Goal: Task Accomplishment & Management: Manage account settings

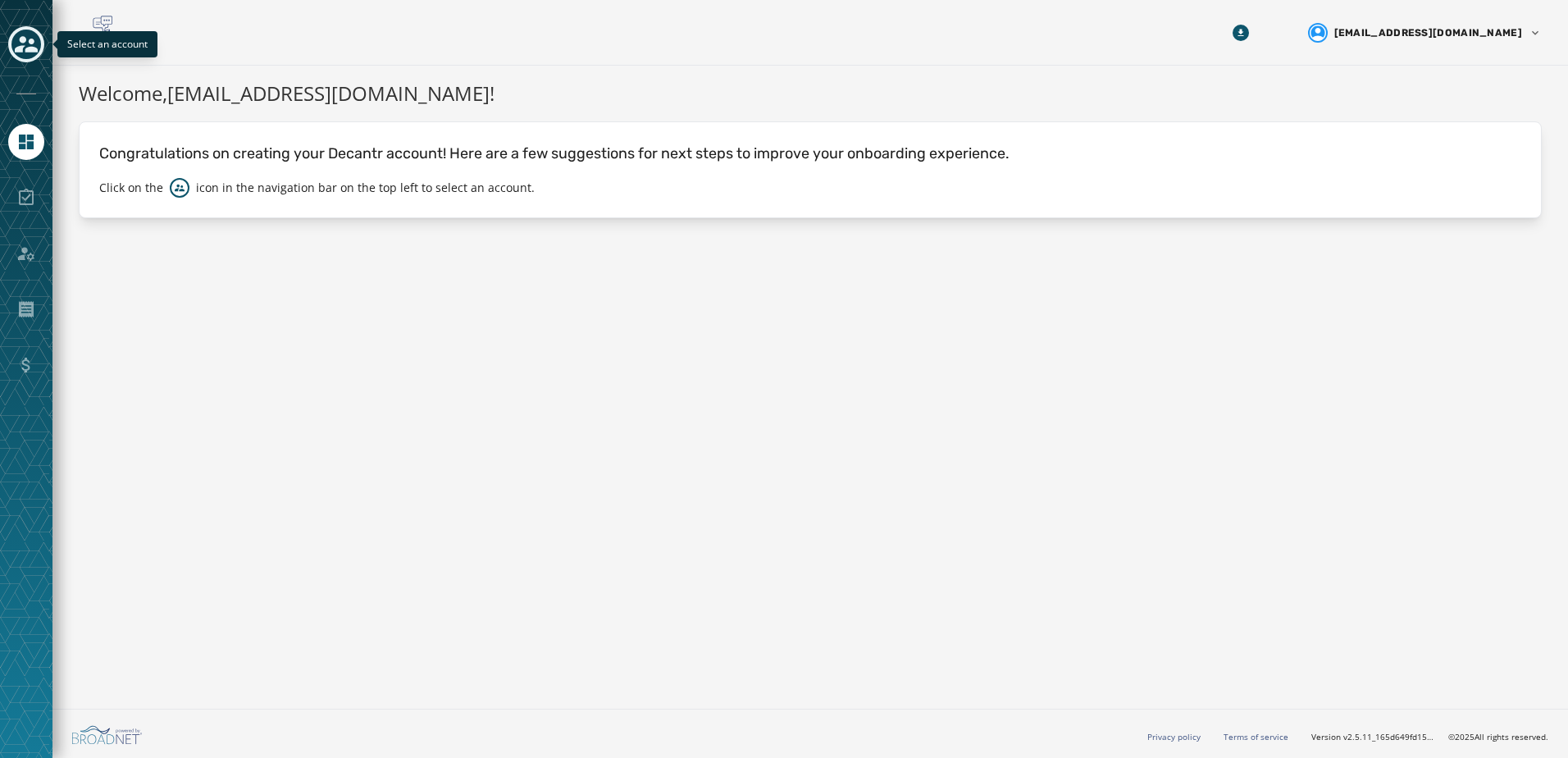
click at [18, 35] on icon "Toggle account select drawer" at bounding box center [26, 44] width 23 height 23
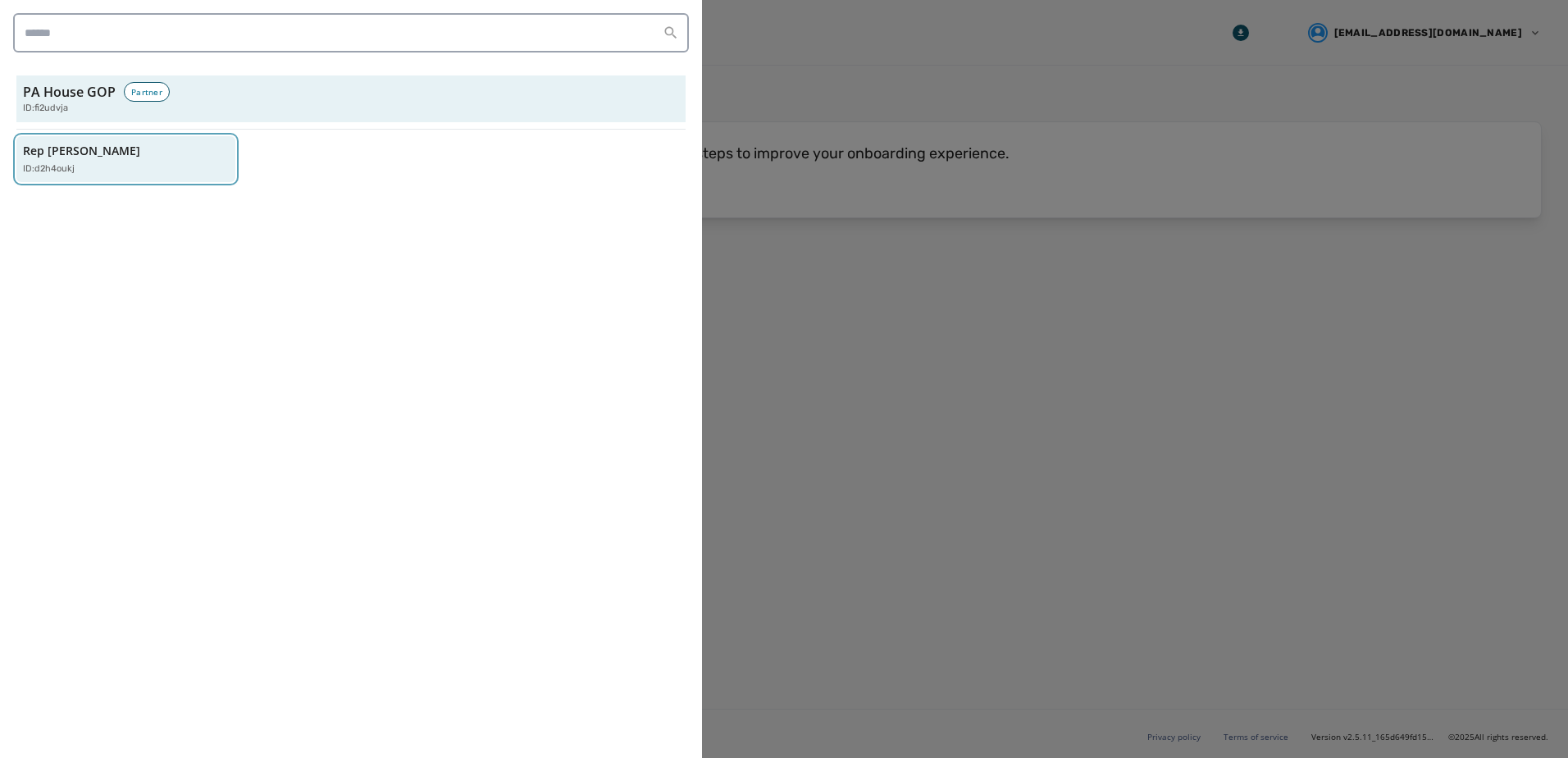
click at [81, 170] on div "ID: d2h4oukj" at bounding box center [118, 169] width 189 height 14
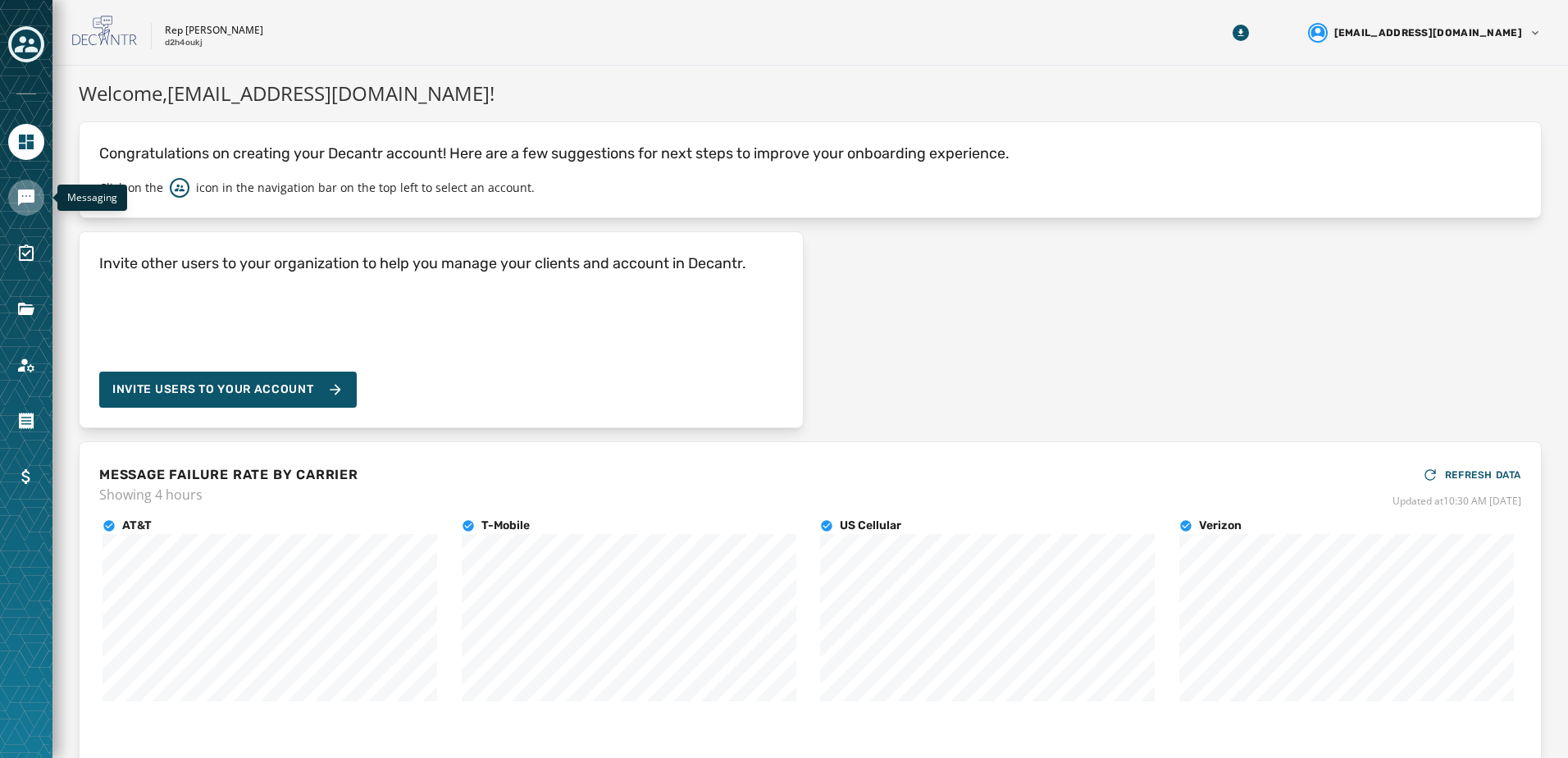
click at [27, 203] on icon "Navigate to Messaging" at bounding box center [26, 198] width 20 height 20
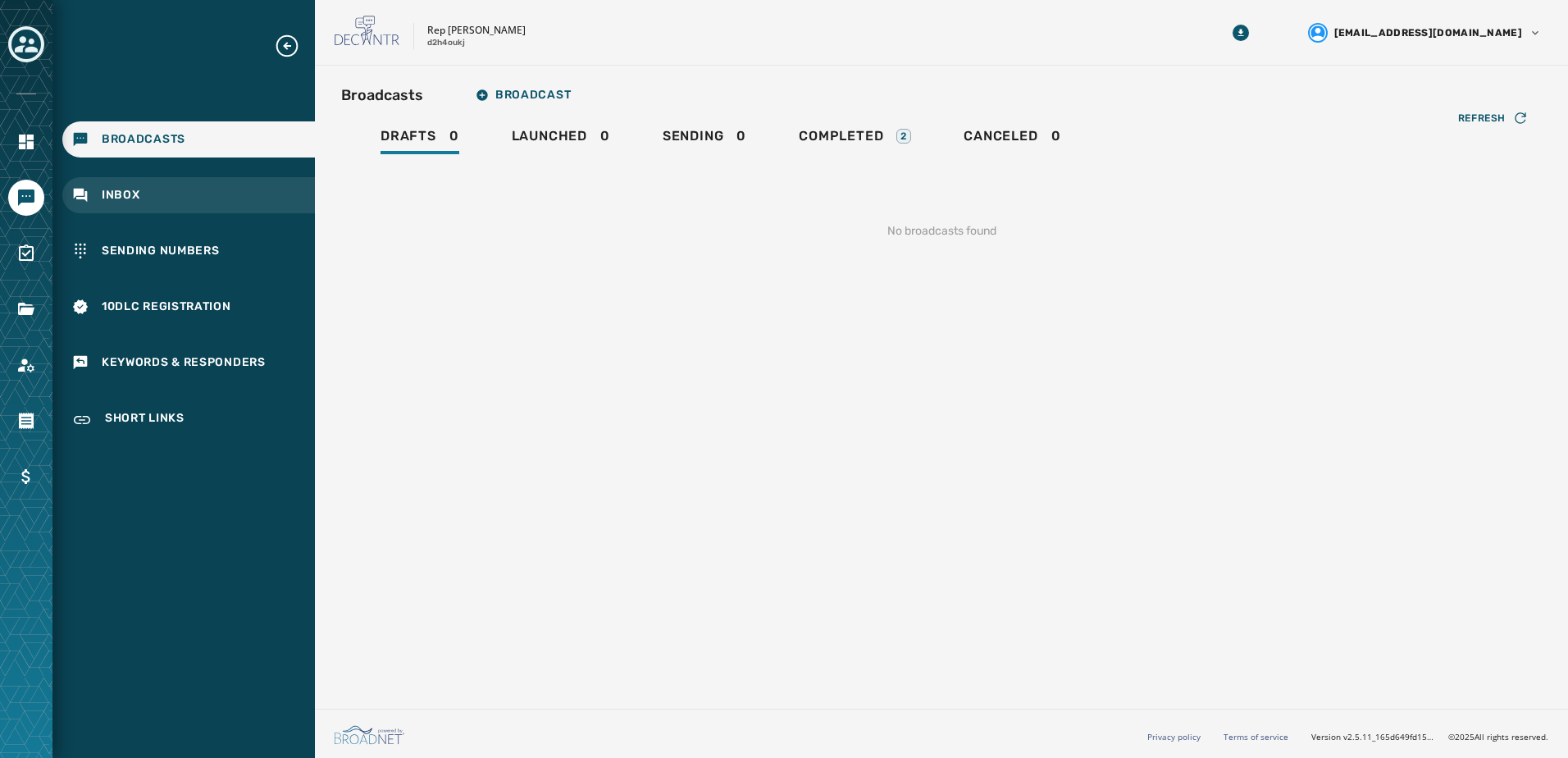
click at [159, 192] on div "Inbox" at bounding box center [188, 195] width 253 height 36
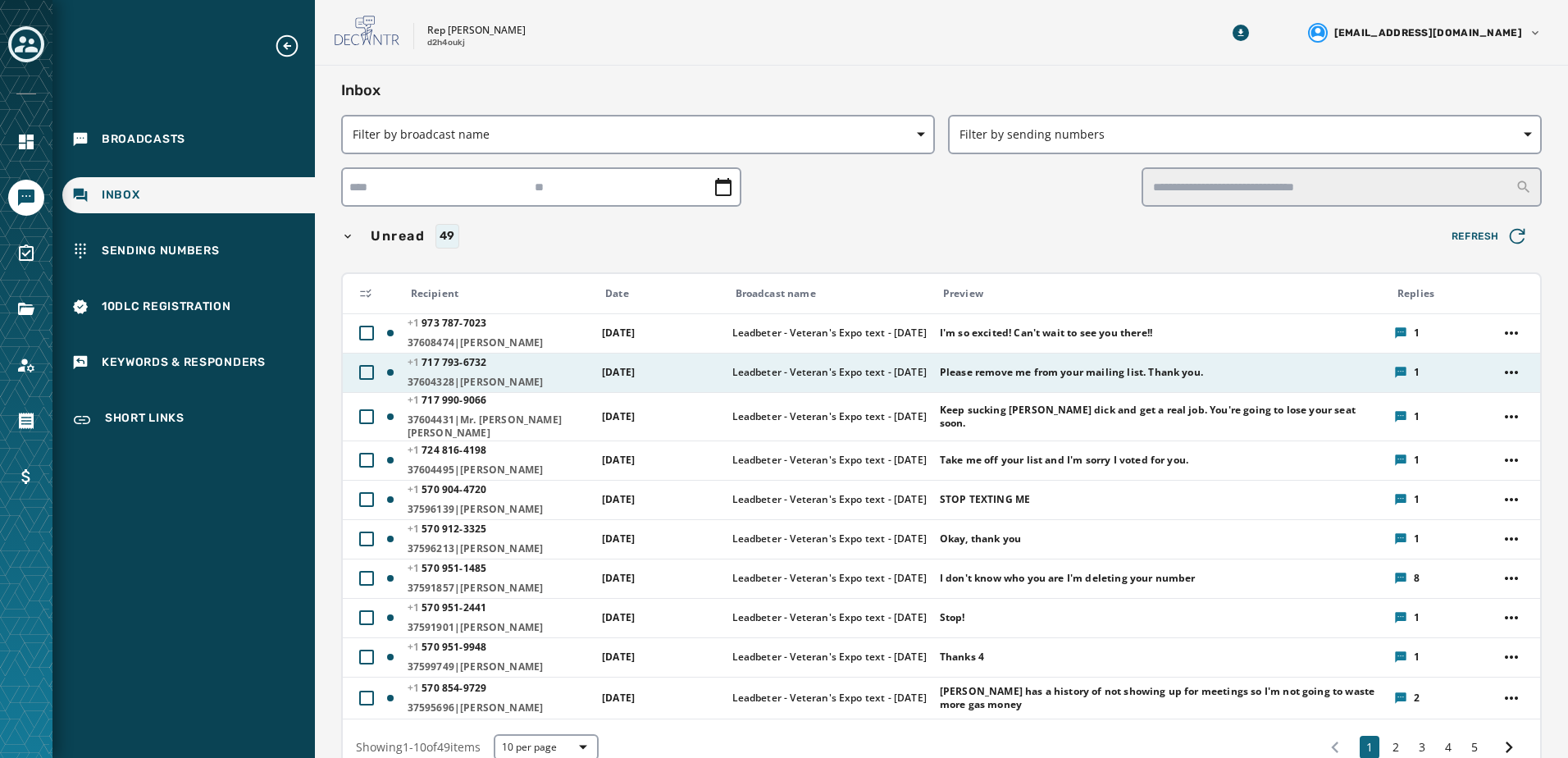
click at [1073, 370] on span "Please remove me from your mailing list. Thank you." at bounding box center [1071, 373] width 263 height 13
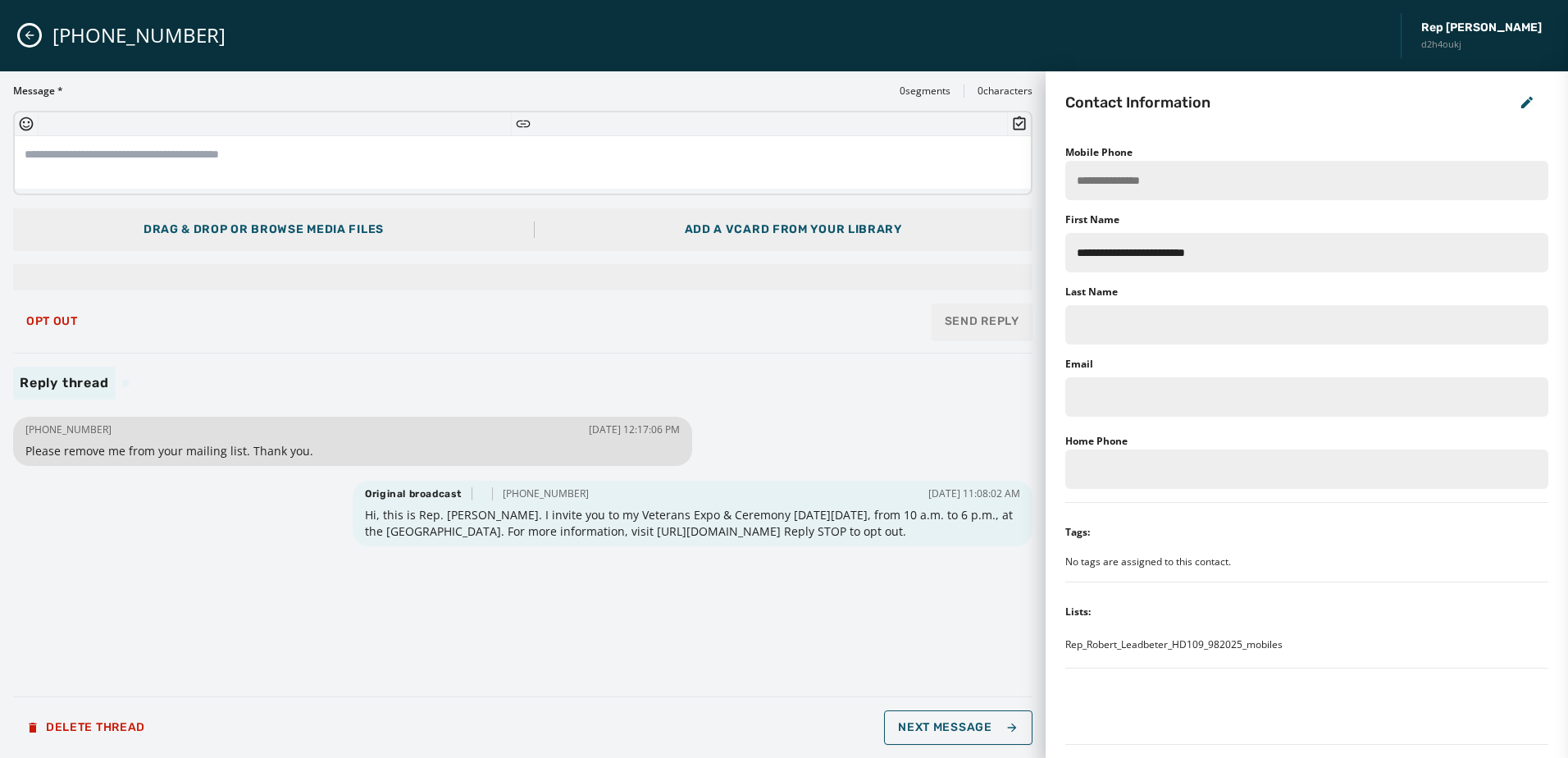
click at [39, 40] on div "[PHONE_NUMBER] Rep [PERSON_NAME] d2h4oukj" at bounding box center [784, 35] width 1568 height 72
click at [925, 724] on span "Next Message" at bounding box center [958, 728] width 120 height 13
click at [963, 739] on button "Next Message" at bounding box center [957, 728] width 147 height 35
click at [963, 732] on span "Next Message" at bounding box center [958, 728] width 120 height 13
click at [67, 322] on span "Opt Out" at bounding box center [52, 322] width 52 height 13
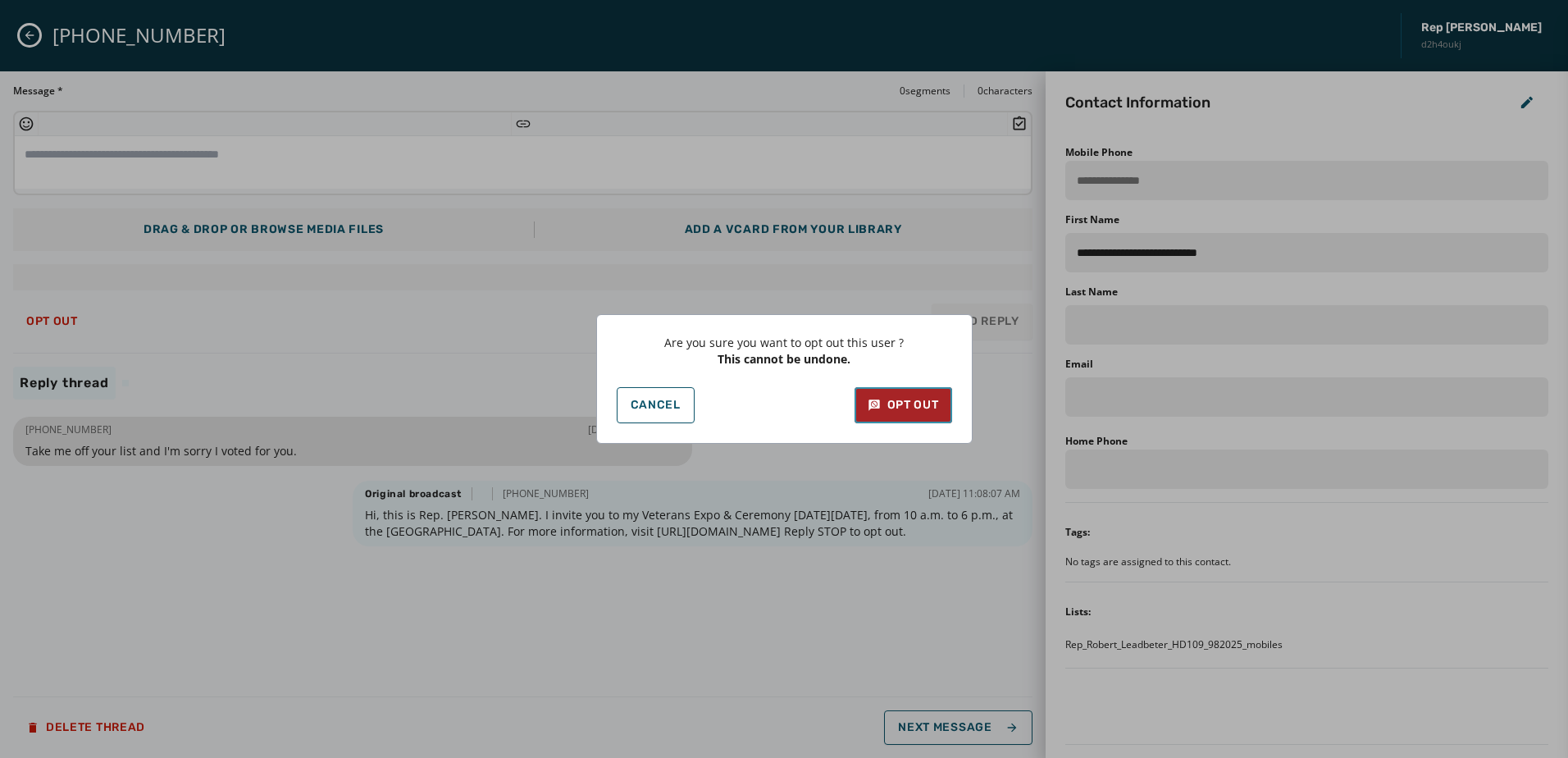
click at [872, 395] on button "Opt Out" at bounding box center [903, 405] width 98 height 36
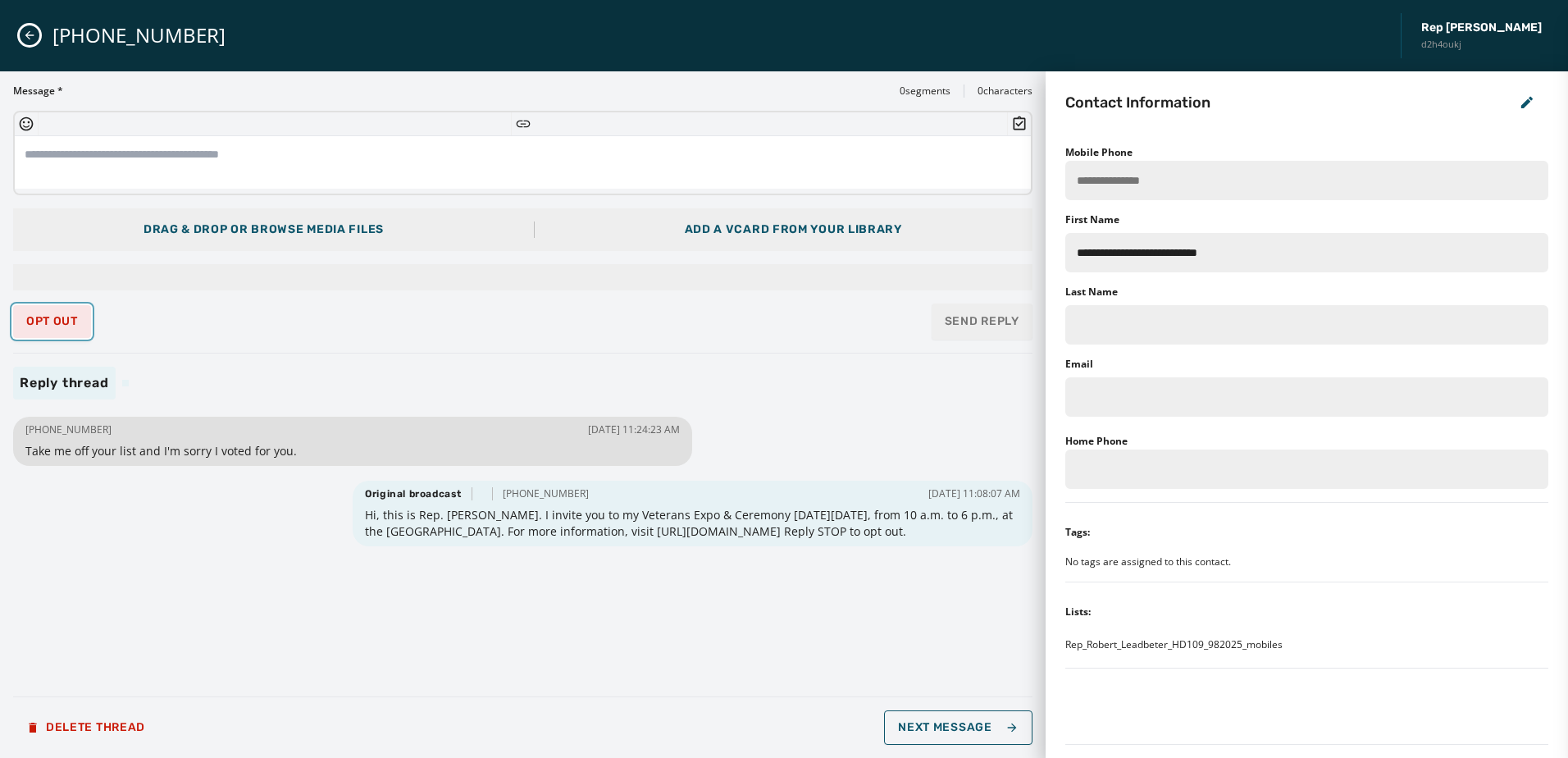
click at [56, 315] on span "Opt Out" at bounding box center [52, 322] width 52 height 13
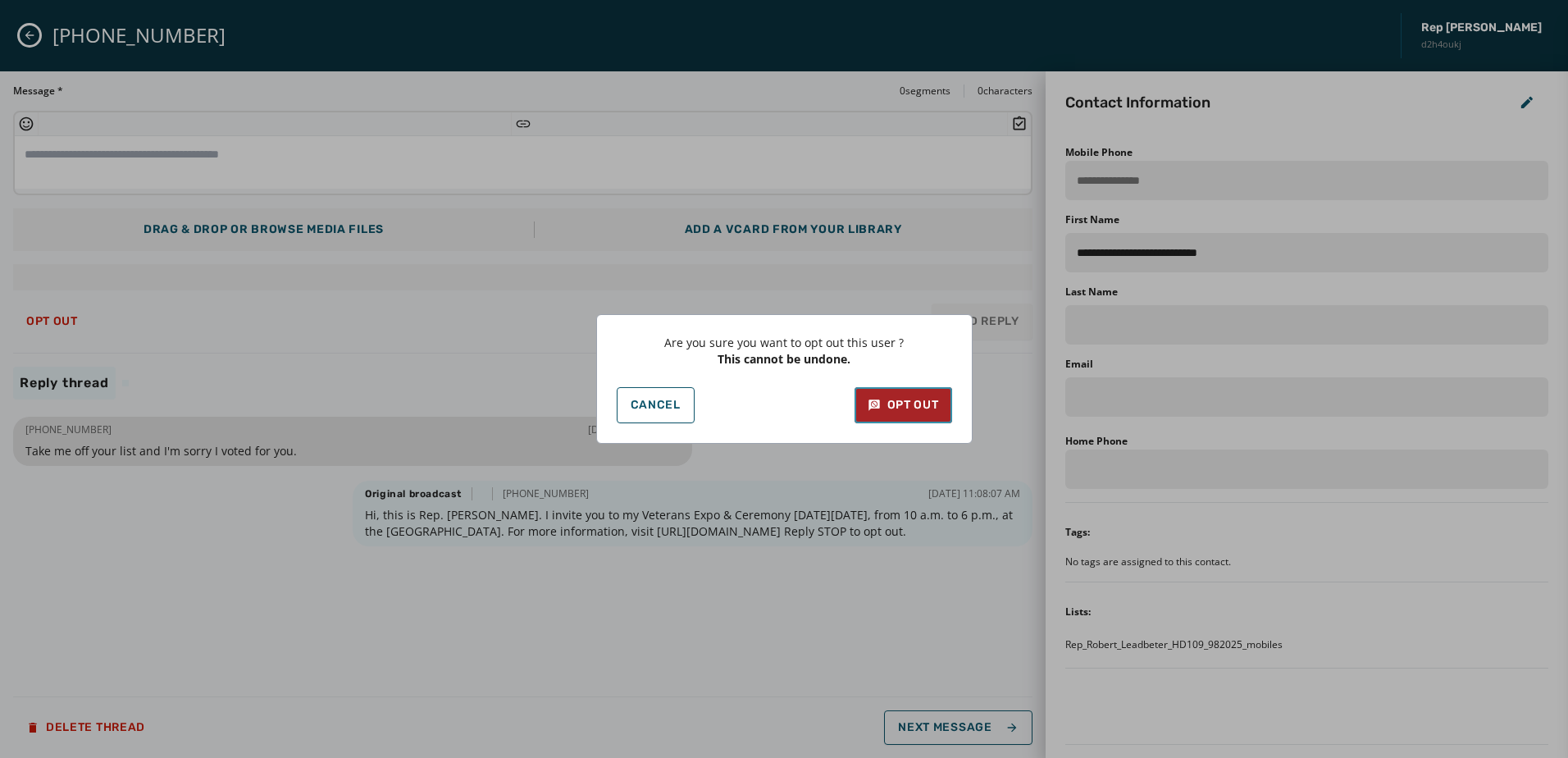
click at [911, 407] on div "Opt Out" at bounding box center [902, 405] width 72 height 16
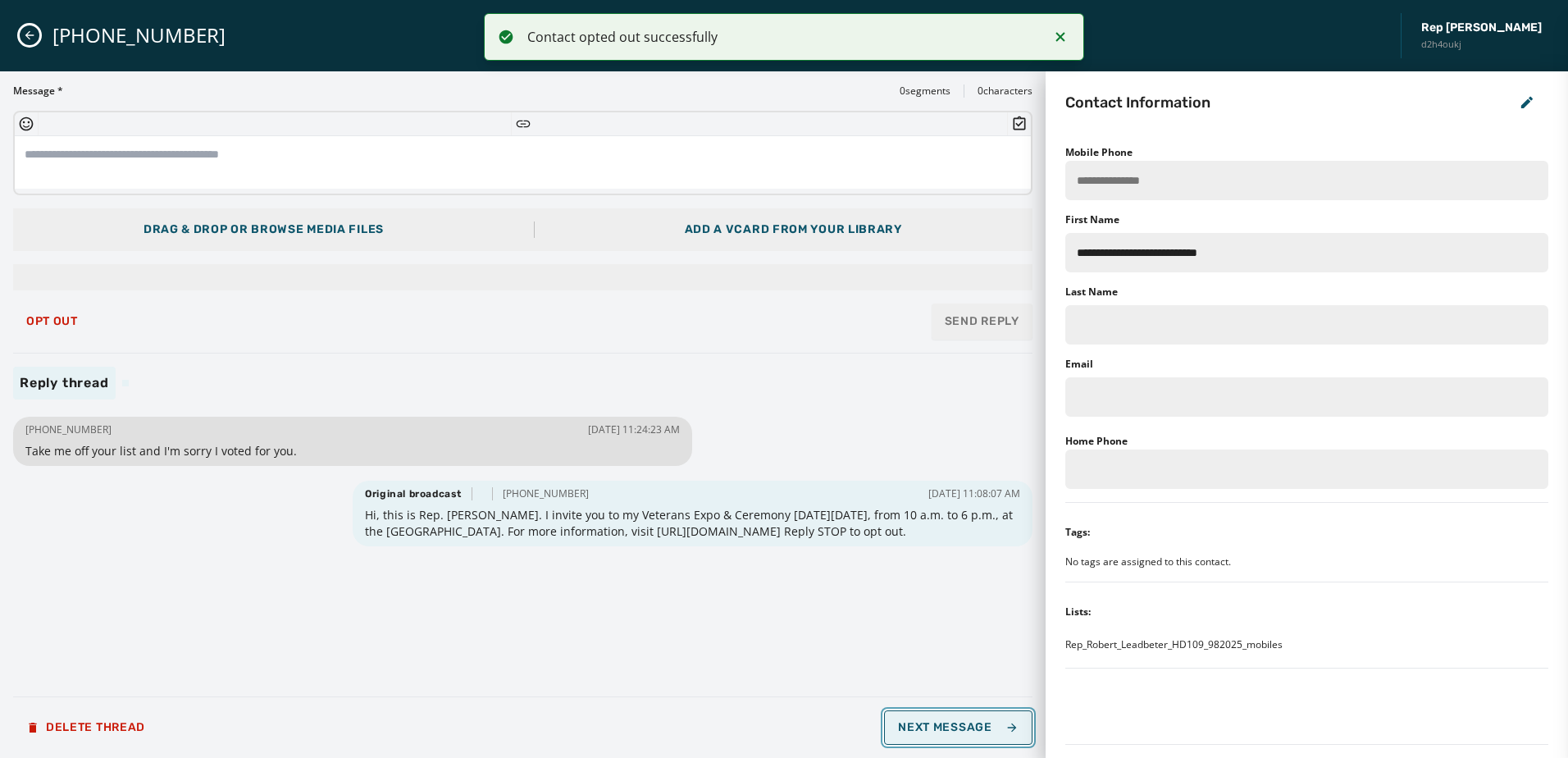
click at [966, 734] on button "Next Message" at bounding box center [957, 728] width 147 height 35
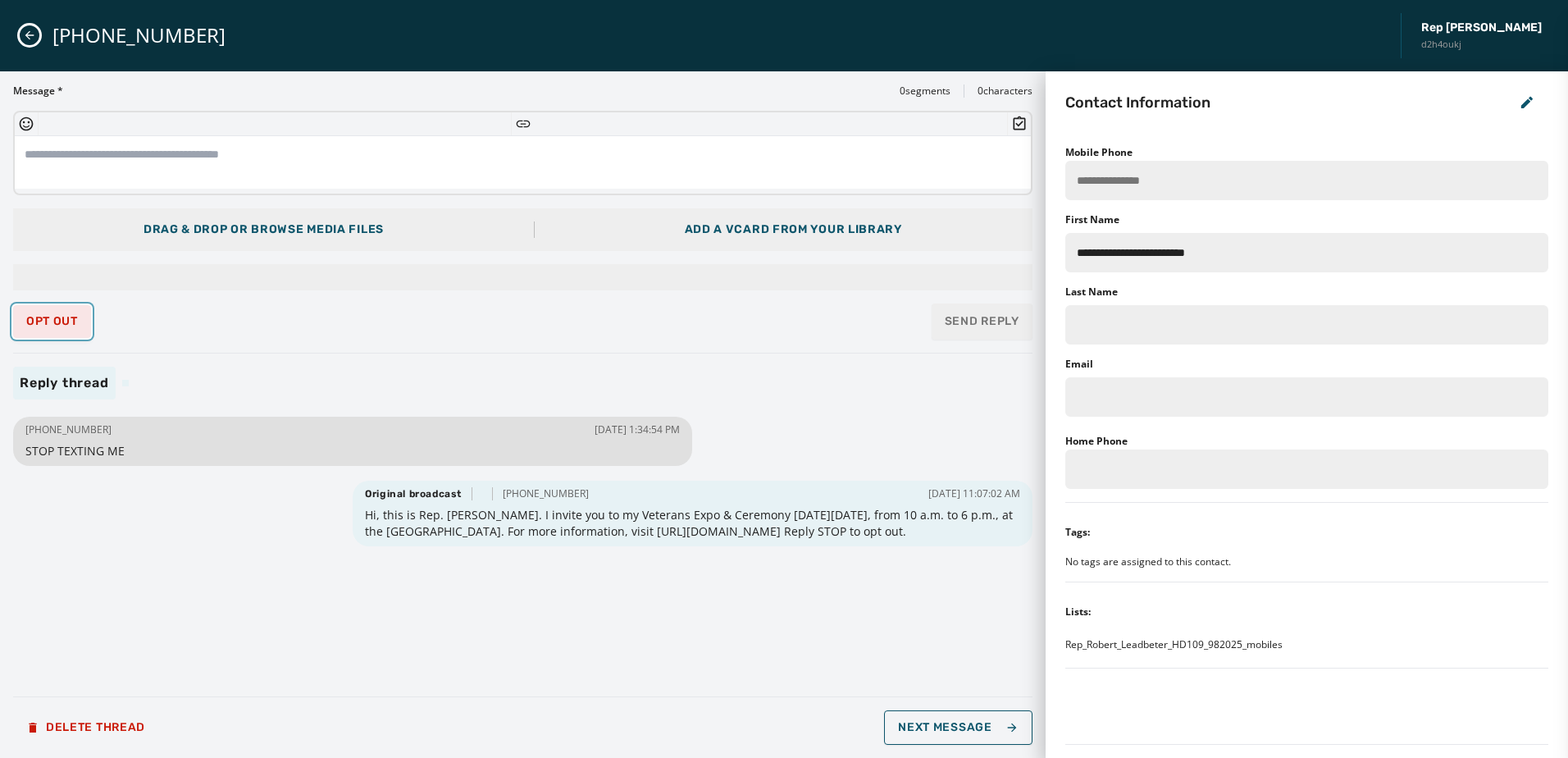
click at [44, 319] on span "Opt Out" at bounding box center [52, 322] width 52 height 13
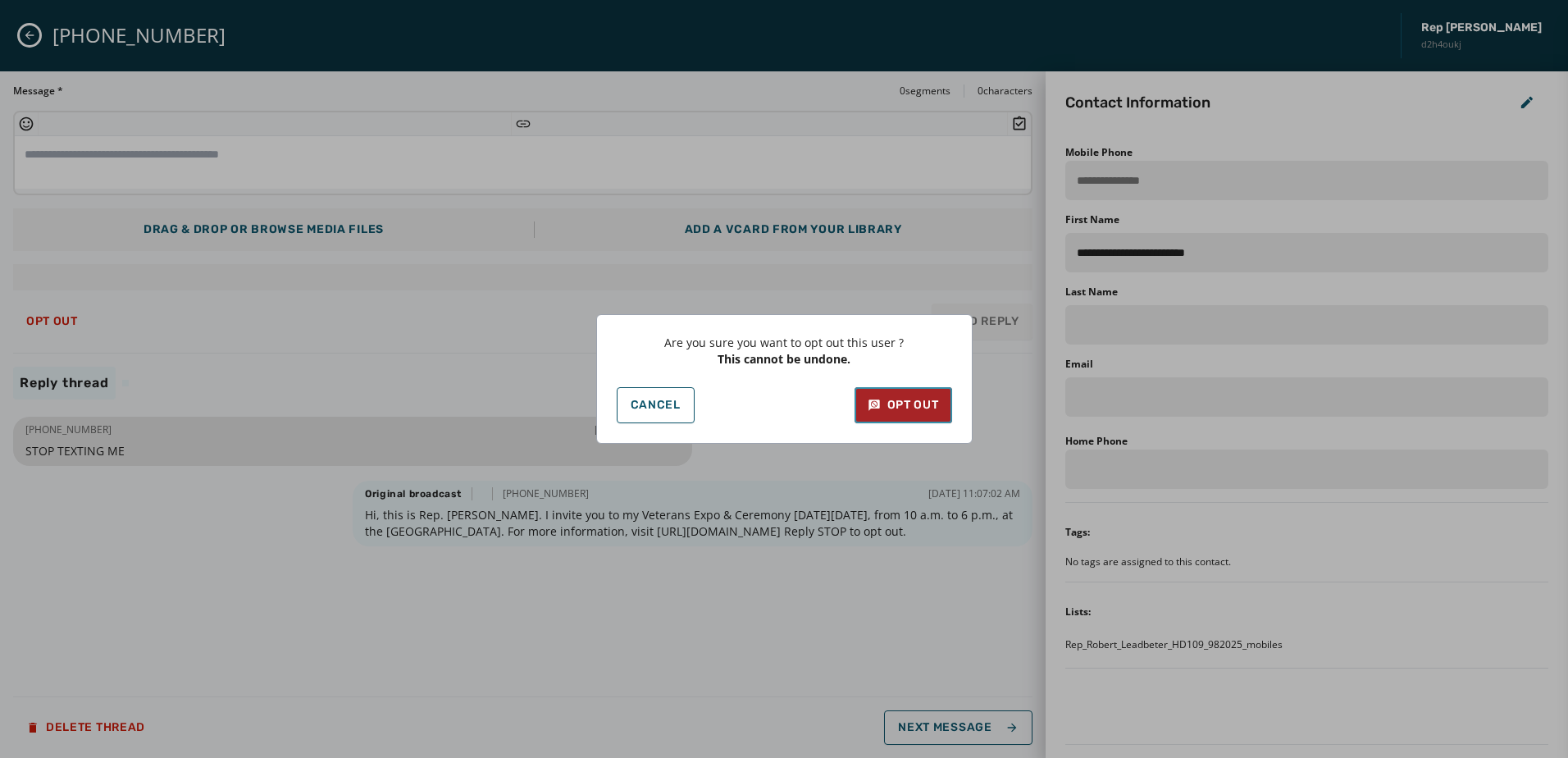
click at [891, 402] on div "Opt Out" at bounding box center [902, 405] width 72 height 16
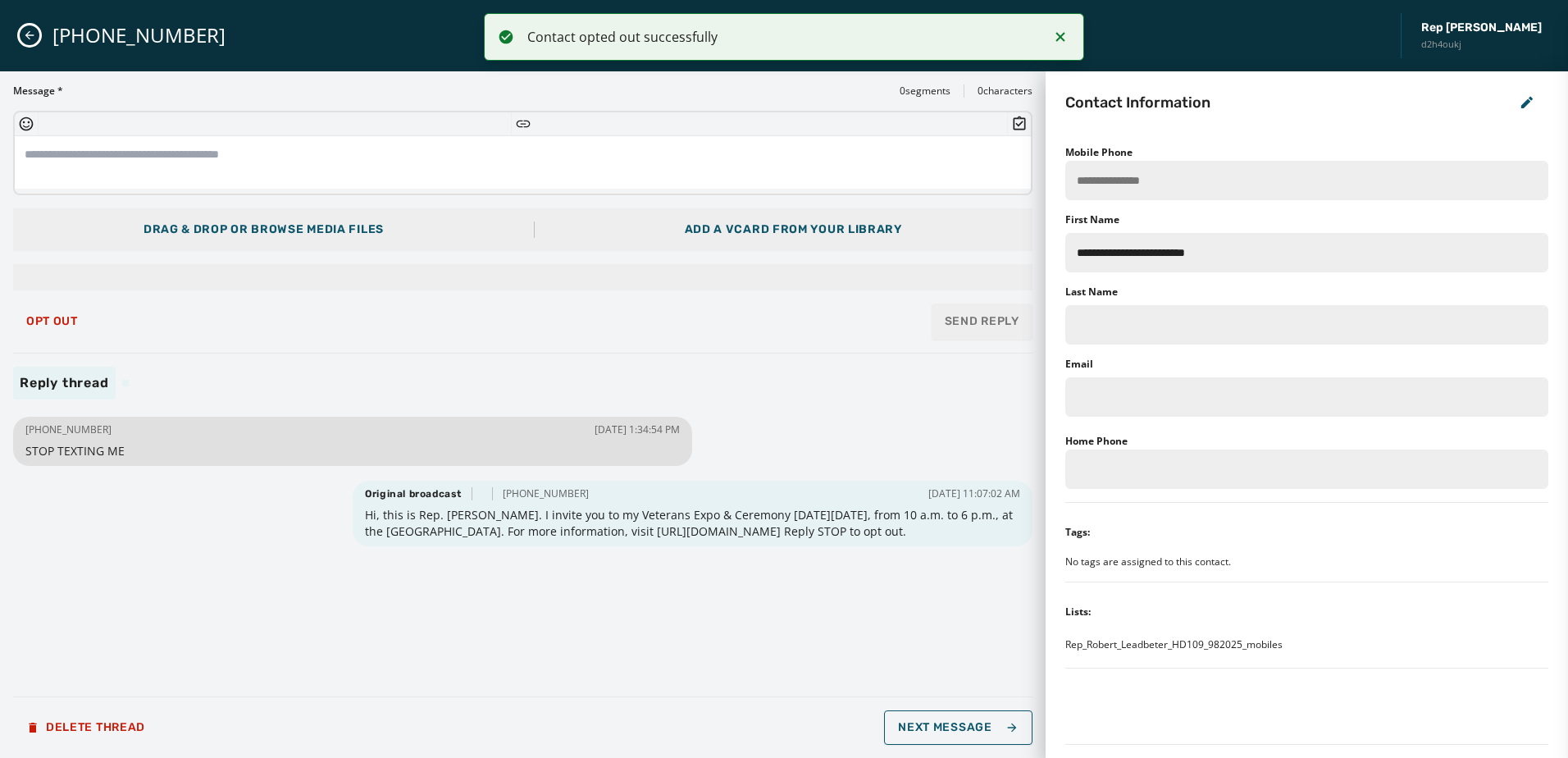
click at [537, 614] on div "[PHONE_NUMBER] [DATE] 1:34:54 PM STOP TEXTING ME Original broadcast [PHONE_NUMB…" at bounding box center [522, 547] width 1019 height 271
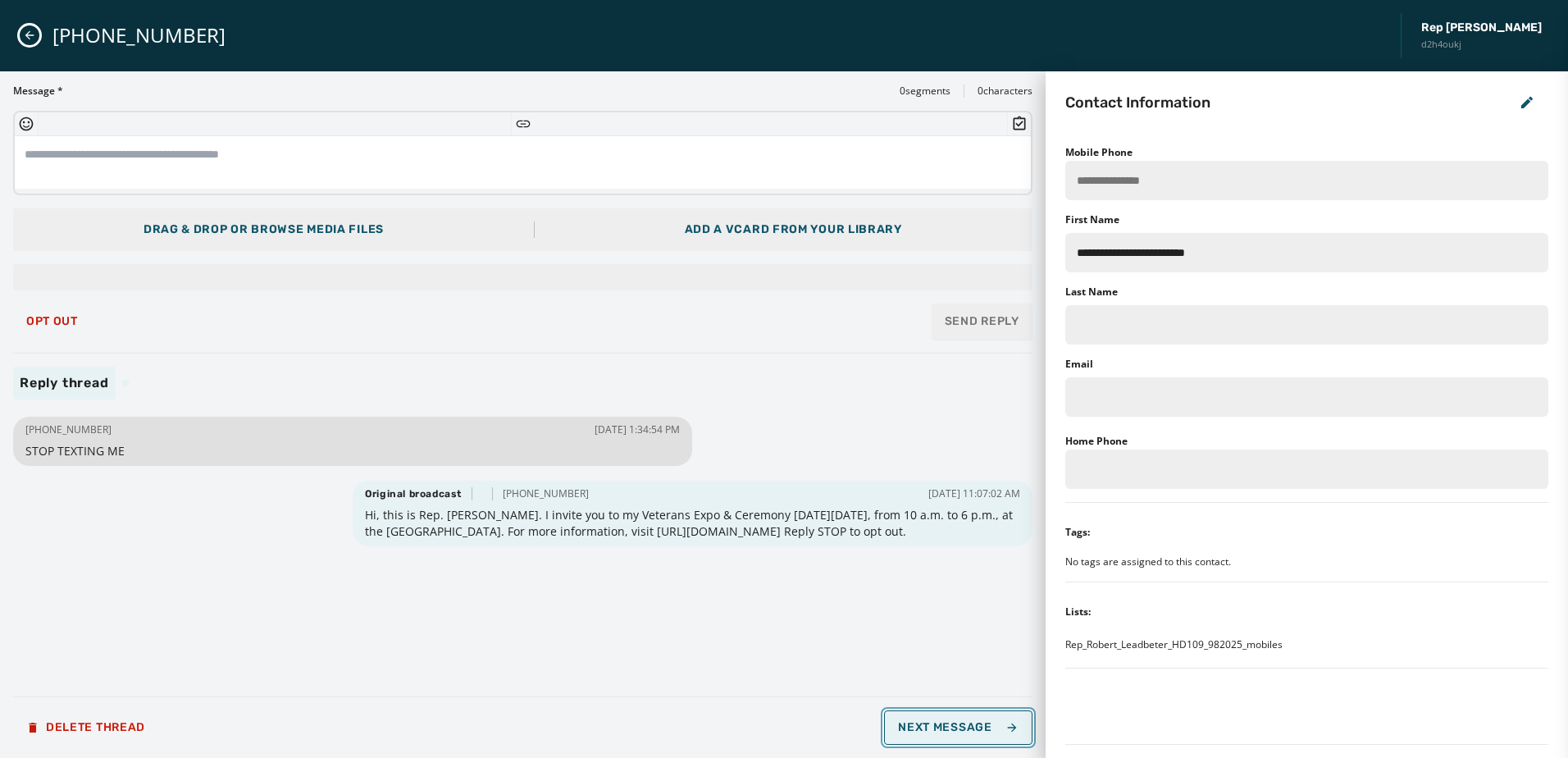
click at [957, 731] on span "Next Message" at bounding box center [958, 728] width 120 height 13
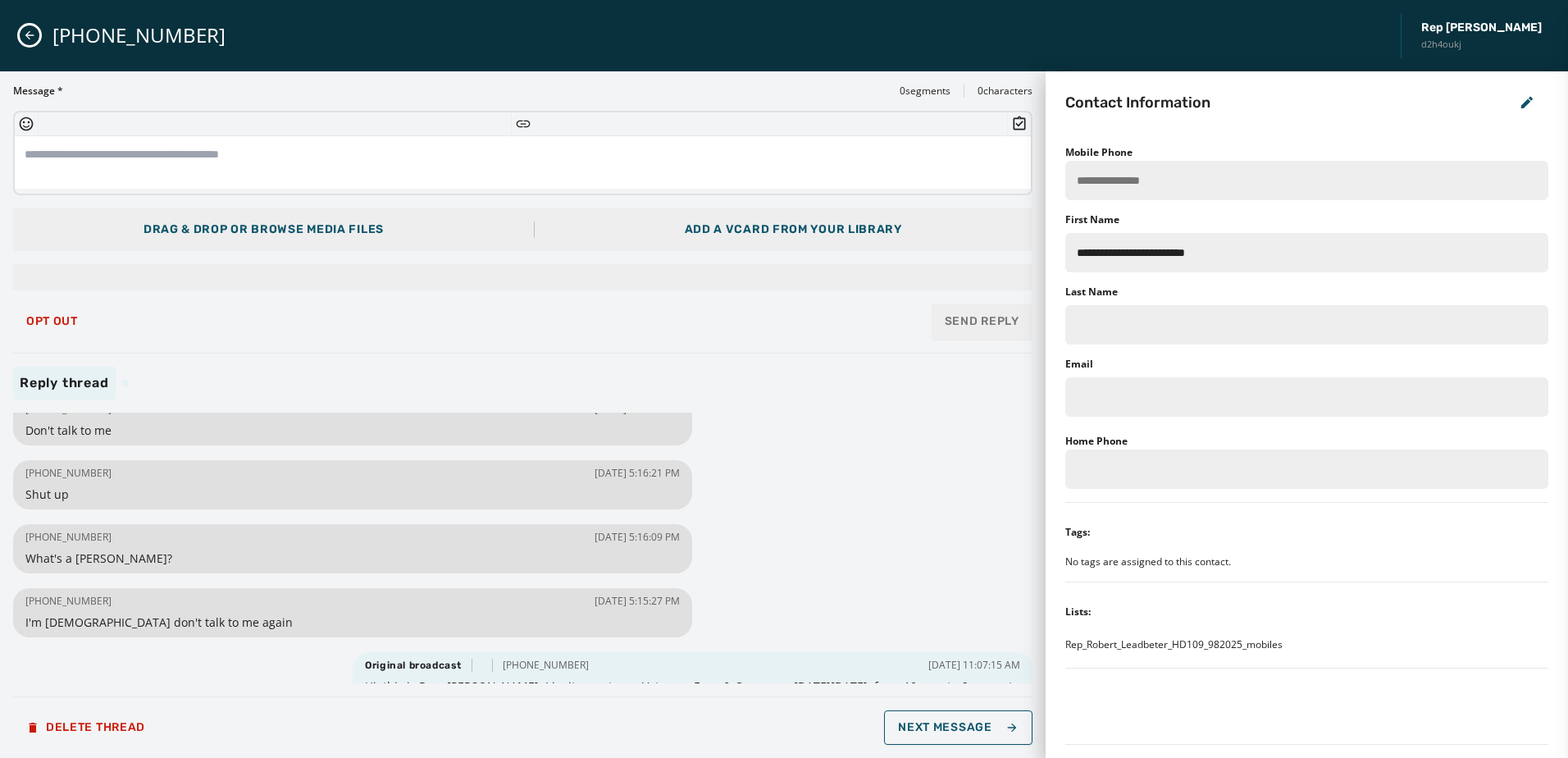
scroll to position [315, 0]
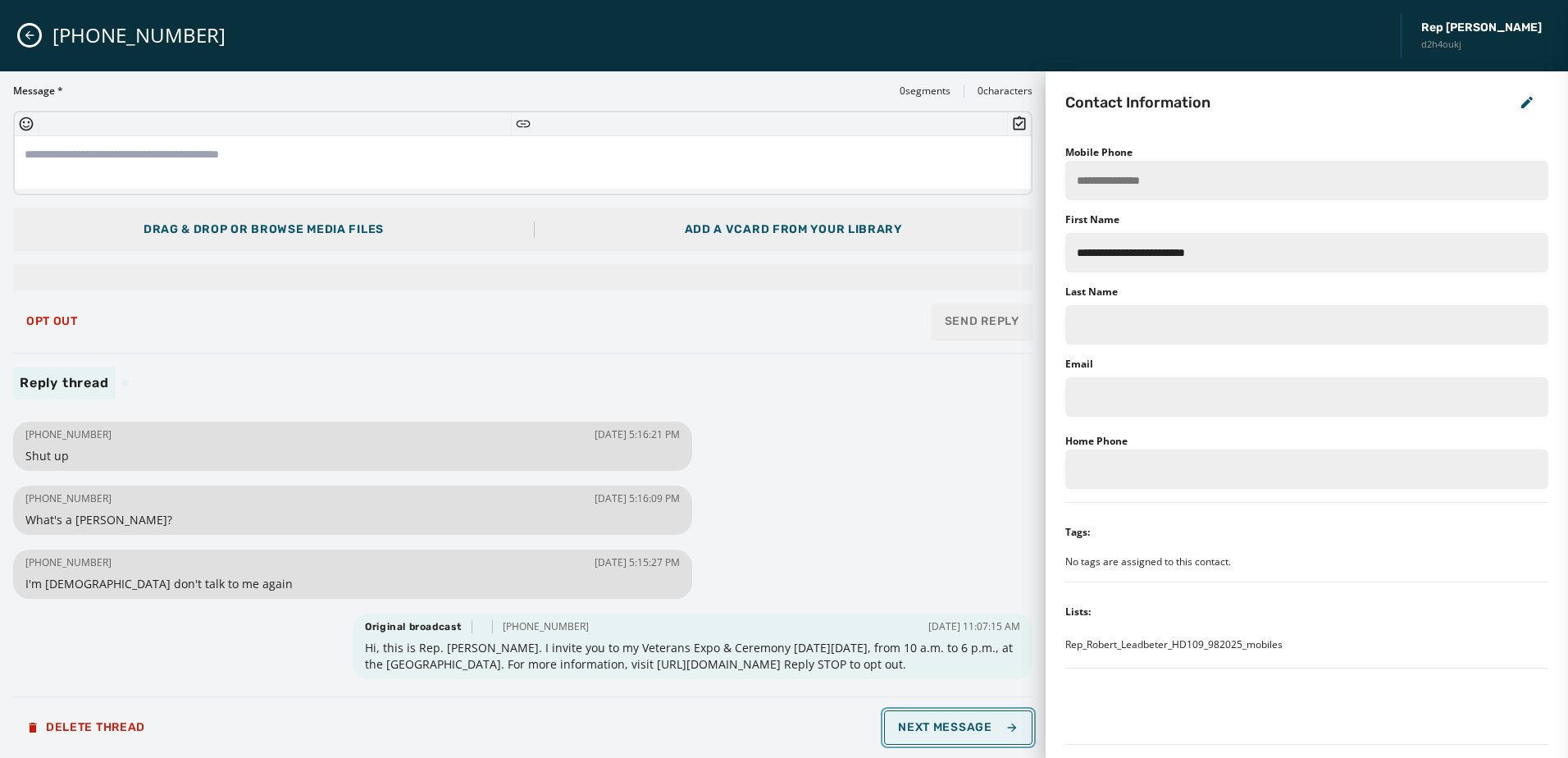
click at [956, 723] on span "Next Message" at bounding box center [958, 728] width 120 height 13
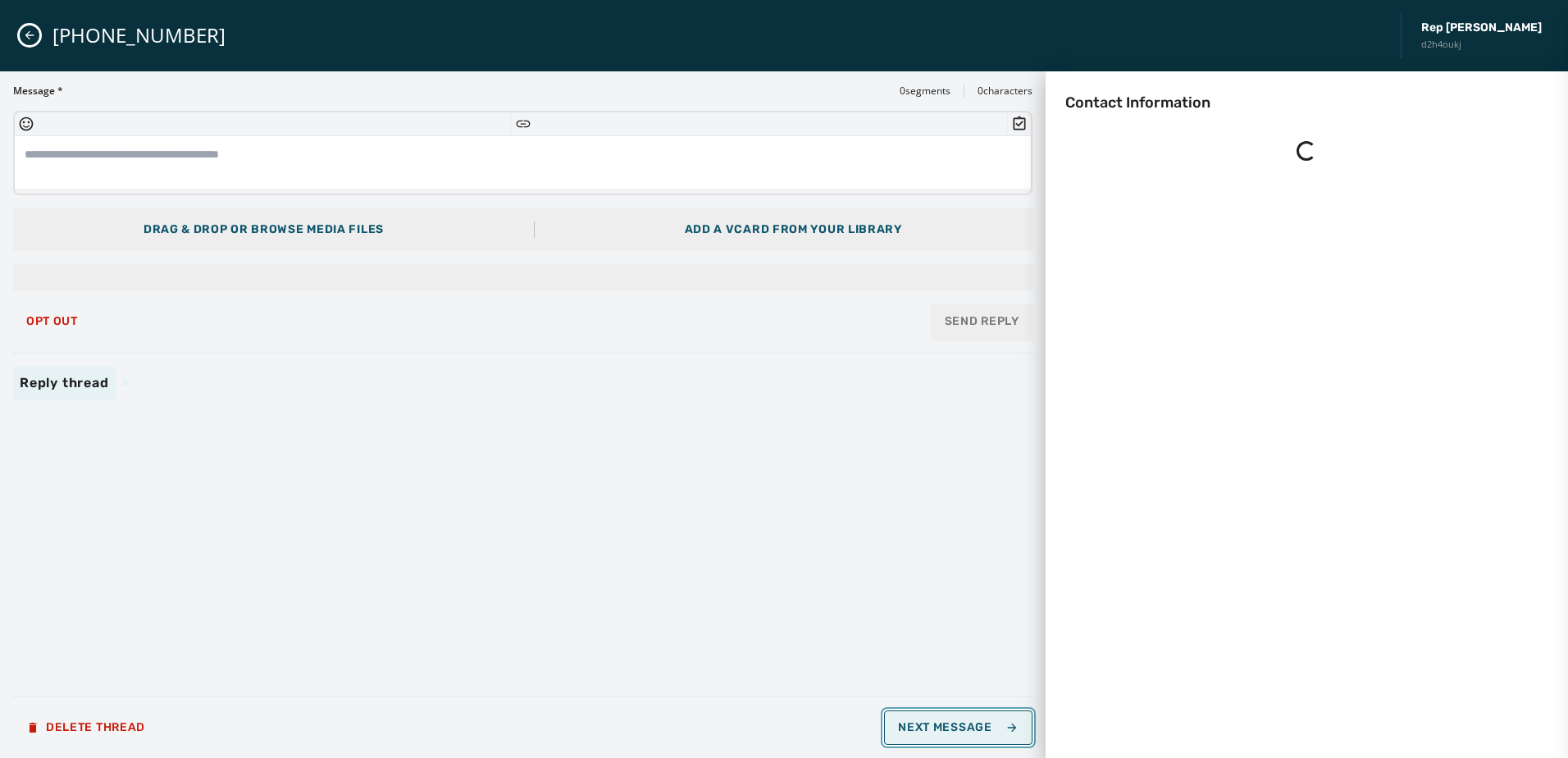
scroll to position [0, 0]
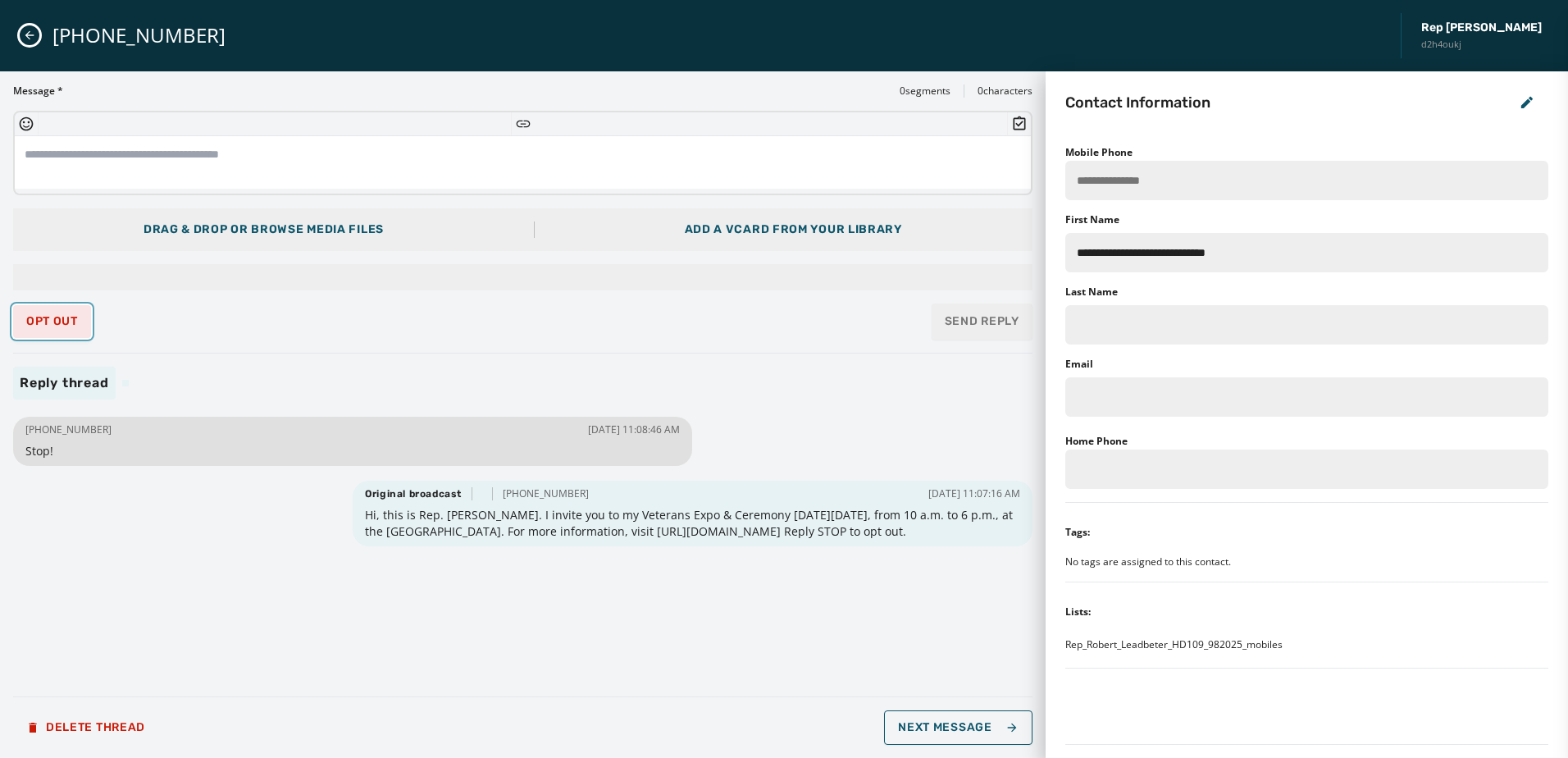
click at [53, 315] on span "Opt Out" at bounding box center [52, 322] width 52 height 13
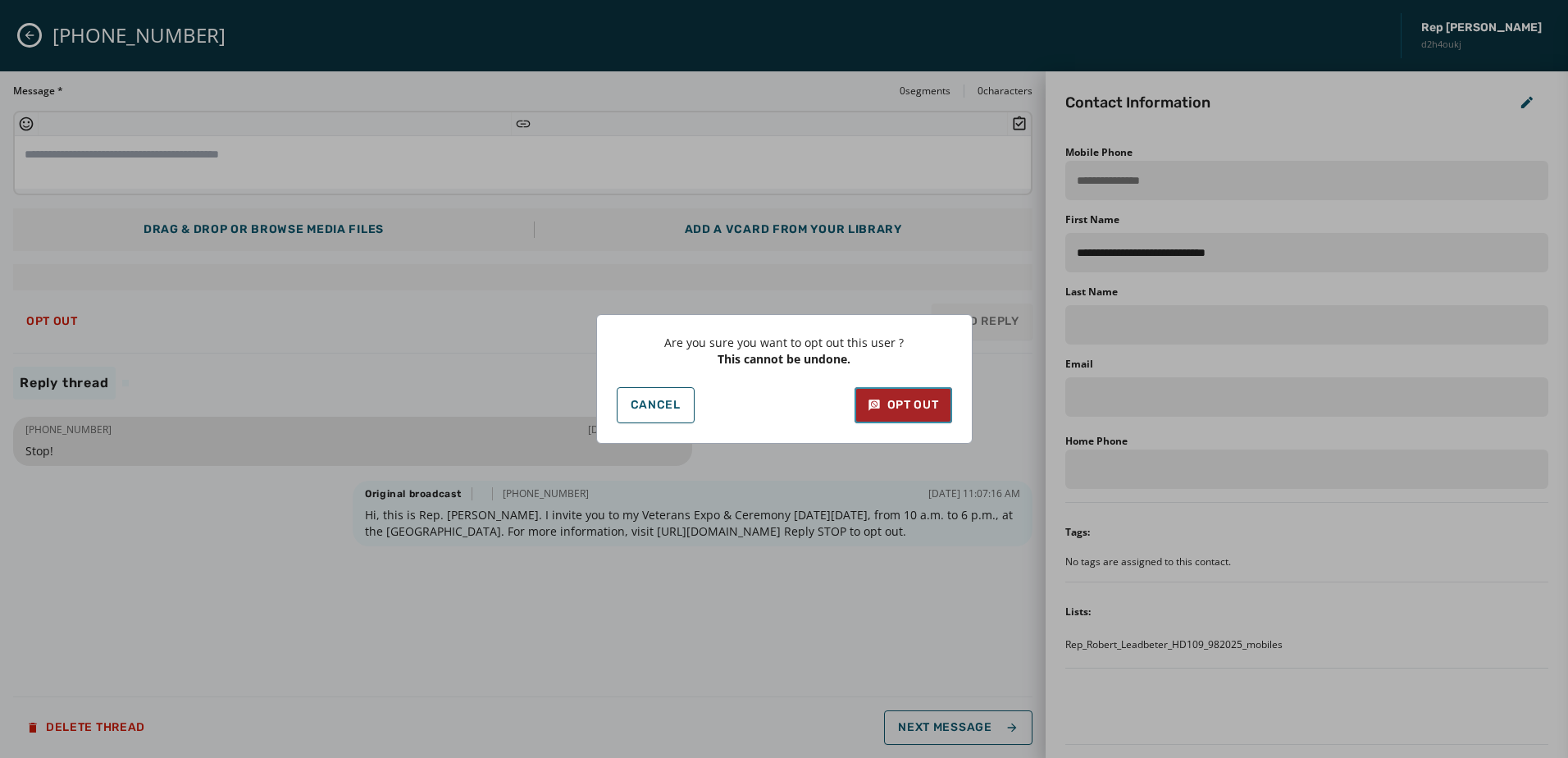
click at [904, 406] on div "Opt Out" at bounding box center [902, 405] width 72 height 16
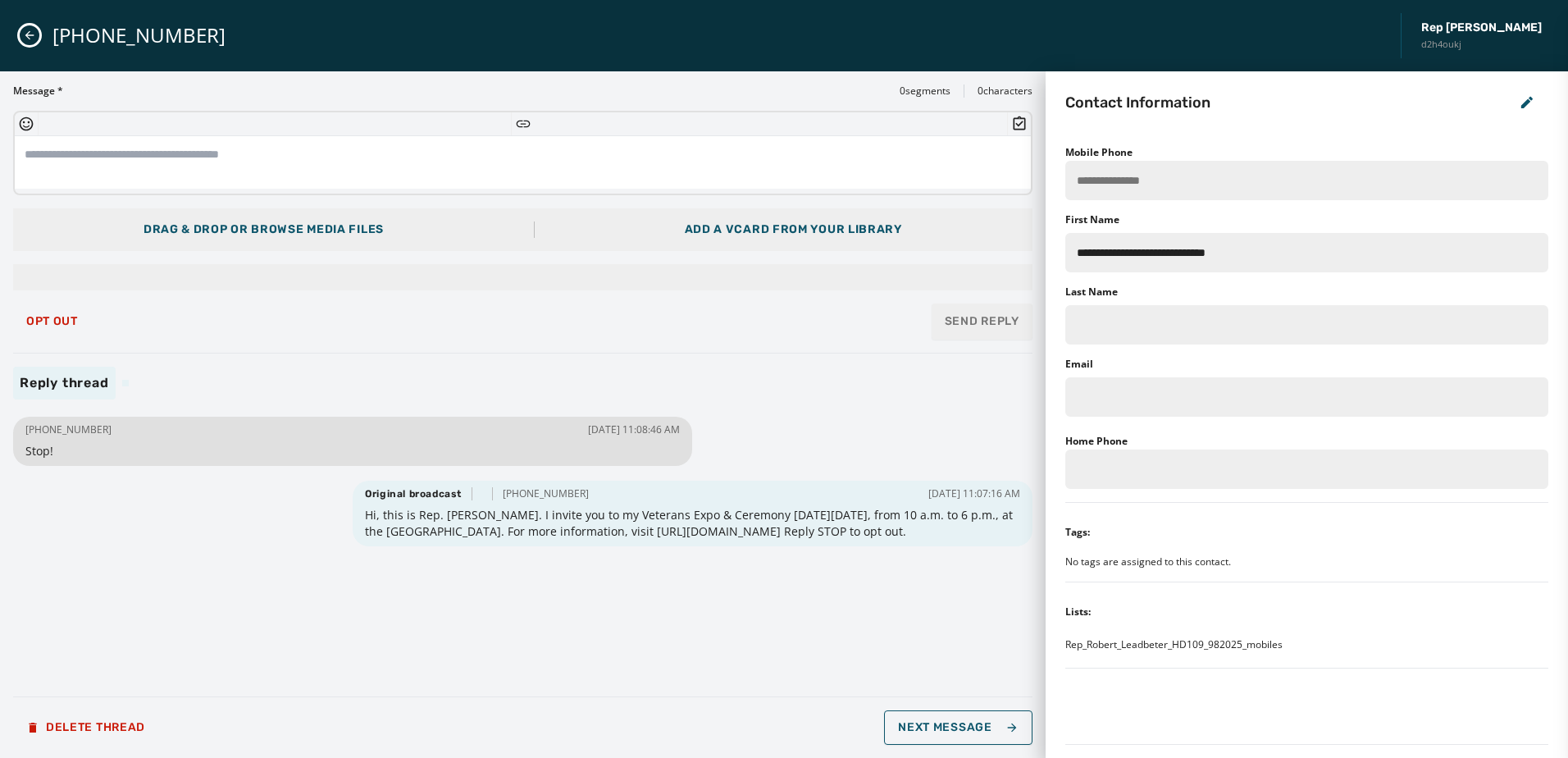
click at [870, 430] on div "[PHONE_NUMBER] [DATE] 11:08:46 AM Stop! Original broadcast [PHONE_NUMBER] [DATE…" at bounding box center [522, 547] width 1019 height 271
drag, startPoint x: 384, startPoint y: 636, endPoint x: 392, endPoint y: 644, distance: 11.3
click at [384, 636] on div "[PHONE_NUMBER] [DATE] 11:08:46 AM Stop! Original broadcast [PHONE_NUMBER] [DATE…" at bounding box center [522, 547] width 1019 height 271
click at [966, 727] on span "Next Message" at bounding box center [958, 728] width 120 height 13
click at [1004, 737] on button "Next Message" at bounding box center [957, 728] width 147 height 35
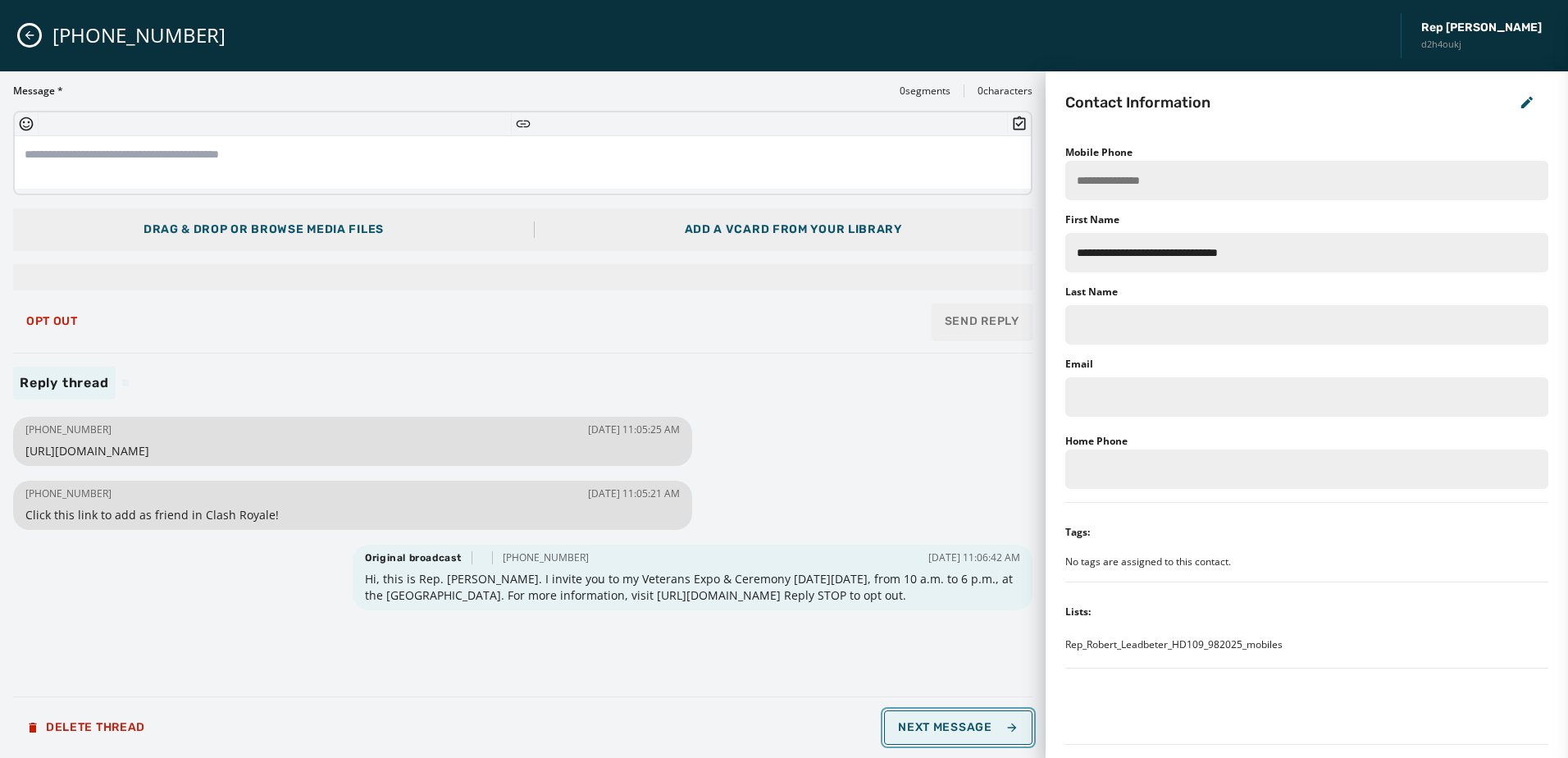
click at [1000, 735] on button "Next Message" at bounding box center [957, 728] width 147 height 35
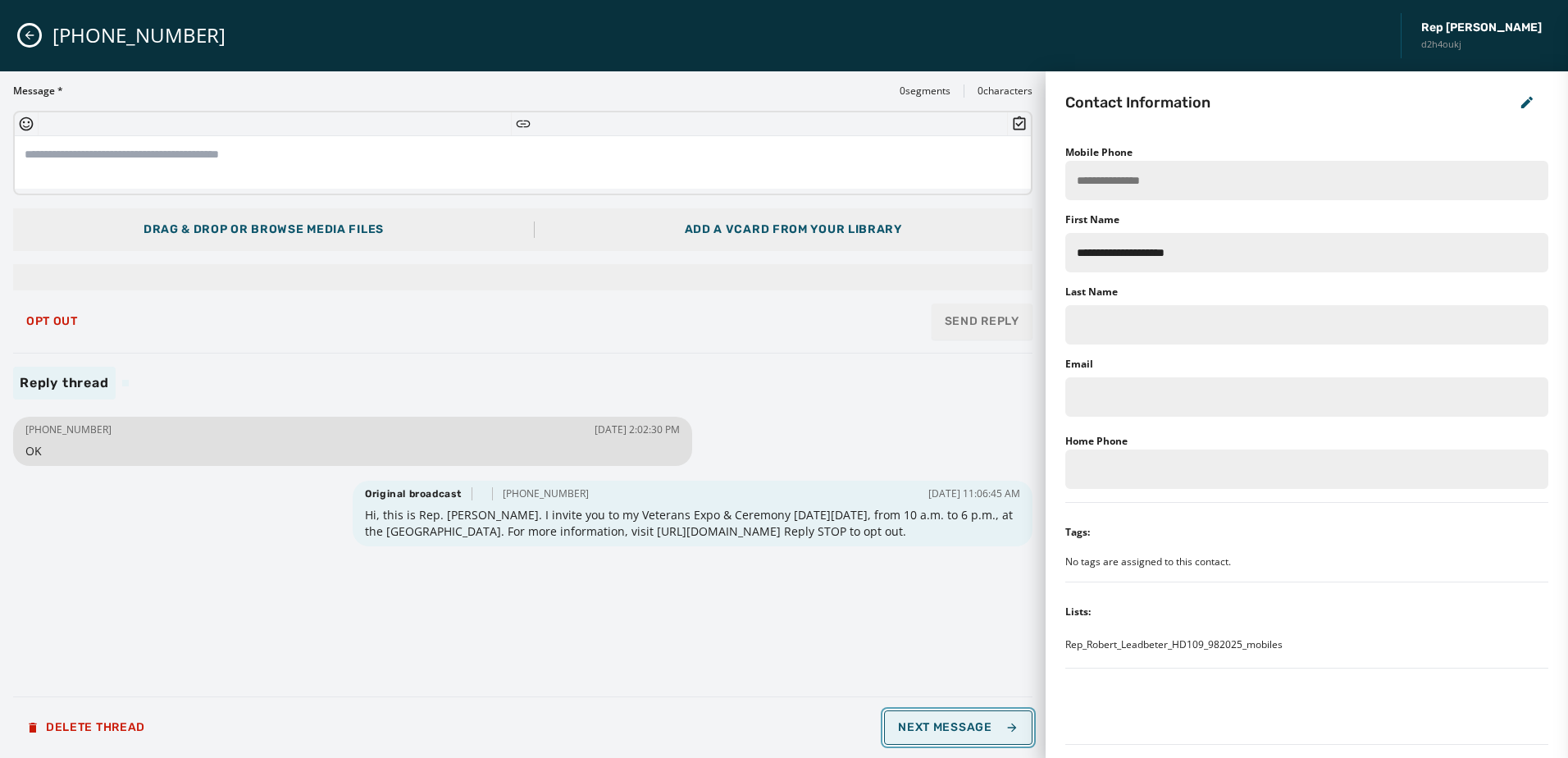
click at [997, 737] on button "Next Message" at bounding box center [957, 728] width 147 height 35
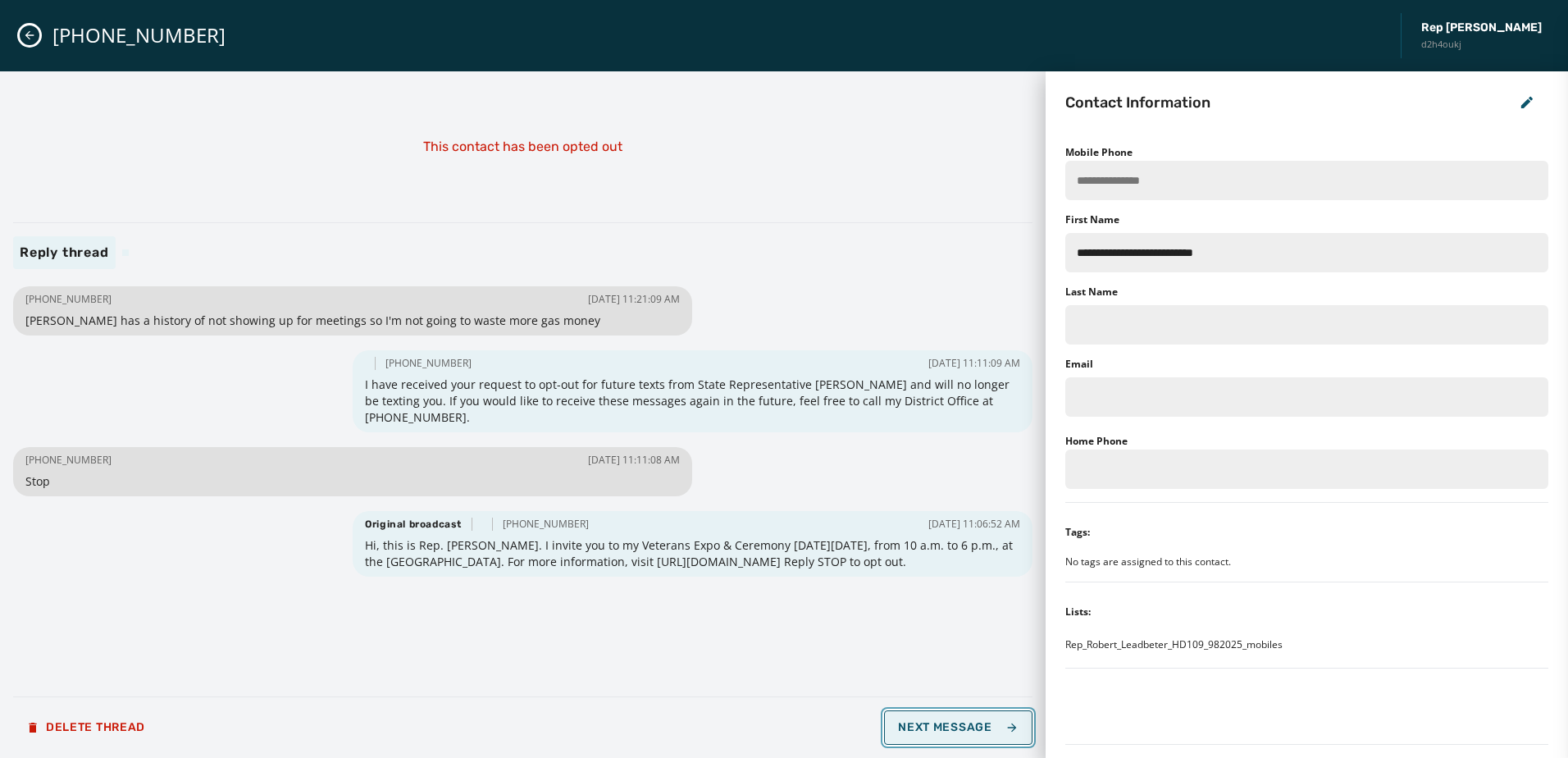
click at [993, 741] on button "Next Message" at bounding box center [957, 728] width 147 height 35
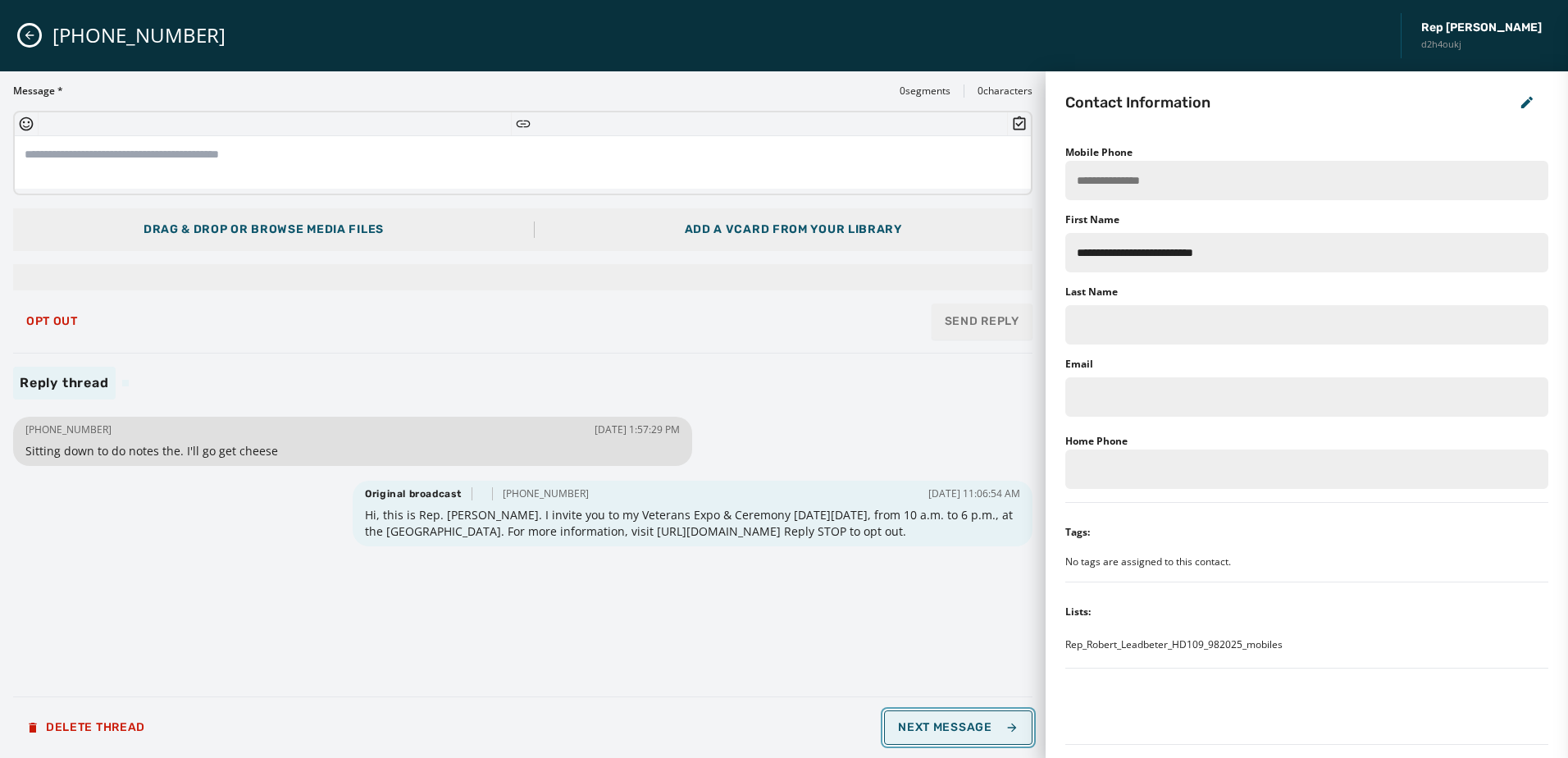
click at [986, 726] on span "Next Message" at bounding box center [958, 728] width 120 height 13
click at [964, 732] on span "Next Message" at bounding box center [958, 728] width 120 height 13
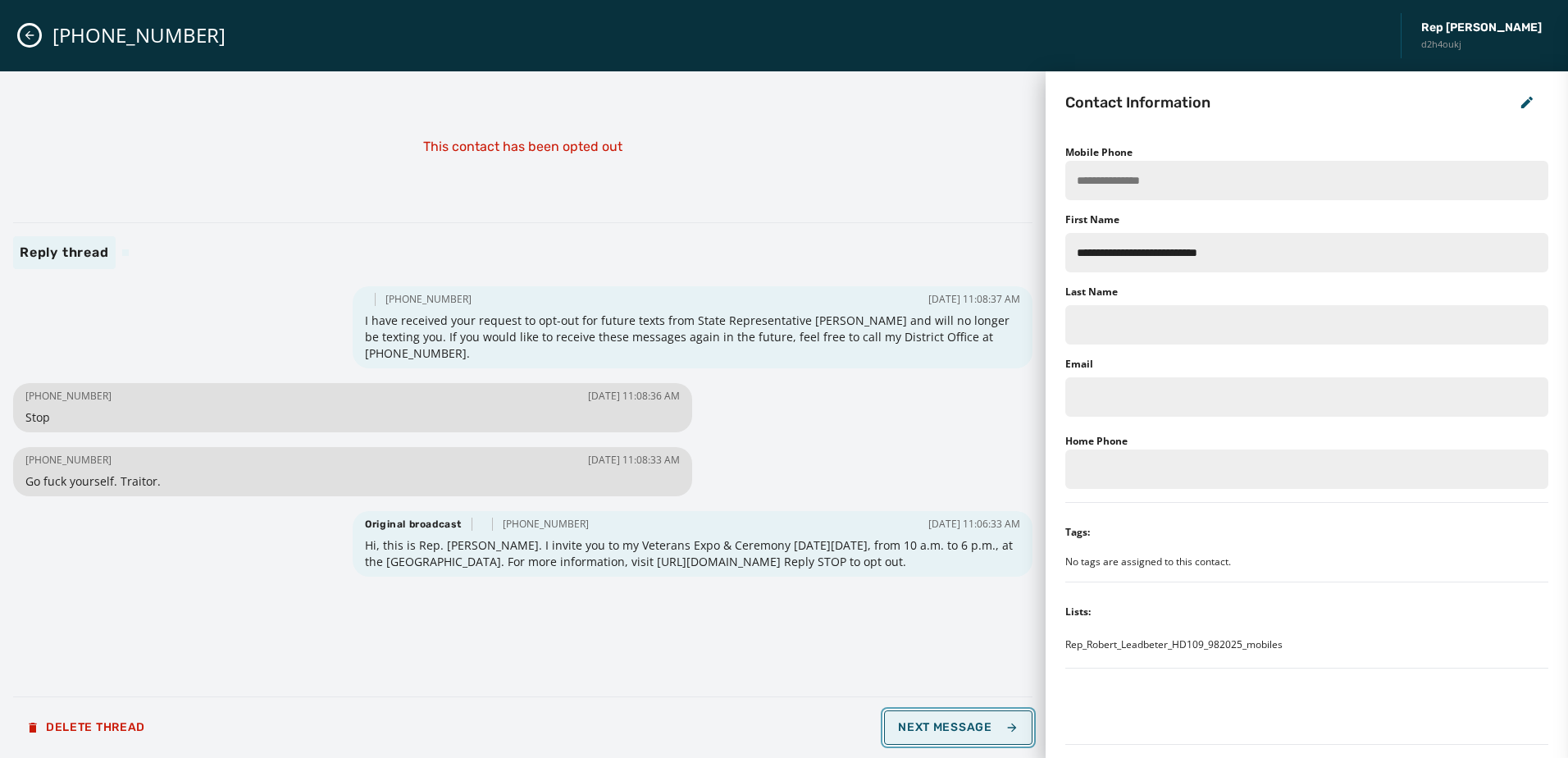
click at [934, 726] on span "Next Message" at bounding box center [958, 728] width 120 height 13
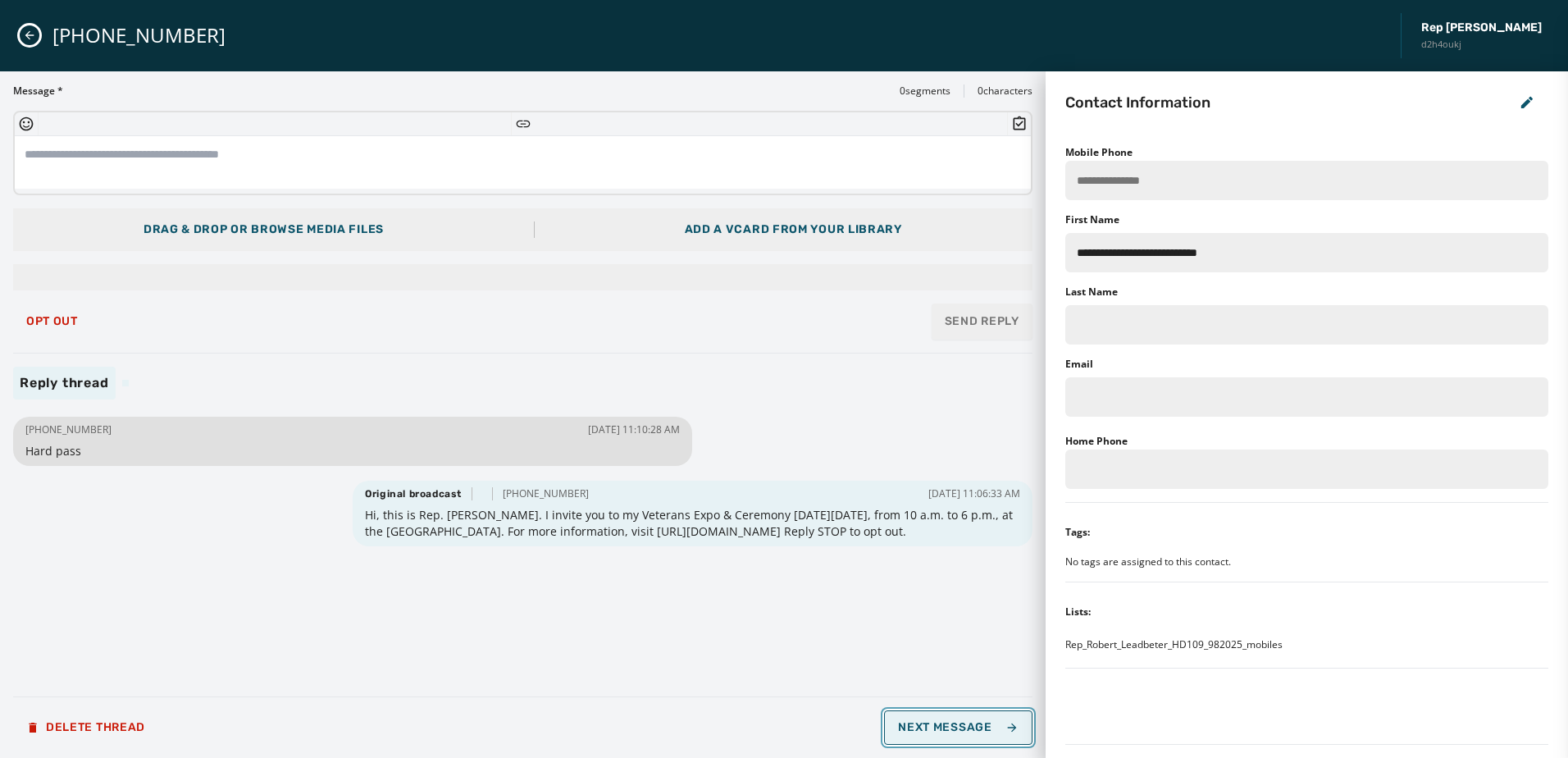
click at [934, 721] on span "Next Message" at bounding box center [958, 728] width 120 height 13
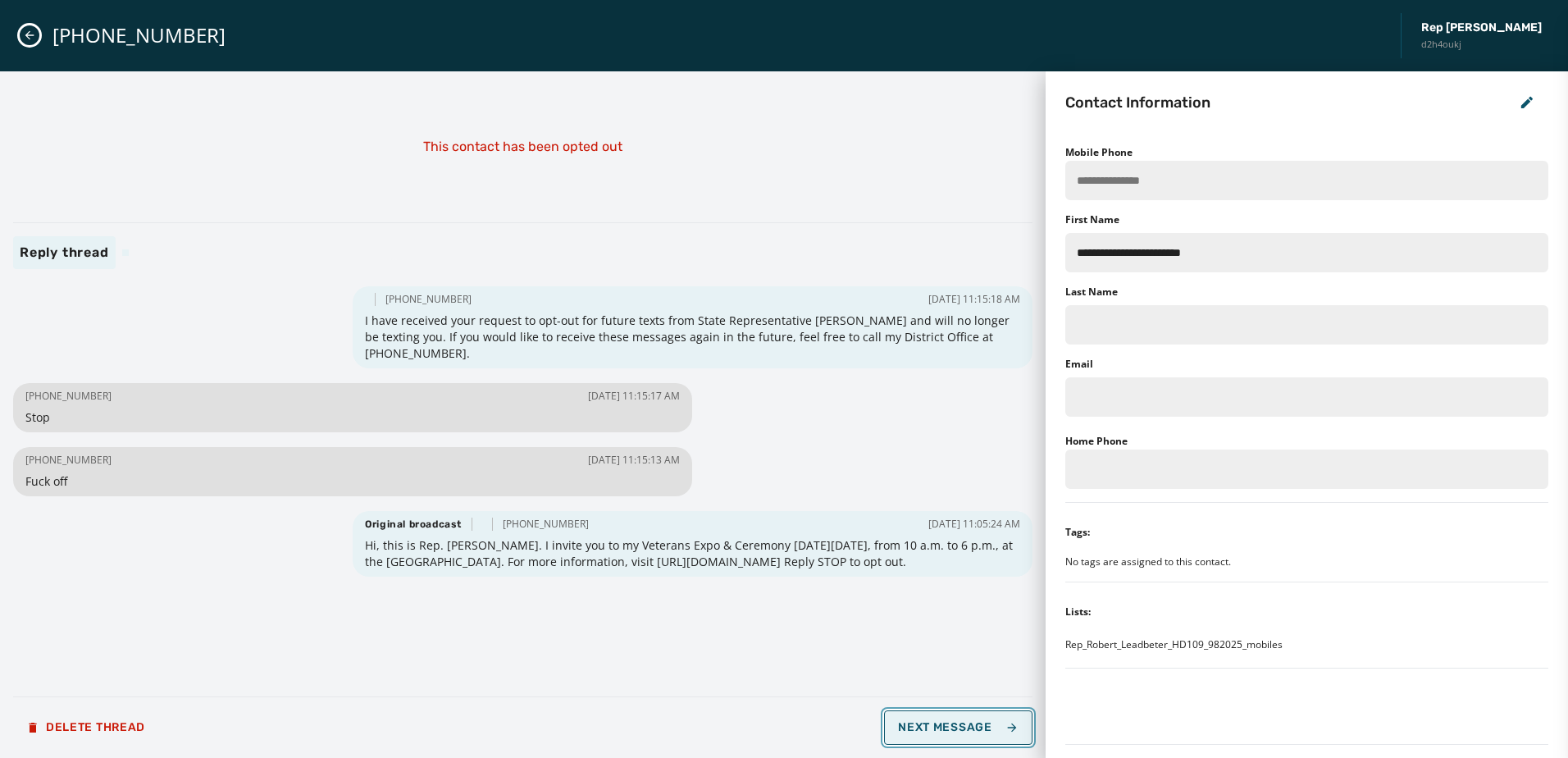
click at [933, 714] on button "Next Message" at bounding box center [957, 728] width 147 height 35
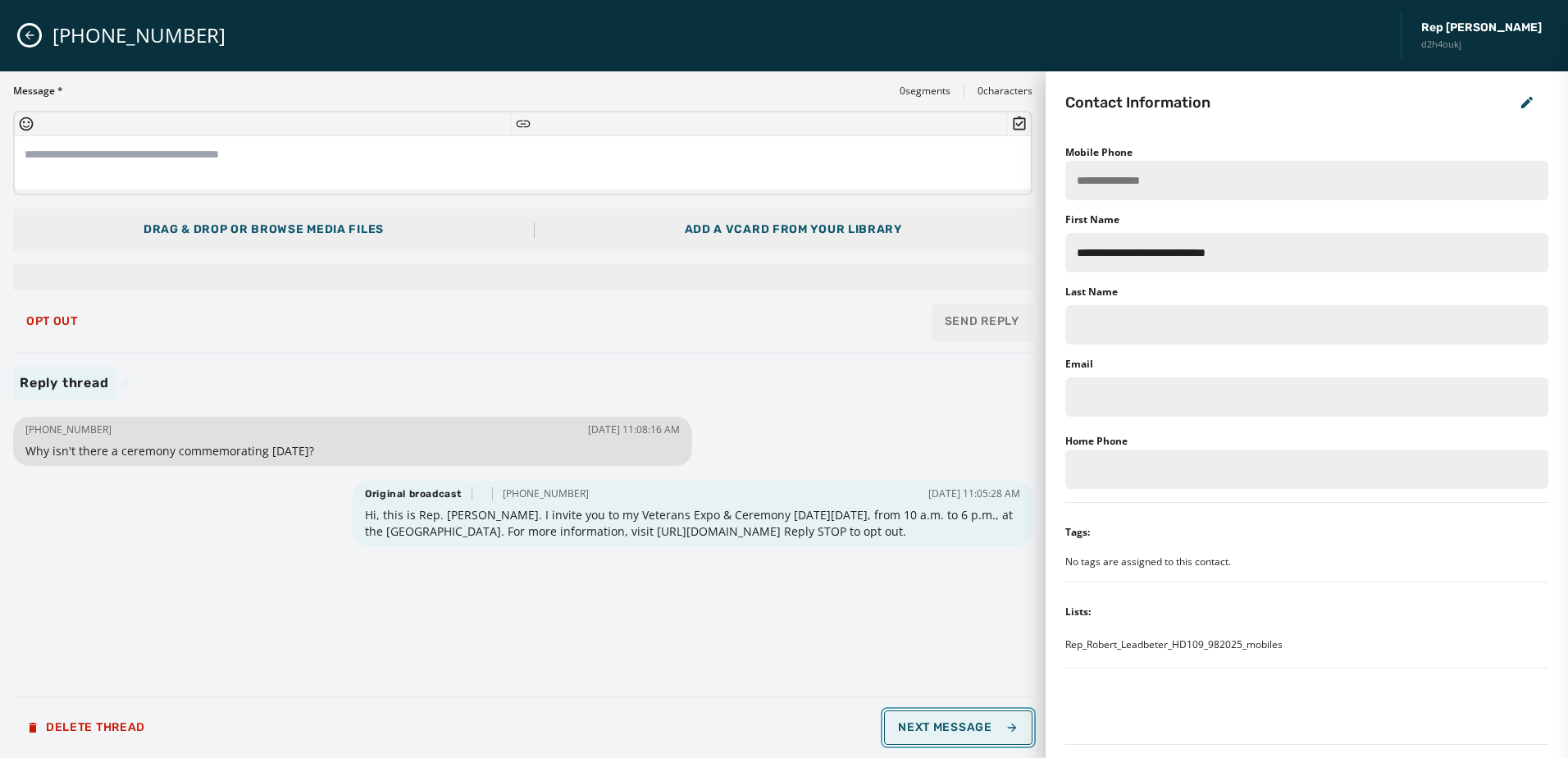
click at [928, 719] on button "Next Message" at bounding box center [957, 728] width 147 height 35
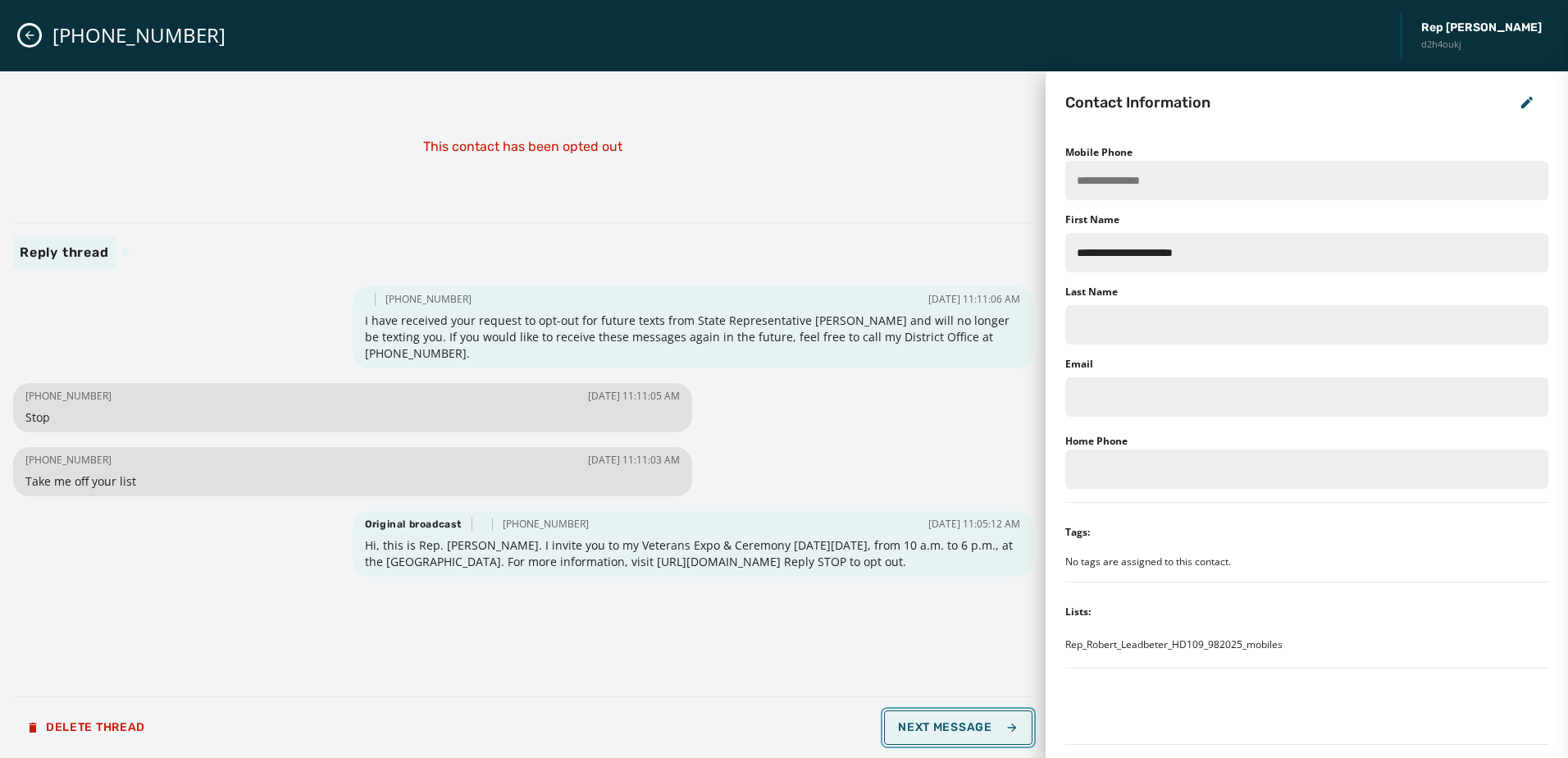
click at [999, 727] on span "Next Message" at bounding box center [958, 728] width 120 height 13
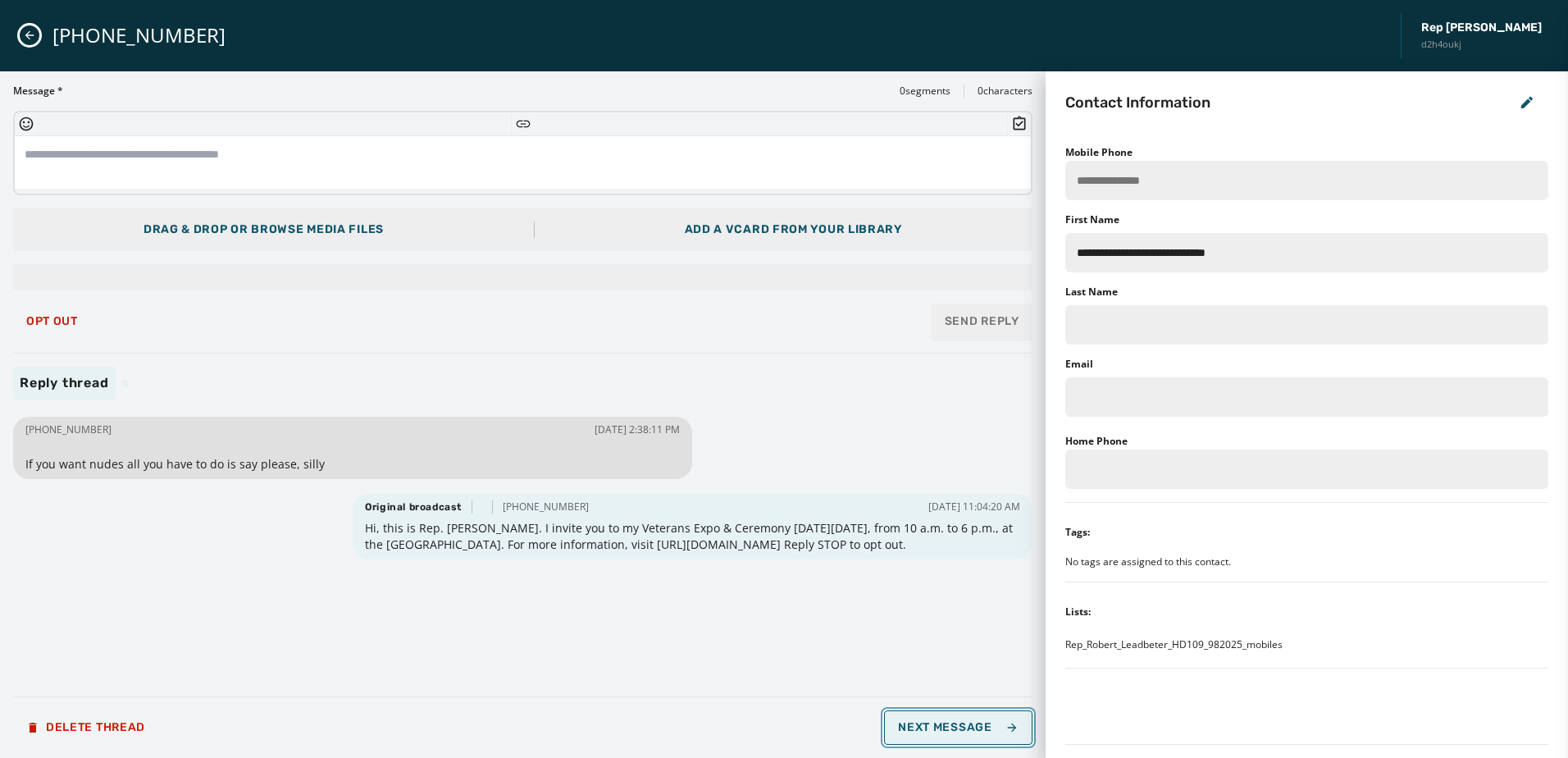
click at [962, 721] on span "Next Message" at bounding box center [958, 728] width 120 height 13
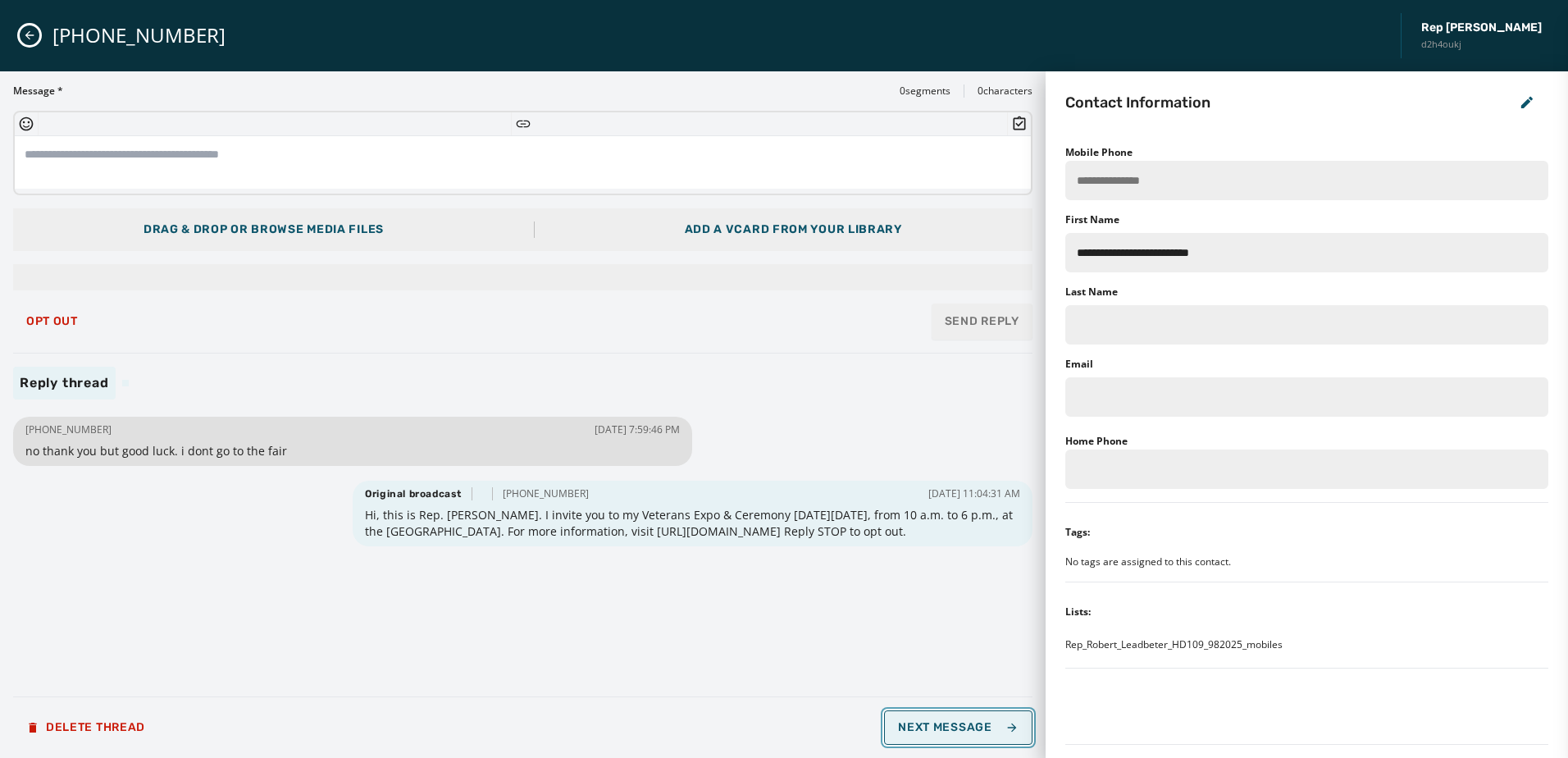
click at [926, 727] on span "Next Message" at bounding box center [958, 728] width 120 height 13
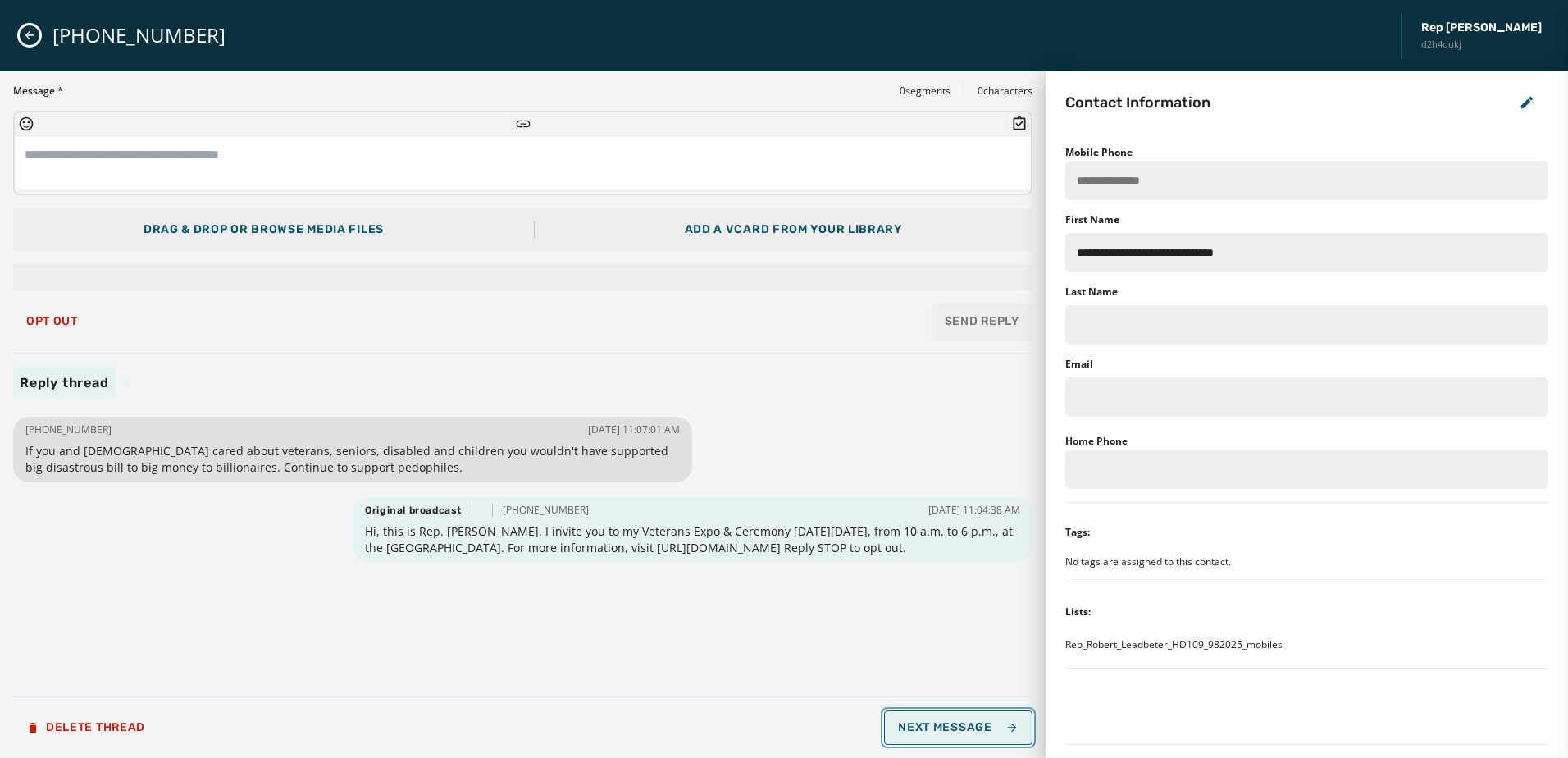
click at [967, 726] on span "Next Message" at bounding box center [958, 728] width 120 height 13
click at [973, 728] on span "Next Message" at bounding box center [958, 728] width 120 height 13
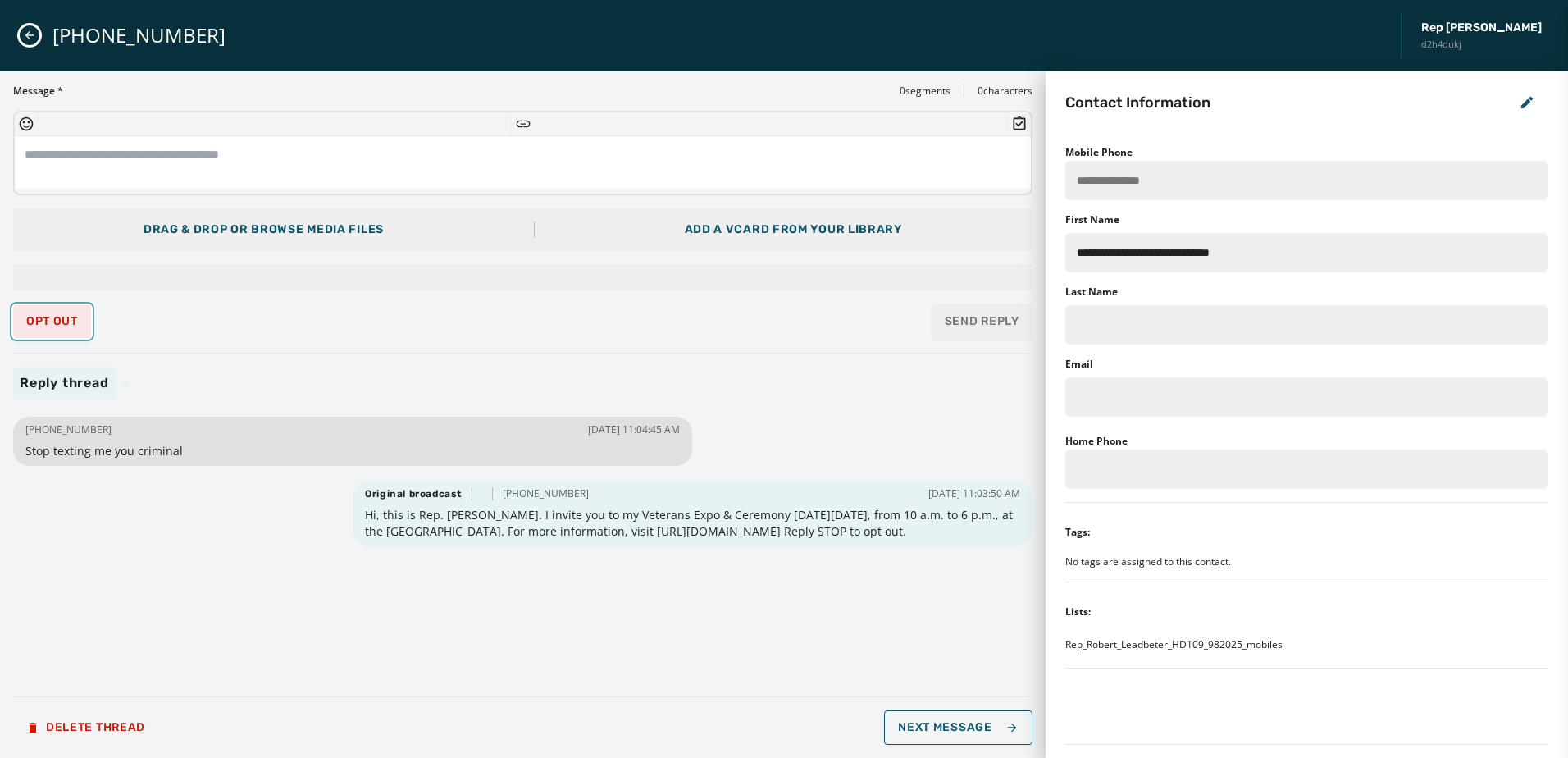
click at [53, 323] on span "Opt Out" at bounding box center [52, 322] width 52 height 13
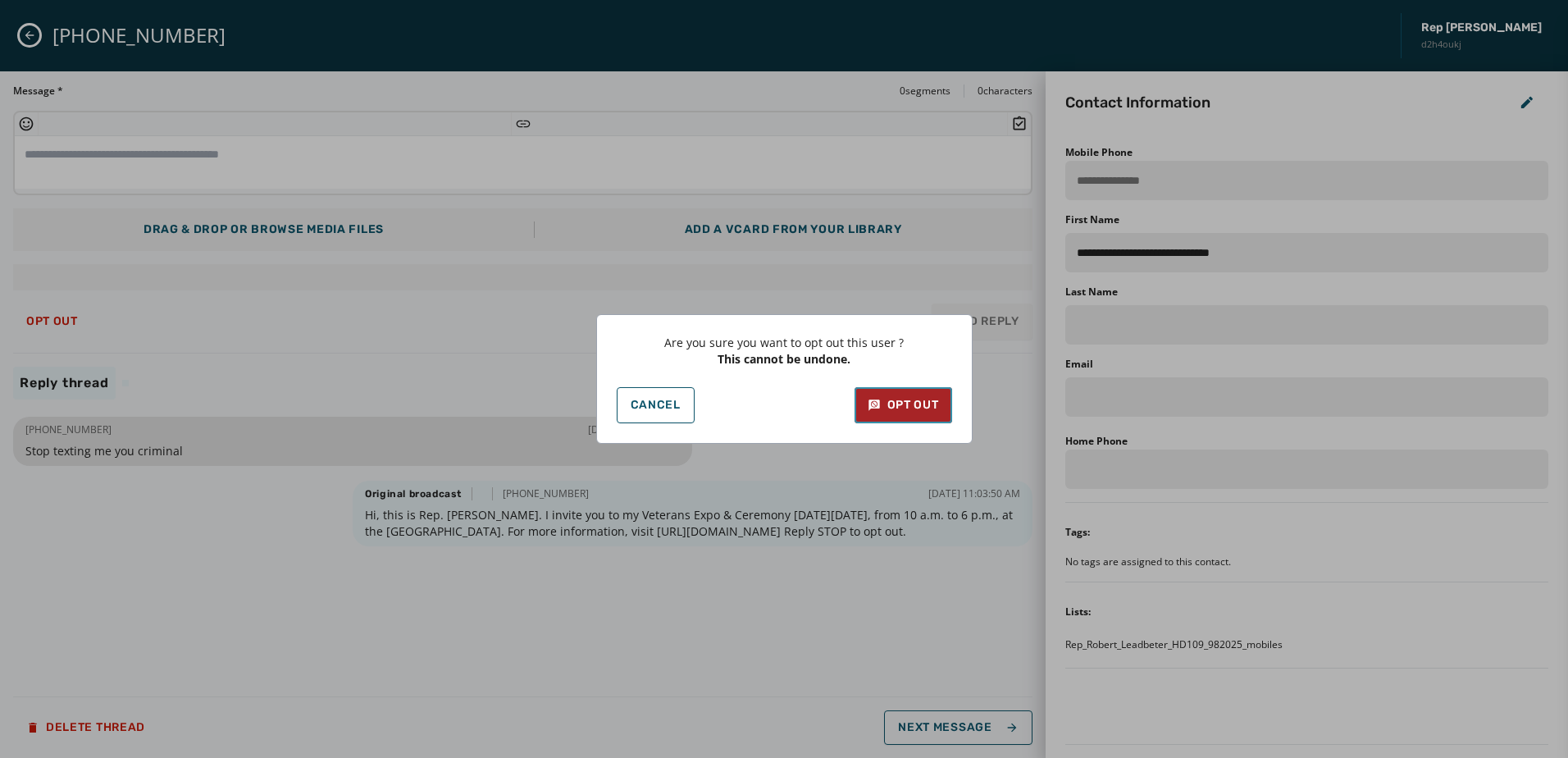
click at [935, 405] on div "Opt Out" at bounding box center [902, 405] width 72 height 16
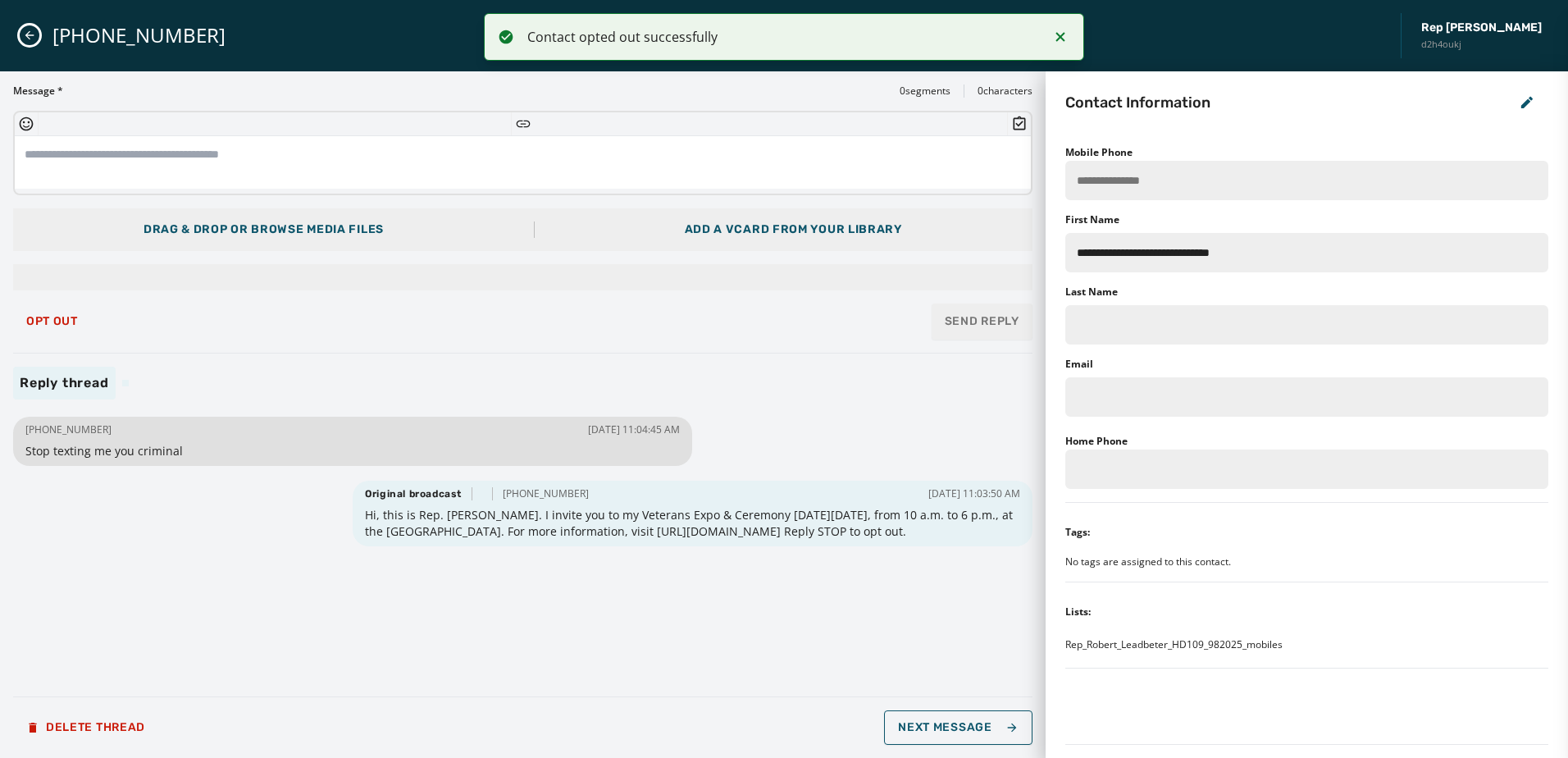
click at [419, 639] on div "[PHONE_NUMBER] [DATE] 11:04:45 AM Stop texting me you criminal Original broadca…" at bounding box center [522, 547] width 1019 height 271
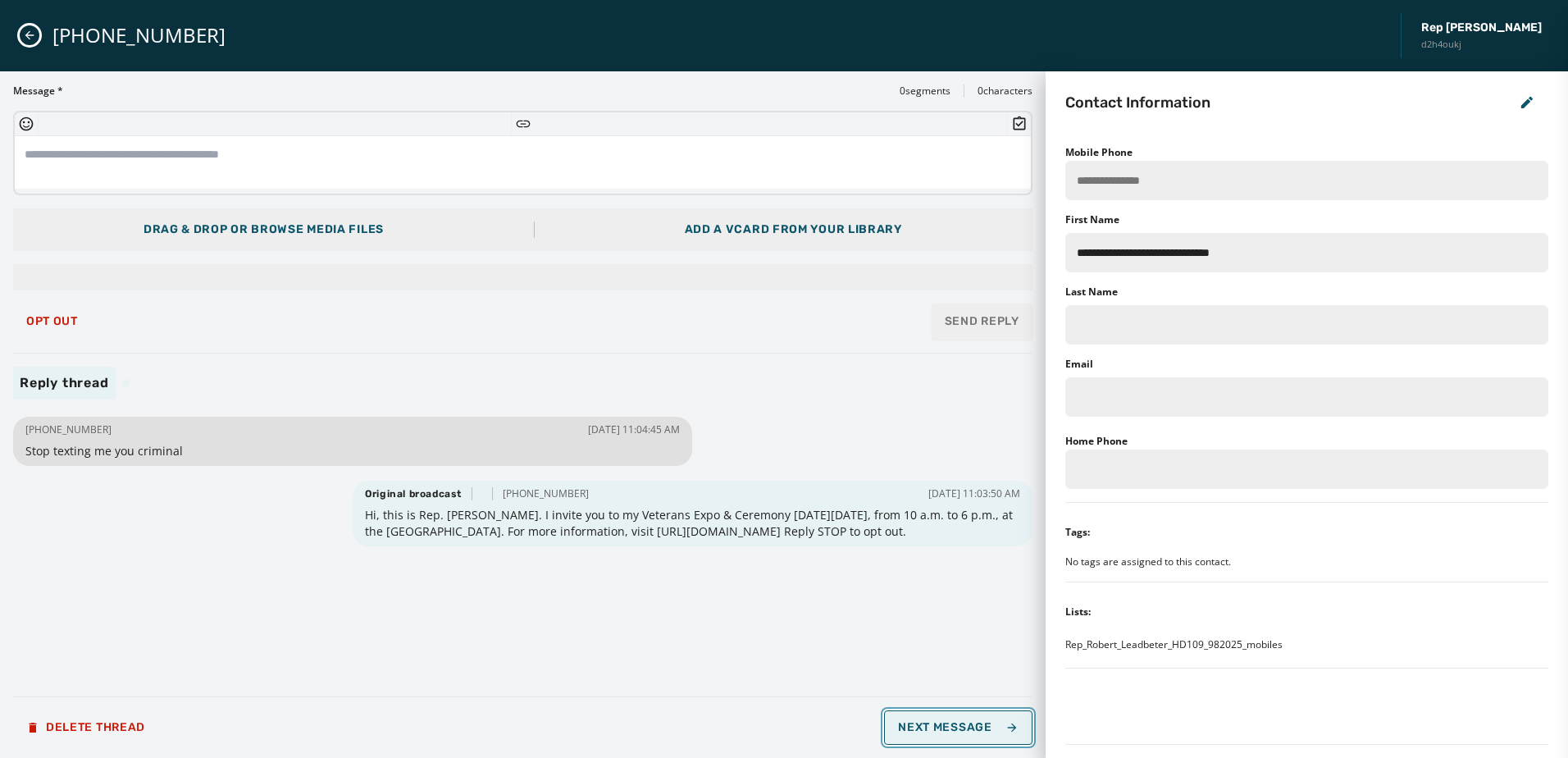
click at [922, 721] on span "Next Message" at bounding box center [958, 728] width 120 height 13
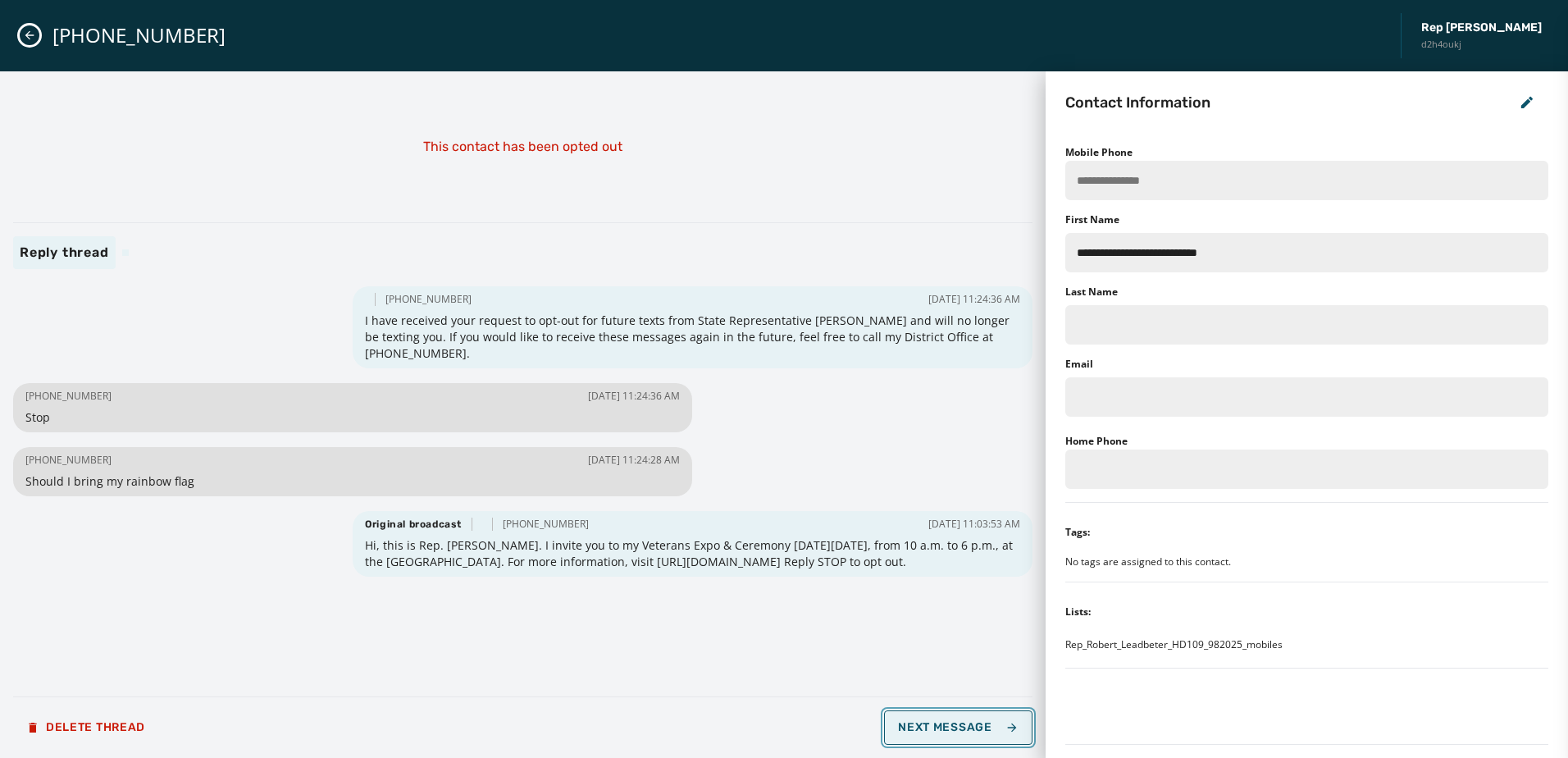
click at [986, 714] on button "Next Message" at bounding box center [957, 728] width 147 height 35
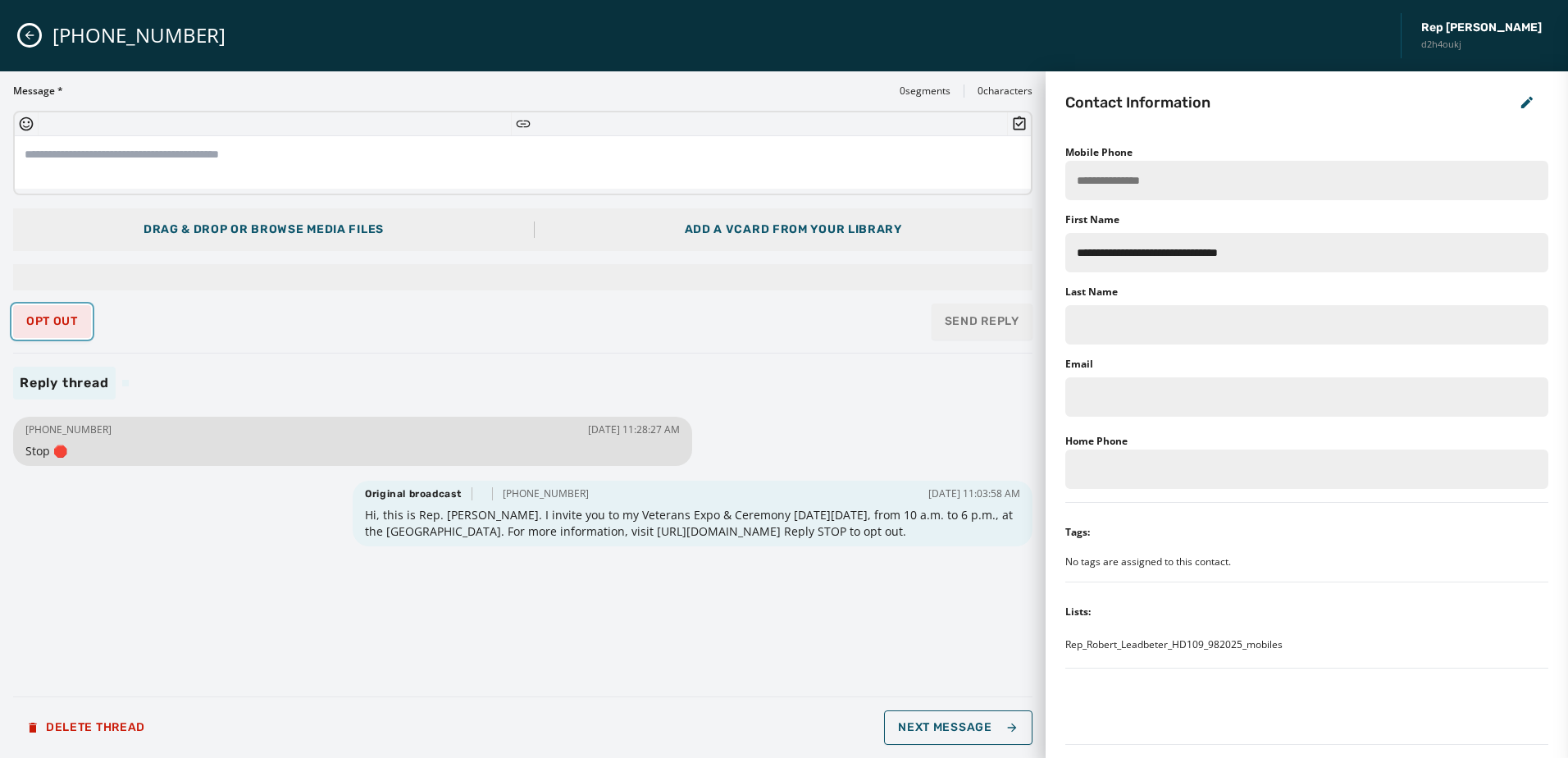
click at [29, 326] on span "Opt Out" at bounding box center [52, 322] width 52 height 13
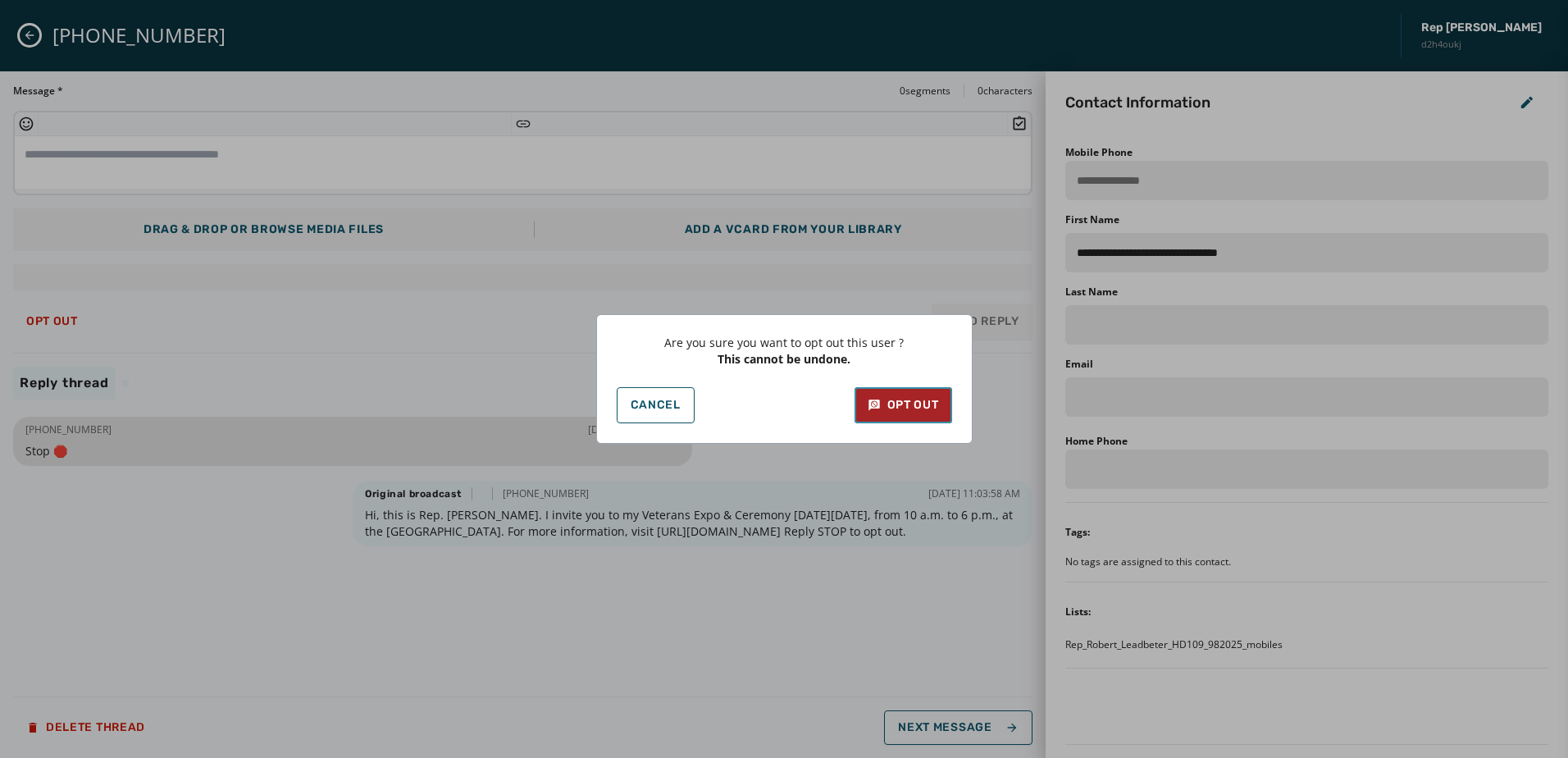
click at [909, 402] on div "Opt Out" at bounding box center [902, 405] width 72 height 16
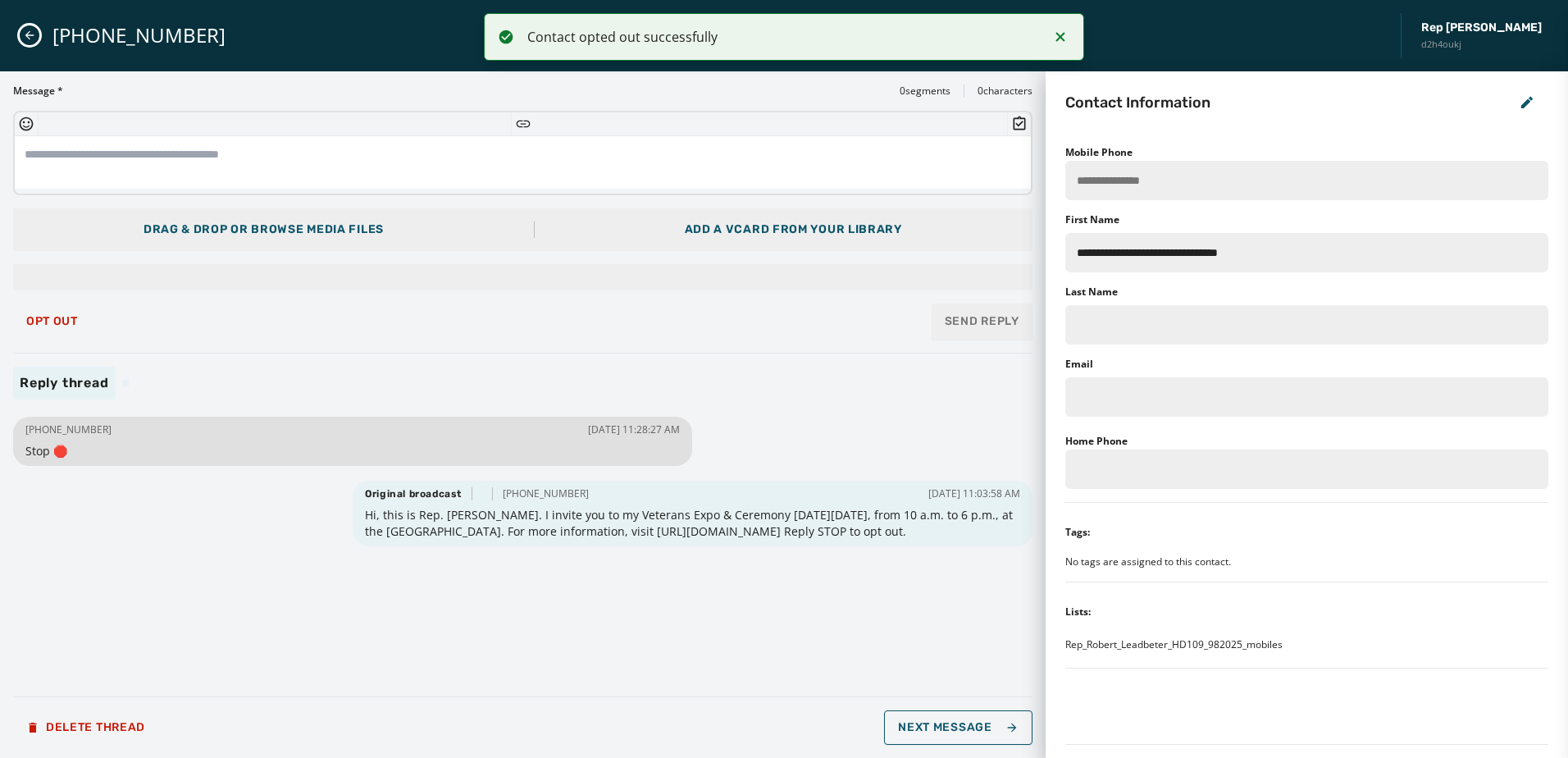
click at [311, 541] on div "[PHONE_NUMBER] [DATE] 11:28:27 AM Stop 🛑 Original broadcast [PHONE_NUMBER] [DAT…" at bounding box center [522, 547] width 1019 height 271
click at [979, 728] on span "Next Message" at bounding box center [958, 728] width 120 height 13
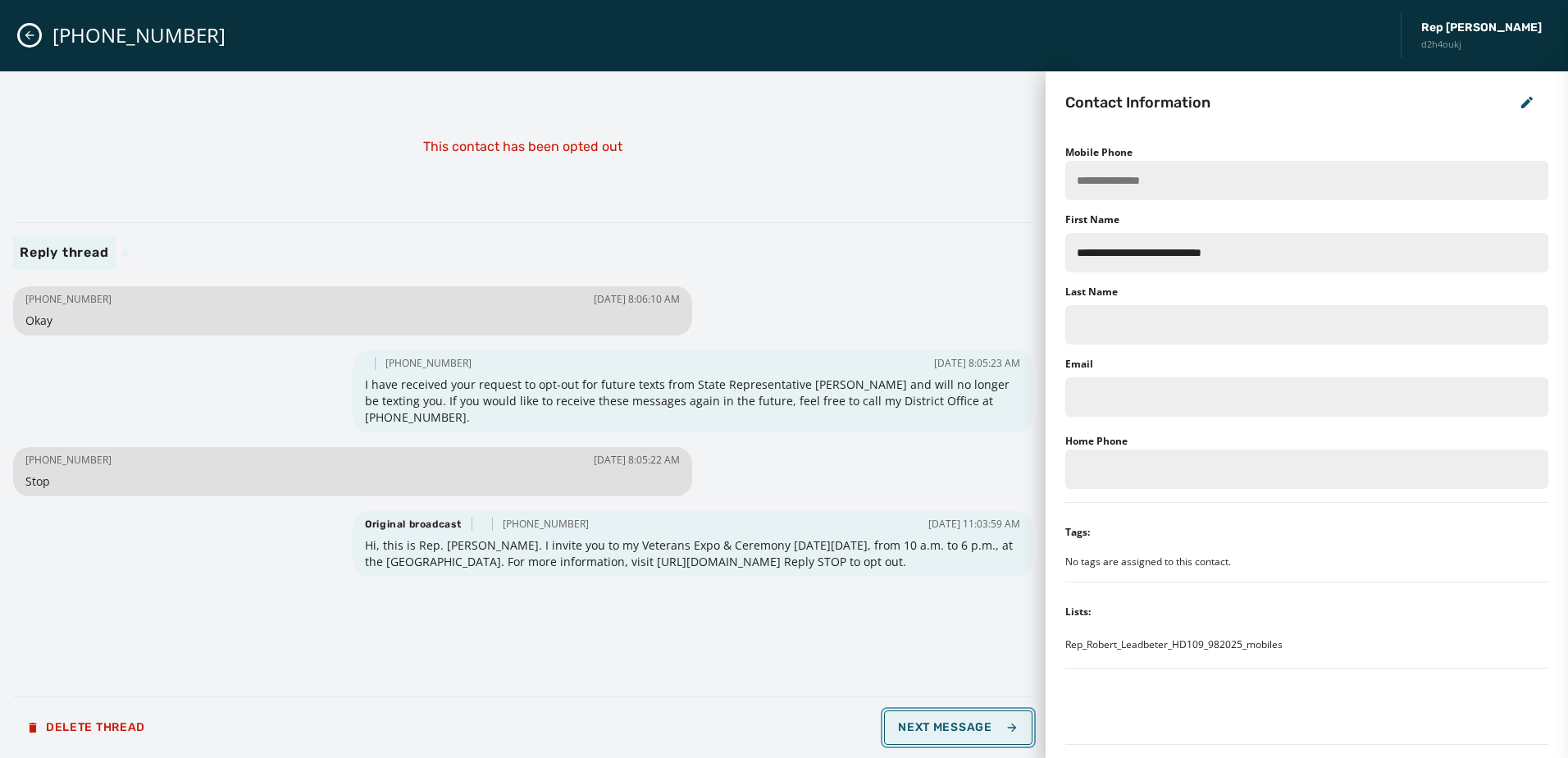
click at [980, 721] on span "Next Message" at bounding box center [958, 728] width 120 height 13
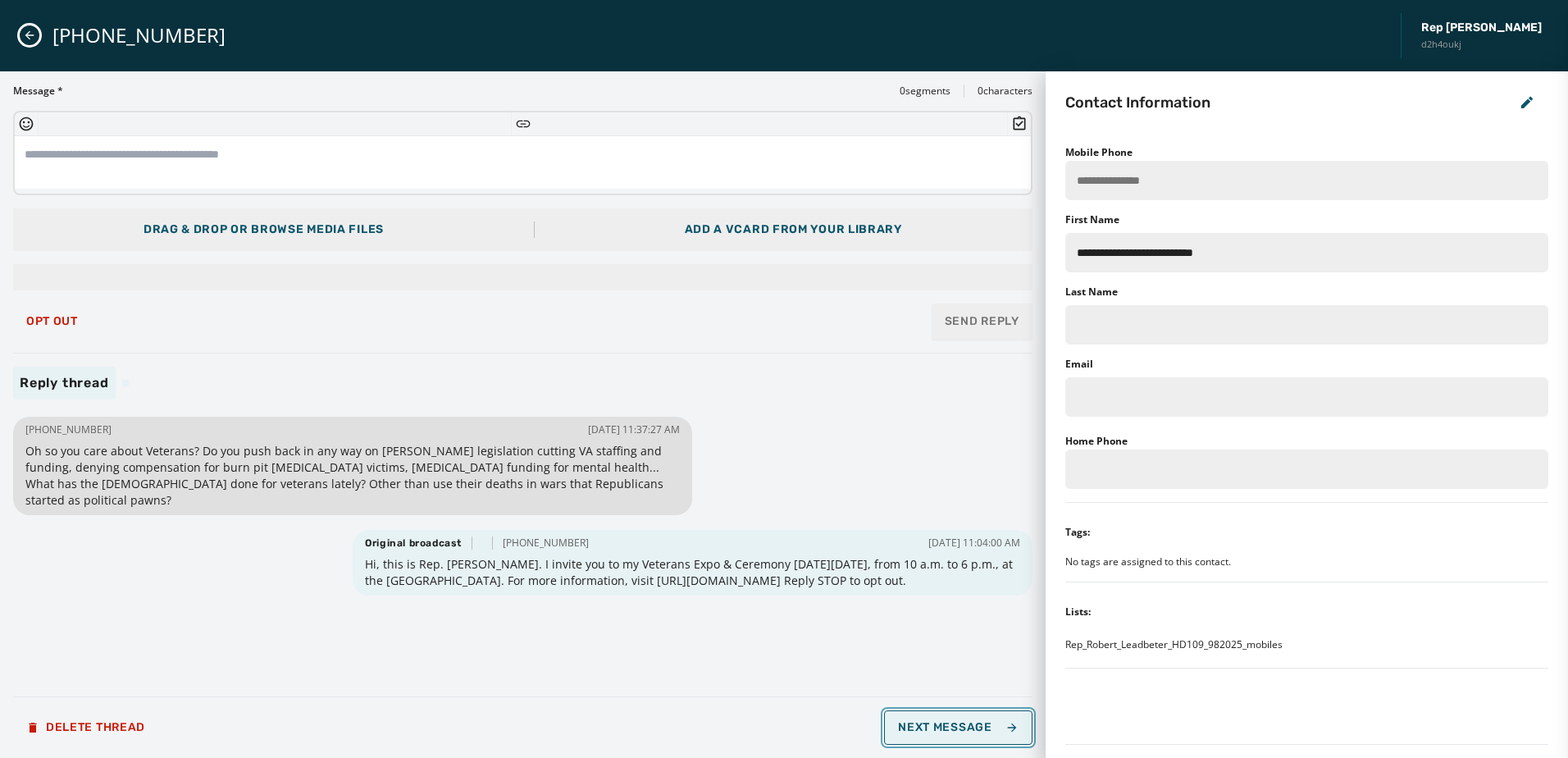
click at [953, 723] on span "Next Message" at bounding box center [958, 728] width 120 height 13
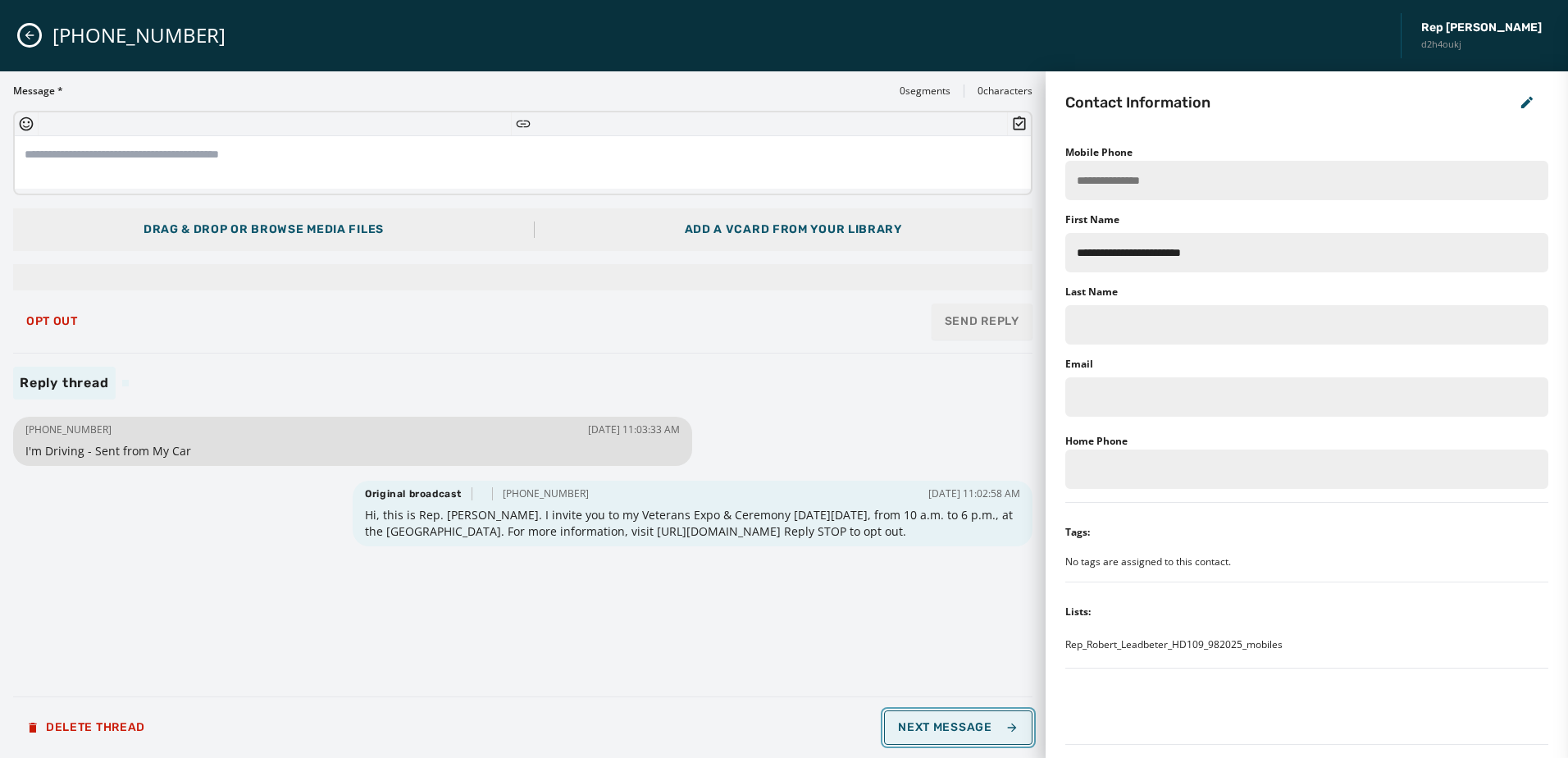
click at [953, 723] on span "Next Message" at bounding box center [958, 728] width 120 height 13
click at [950, 732] on span "Next Message" at bounding box center [958, 728] width 120 height 13
click at [918, 723] on span "Next Message" at bounding box center [958, 728] width 120 height 13
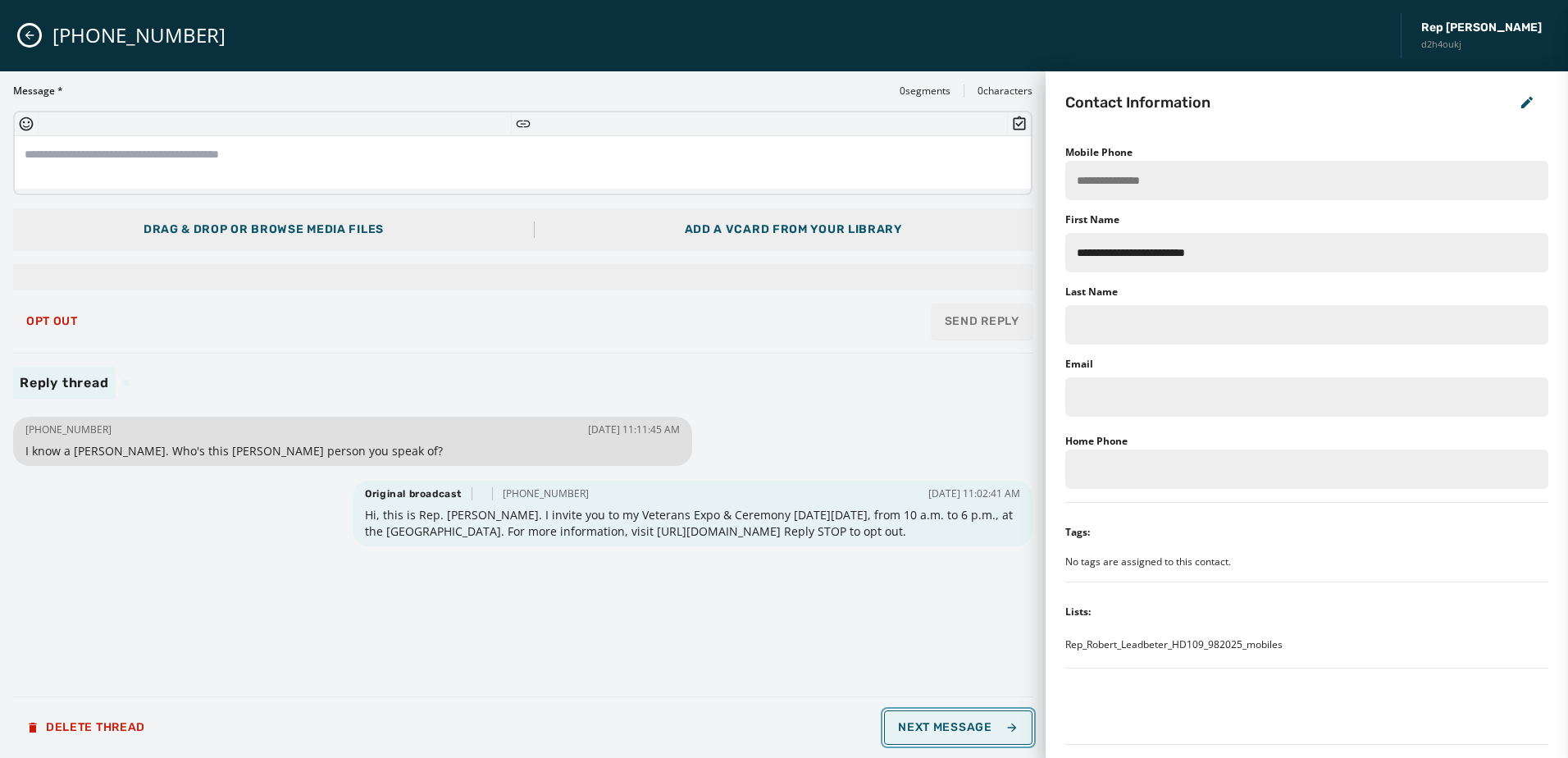
click at [919, 723] on span "Next Message" at bounding box center [958, 728] width 120 height 13
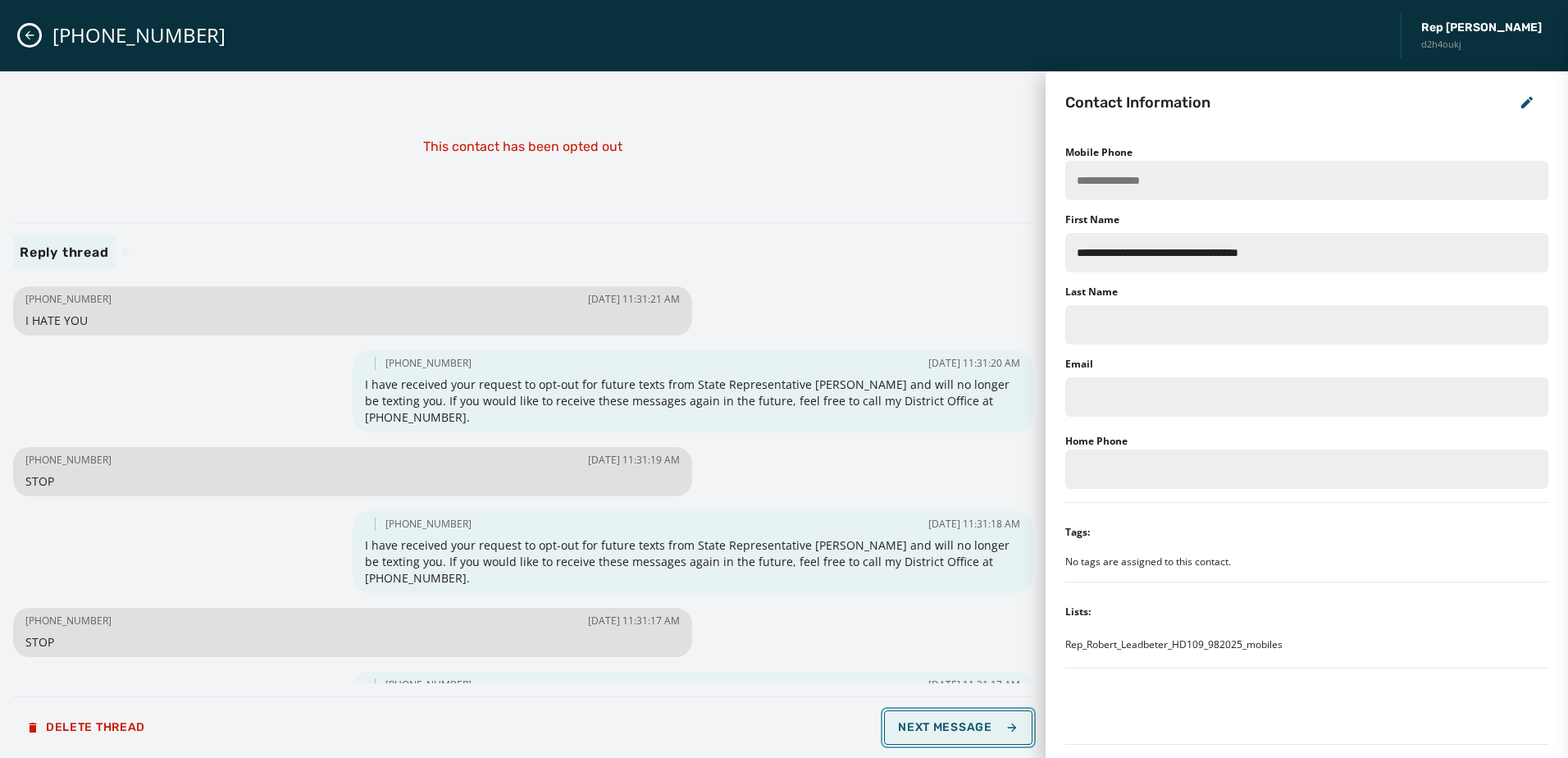
click at [937, 725] on span "Next Message" at bounding box center [958, 728] width 120 height 13
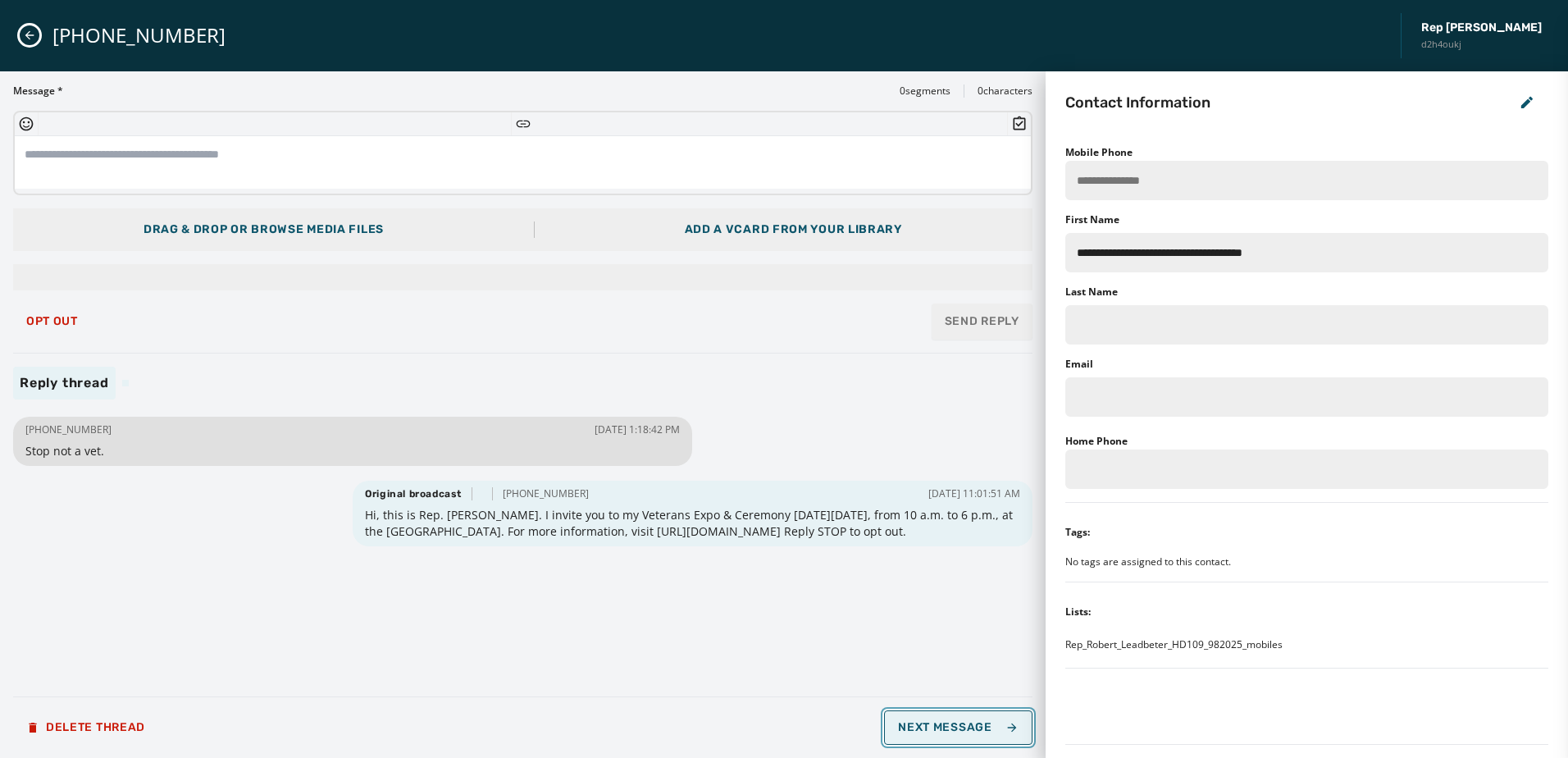
click at [937, 725] on span "Next Message" at bounding box center [958, 728] width 120 height 13
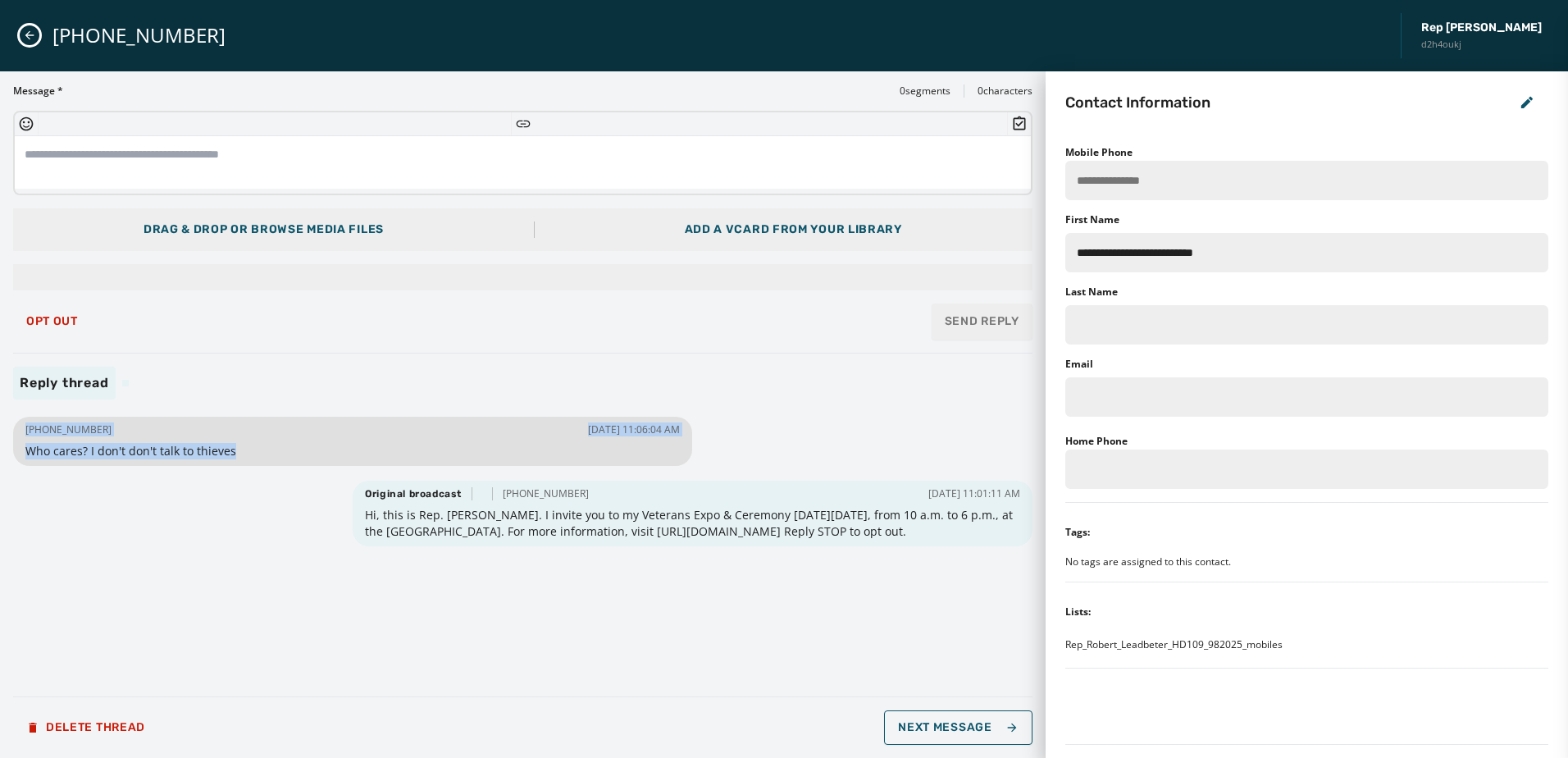
drag, startPoint x: 372, startPoint y: 430, endPoint x: 332, endPoint y: 286, distance: 149.5
click at [332, 286] on div "Message * 0 segments 0 characters Drag & Drop or browse media files Add a vCard…" at bounding box center [522, 415] width 1019 height 660
click at [369, 392] on div "Reply thread" at bounding box center [522, 383] width 1019 height 33
click at [31, 26] on button "Close admin drawer" at bounding box center [30, 35] width 20 height 20
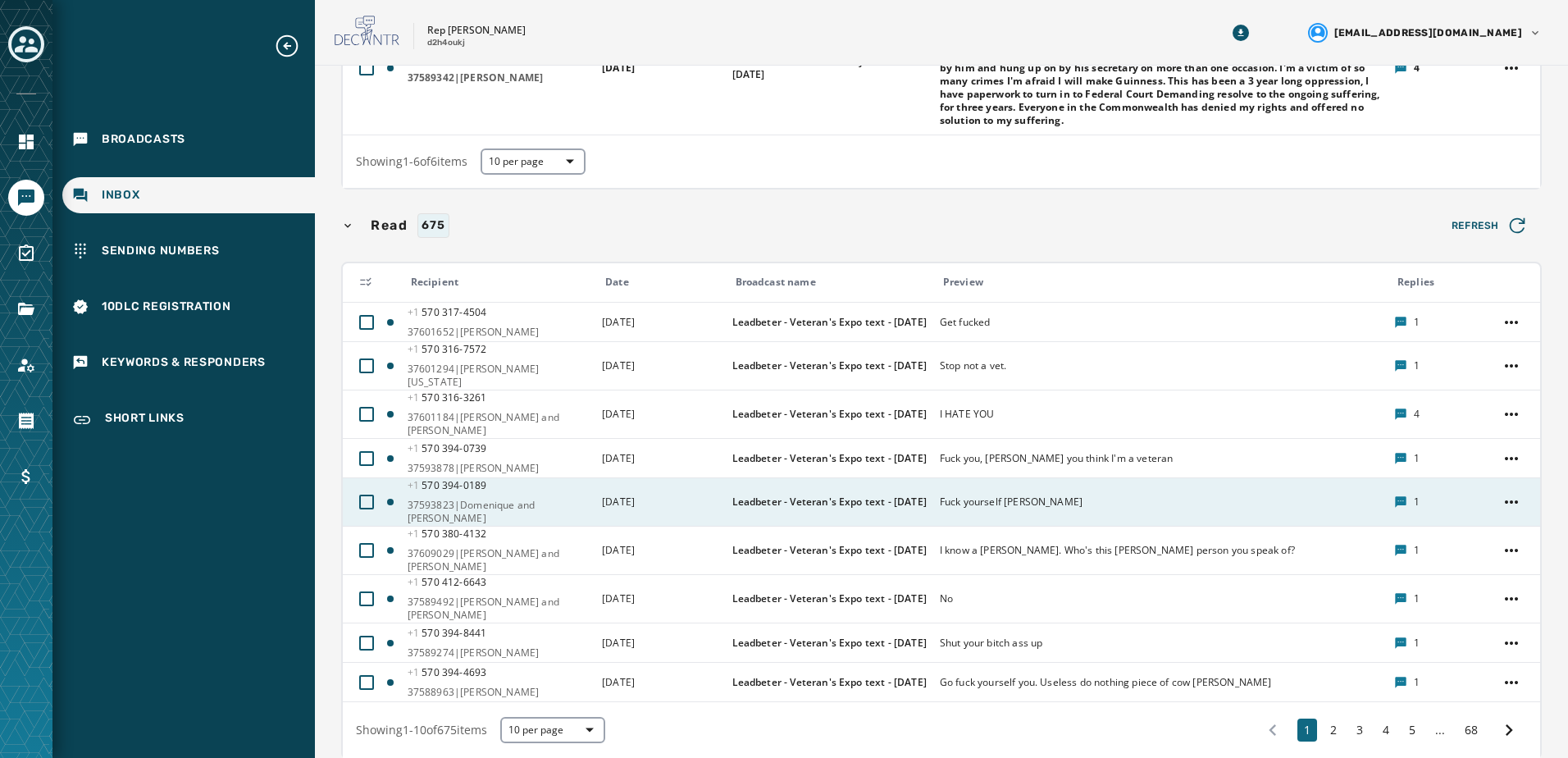
scroll to position [574, 0]
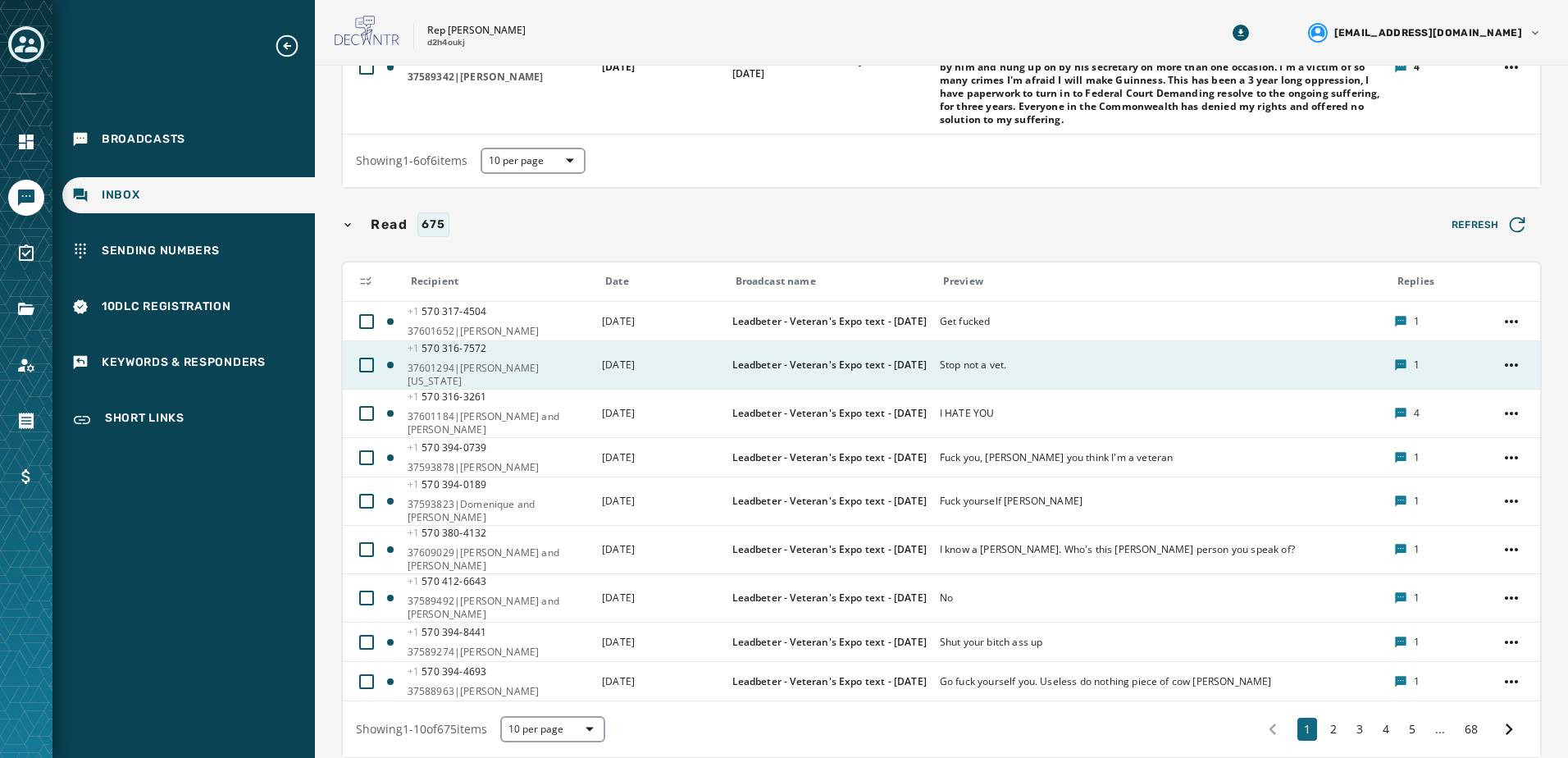
click at [899, 368] on span "Leadbeter - Veteran's Expo text - [DATE]" at bounding box center [830, 365] width 197 height 13
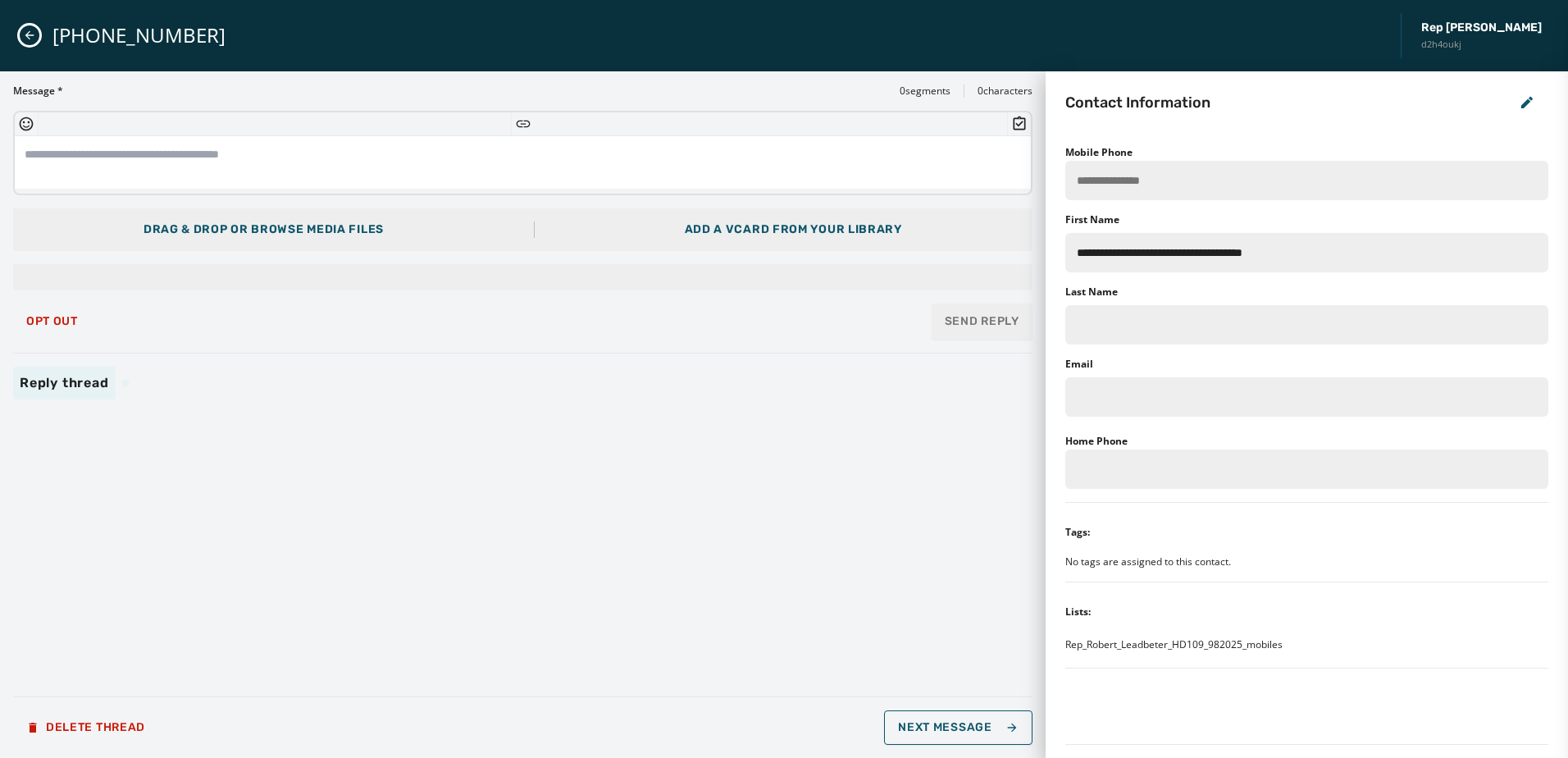
scroll to position [0, 0]
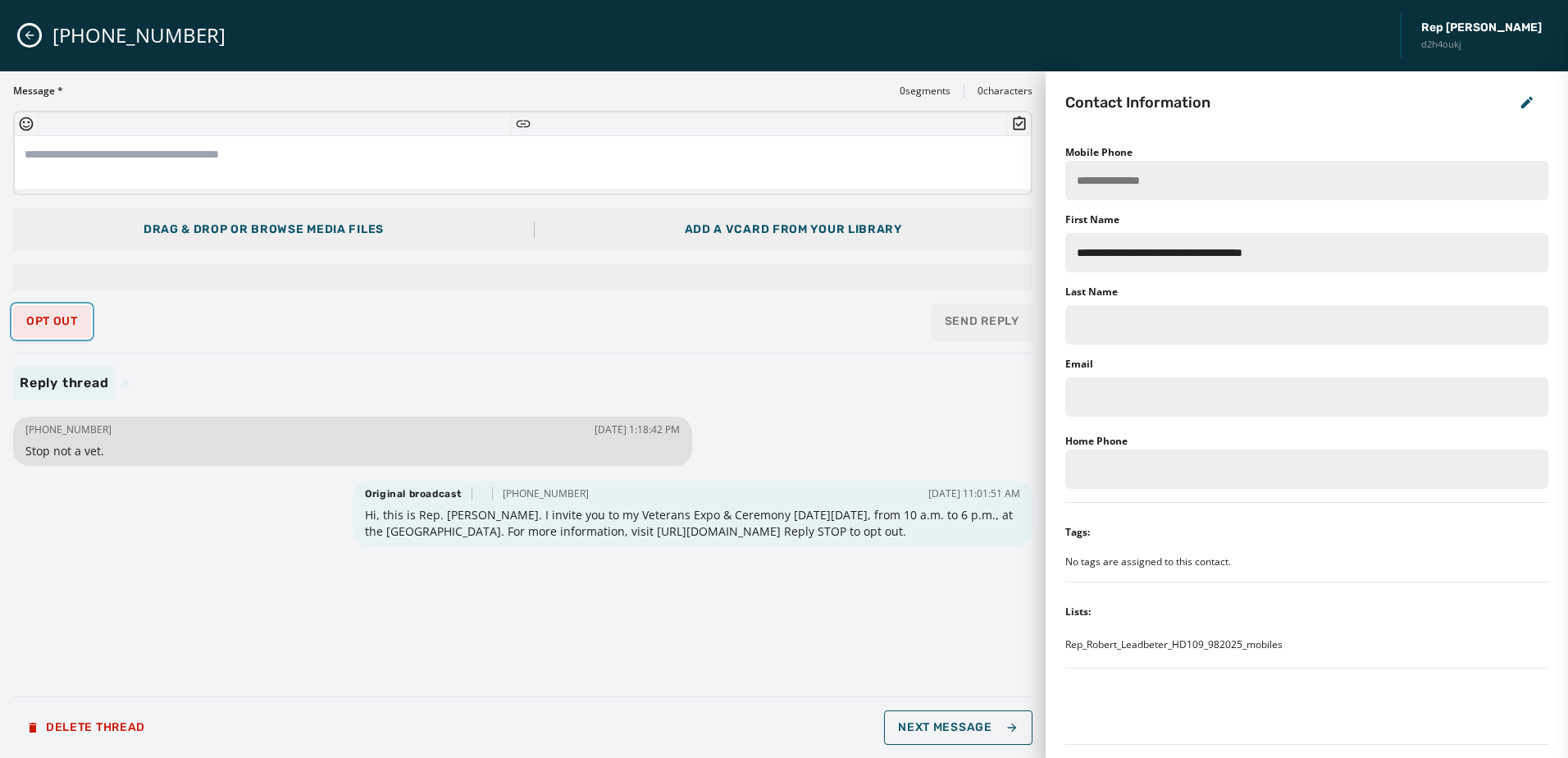
click at [72, 327] on span "Opt Out" at bounding box center [52, 322] width 52 height 13
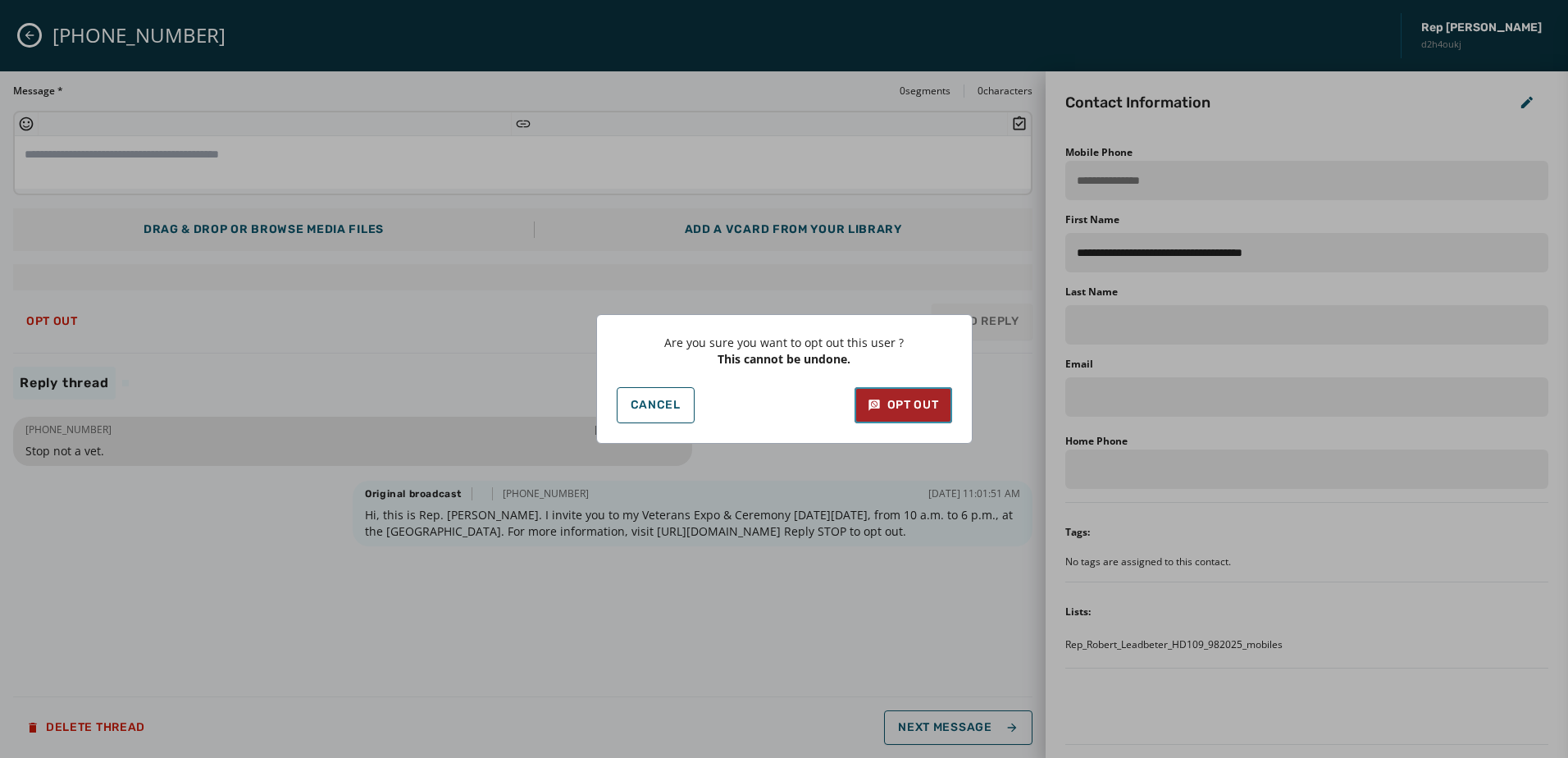
click at [912, 410] on div "Opt Out" at bounding box center [902, 405] width 72 height 16
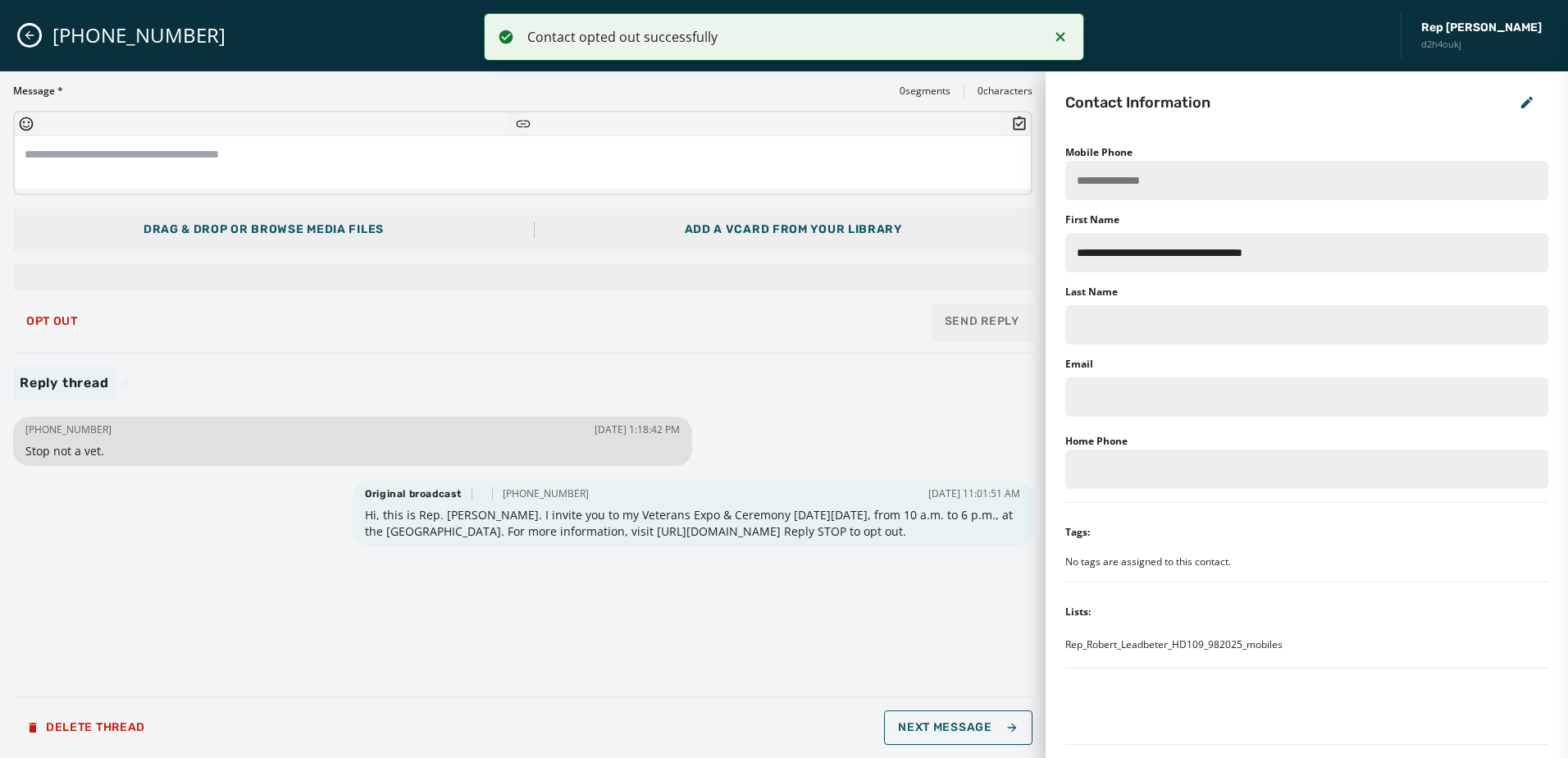
click at [500, 635] on div "[PHONE_NUMBER] [DATE] 1:18:42 PM Stop not a vet. Original broadcast [PHONE_NUMB…" at bounding box center [522, 547] width 1019 height 271
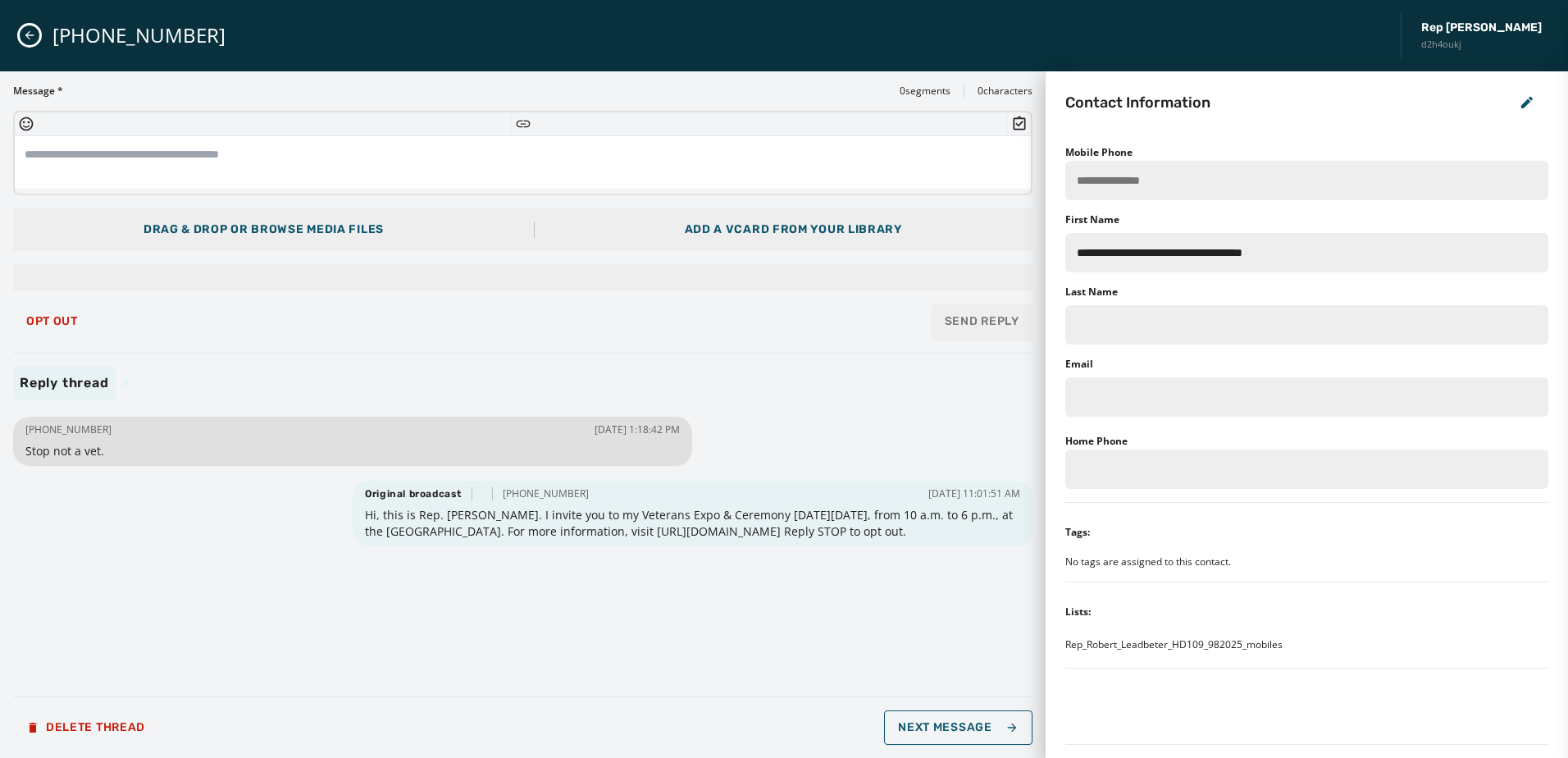
click at [1, 19] on div "[PHONE_NUMBER] Rep [PERSON_NAME] d2h4oukj" at bounding box center [784, 35] width 1568 height 72
click at [21, 27] on div "[PHONE_NUMBER] Rep [PERSON_NAME] d2h4oukj" at bounding box center [784, 35] width 1568 height 72
click at [31, 31] on icon "Close admin drawer" at bounding box center [30, 35] width 13 height 13
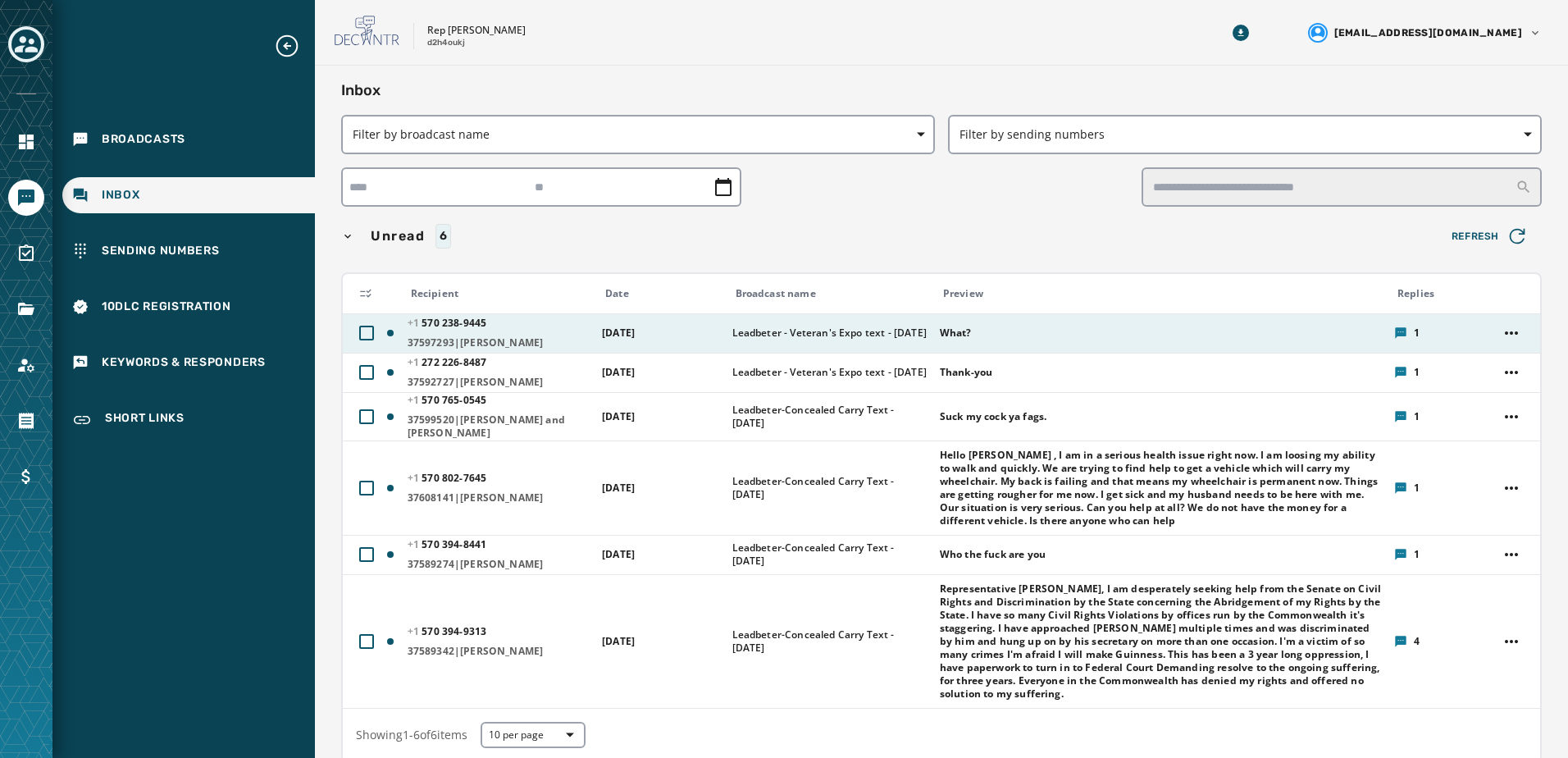
click at [529, 337] on span "37597293|[PERSON_NAME]" at bounding box center [499, 343] width 183 height 13
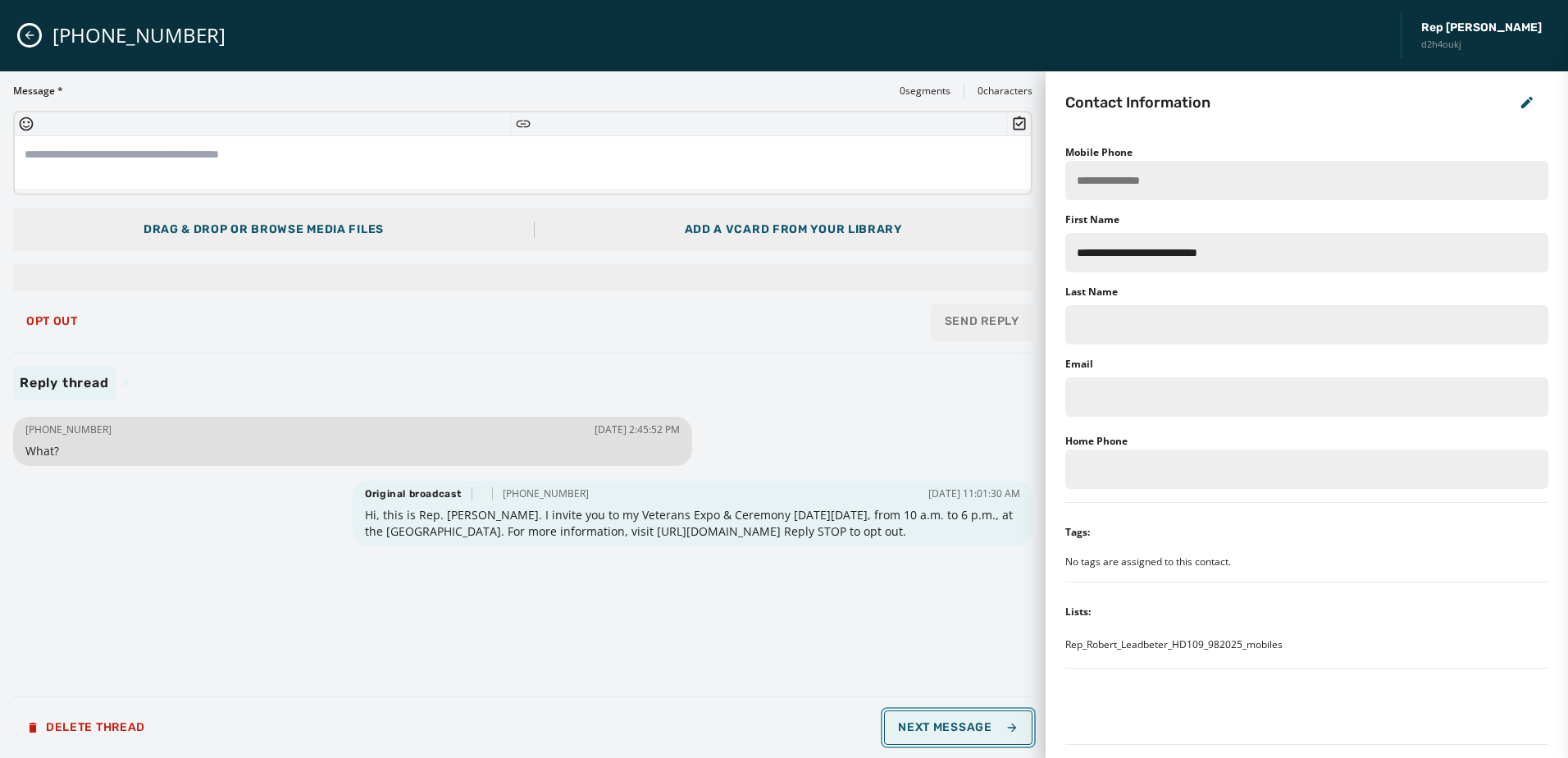
click at [970, 734] on button "Next Message" at bounding box center [957, 728] width 147 height 35
click at [958, 742] on button "Next Message" at bounding box center [957, 728] width 147 height 35
click at [954, 744] on button "Next Message" at bounding box center [957, 728] width 147 height 35
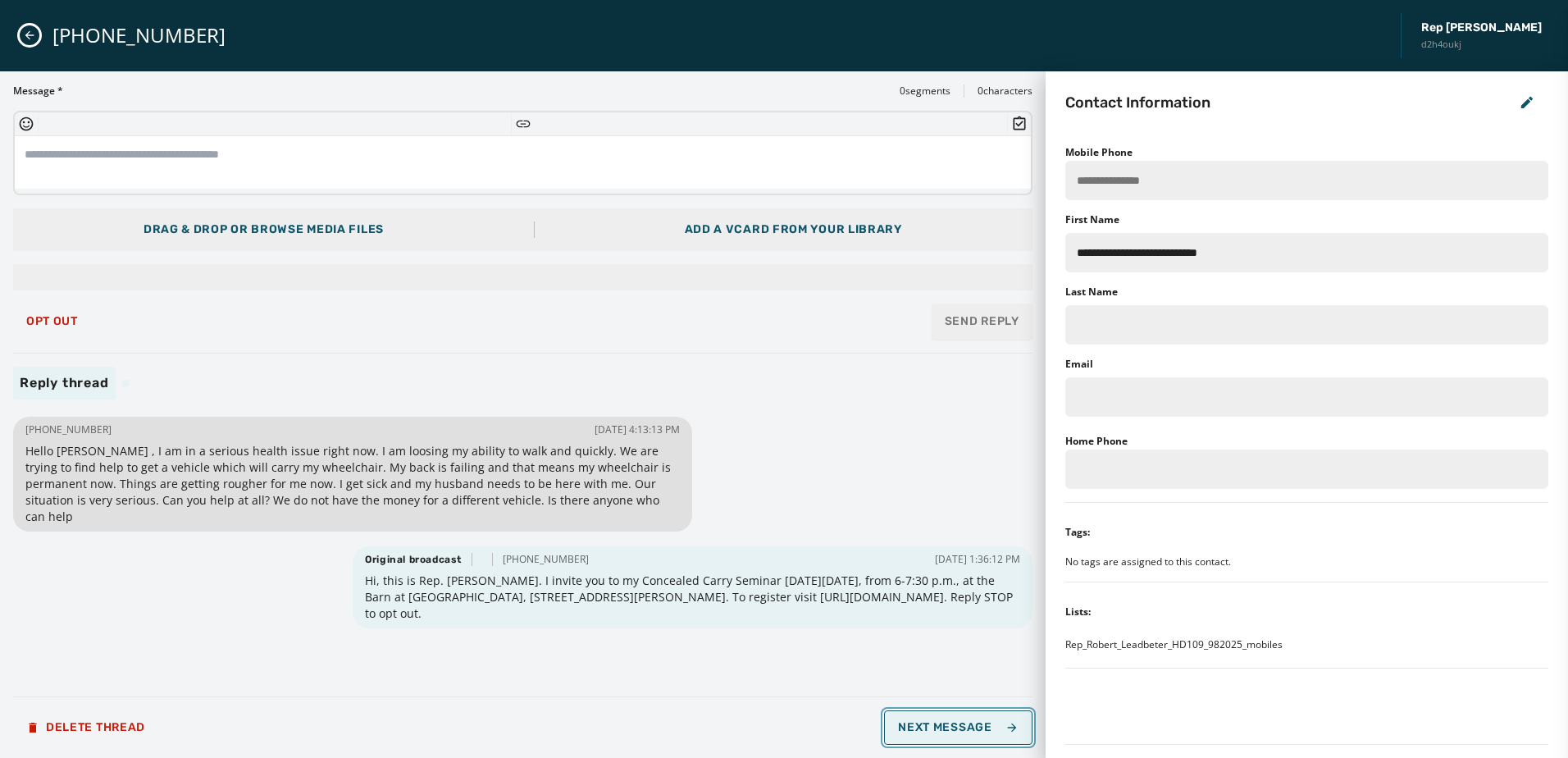
click at [963, 742] on button "Next Message" at bounding box center [957, 728] width 147 height 35
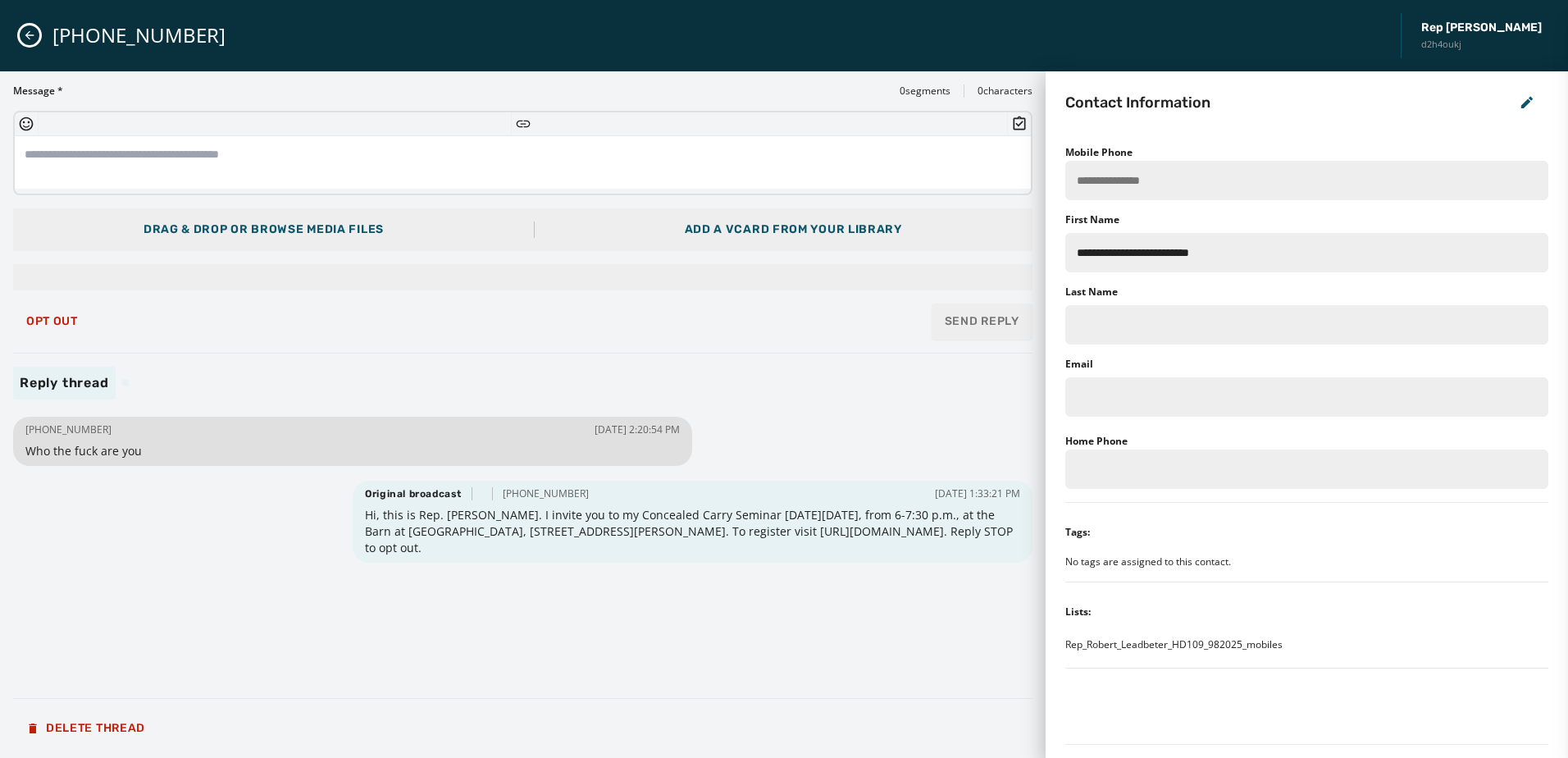
click at [963, 742] on div "Delete Thread" at bounding box center [522, 728] width 1019 height 33
click at [26, 37] on icon "Close admin drawer" at bounding box center [30, 35] width 13 height 13
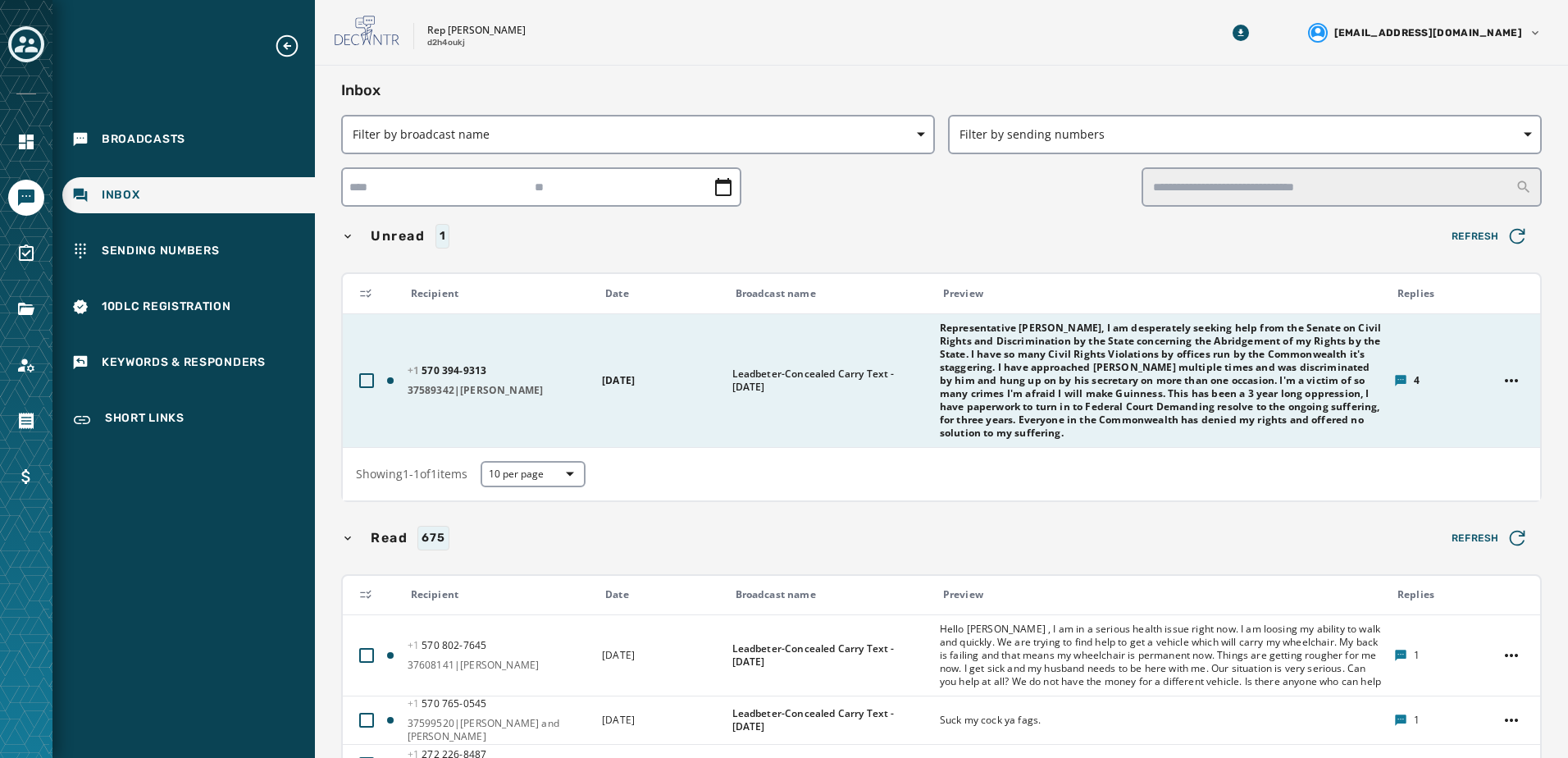
click at [1002, 398] on span "Representative [PERSON_NAME], I am desperately seeking help from the Senate on …" at bounding box center [1161, 381] width 443 height 119
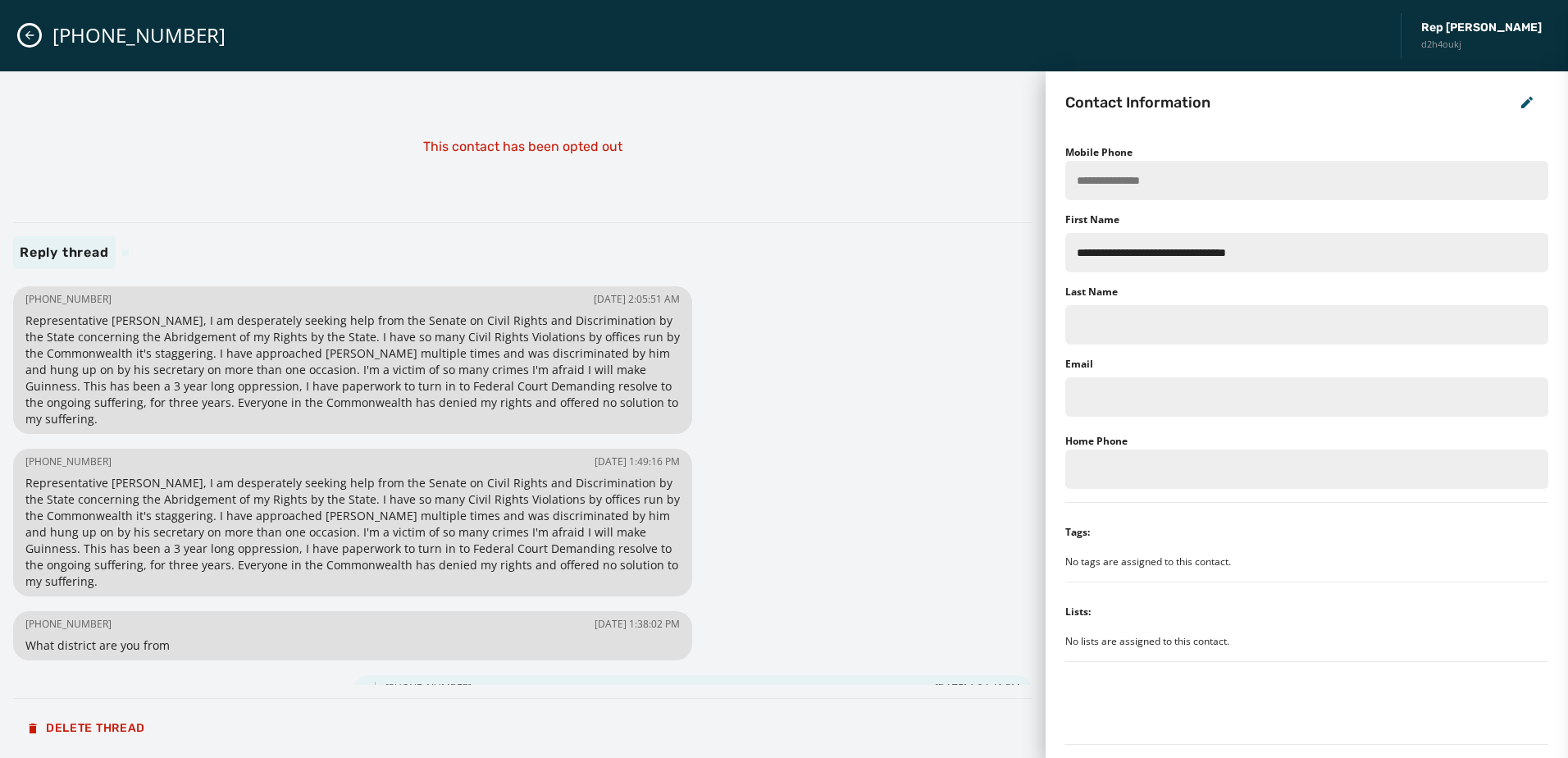
click at [34, 40] on icon "Close admin drawer" at bounding box center [30, 35] width 13 height 13
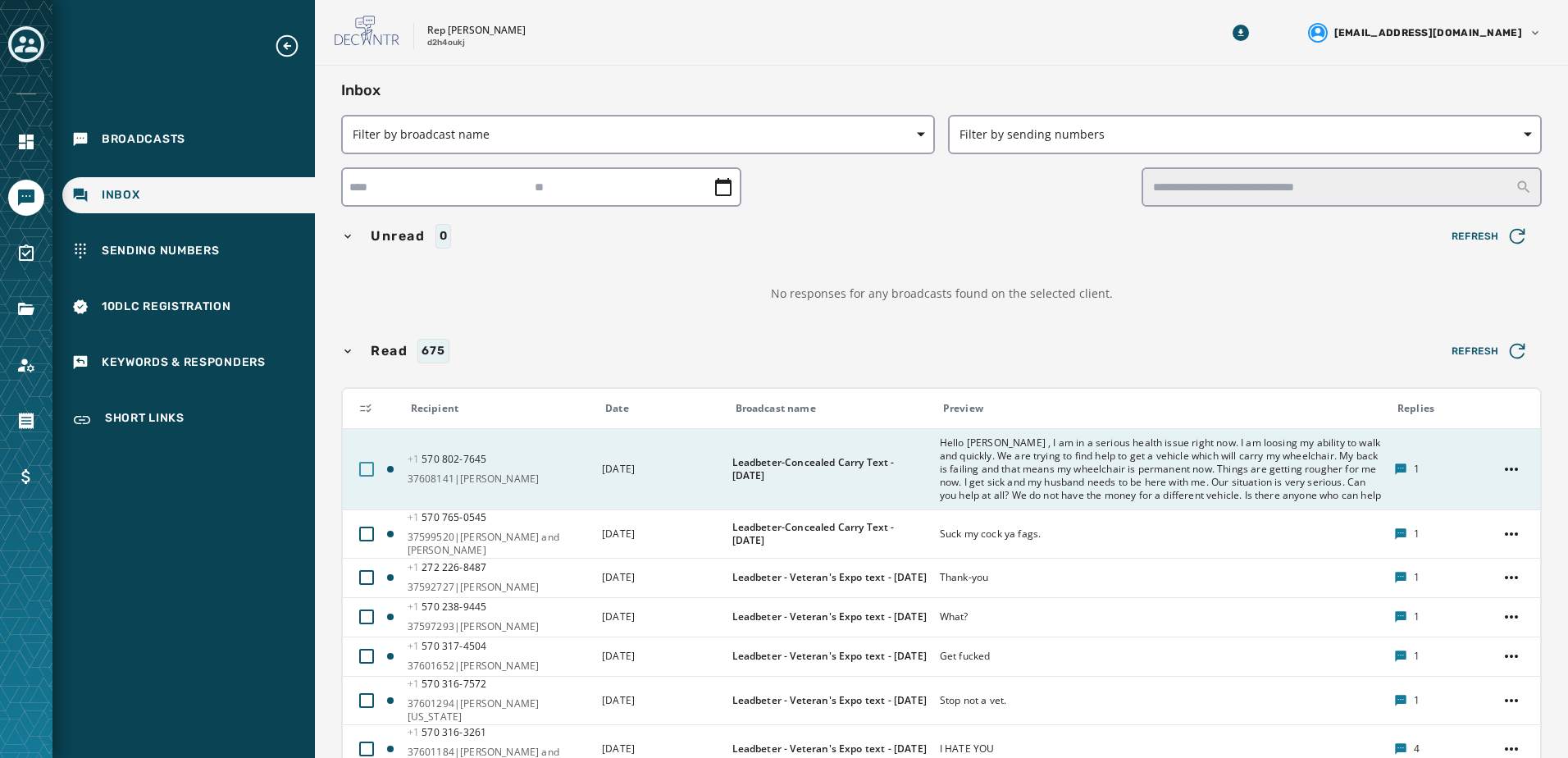
click at [363, 473] on div at bounding box center [367, 469] width 15 height 15
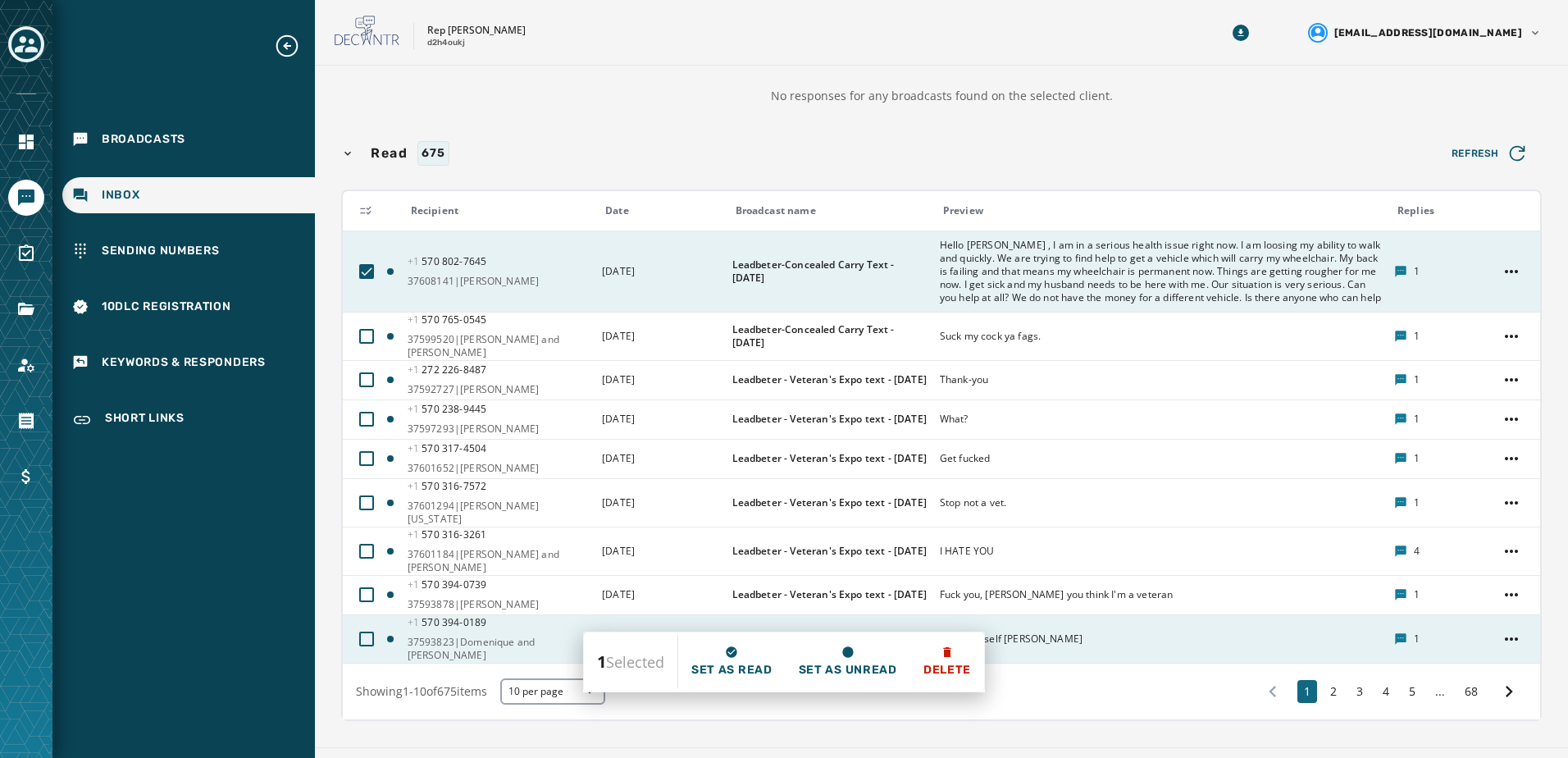
scroll to position [249, 0]
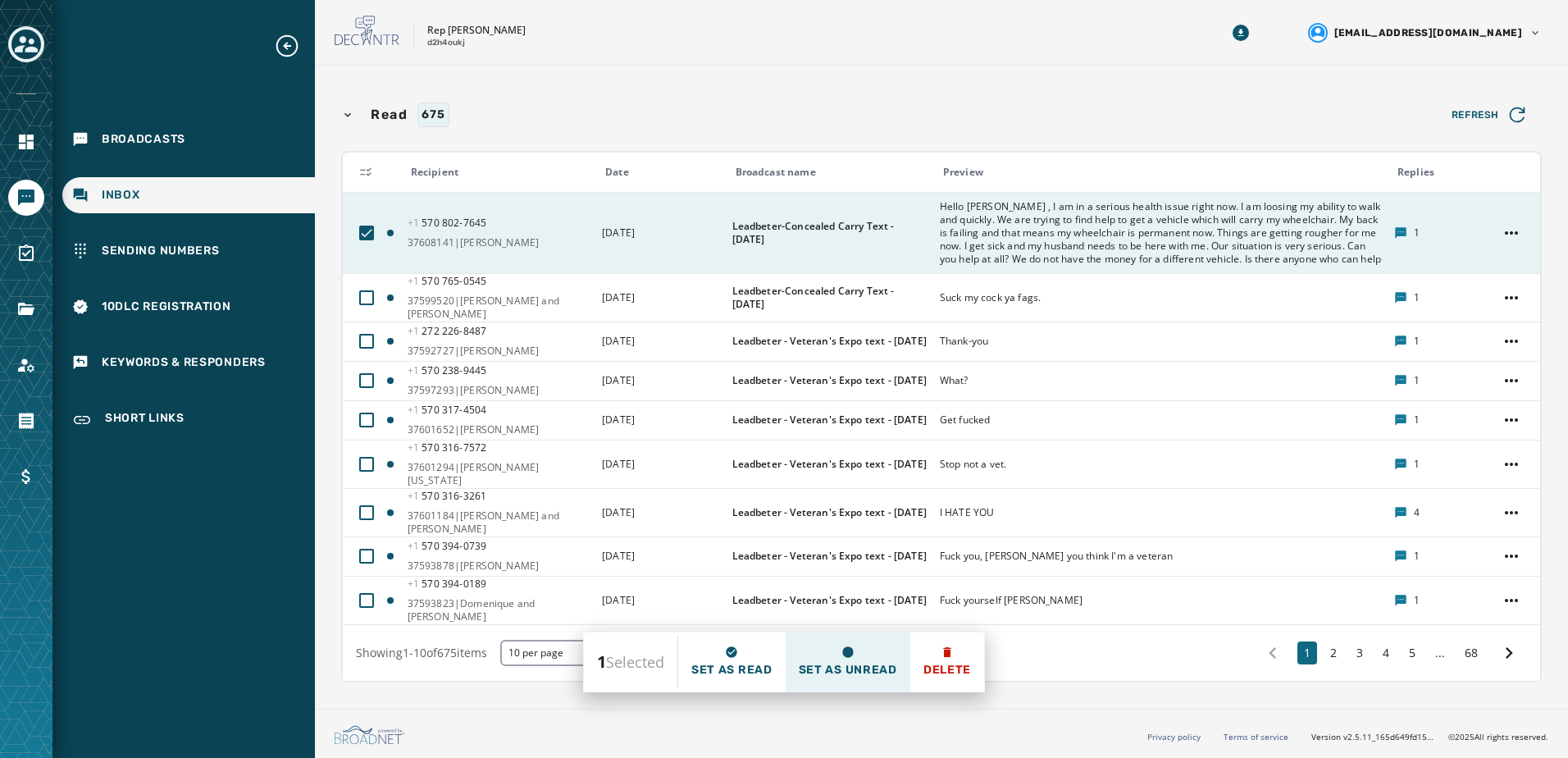
click at [870, 663] on span "Set as unread" at bounding box center [848, 670] width 99 height 16
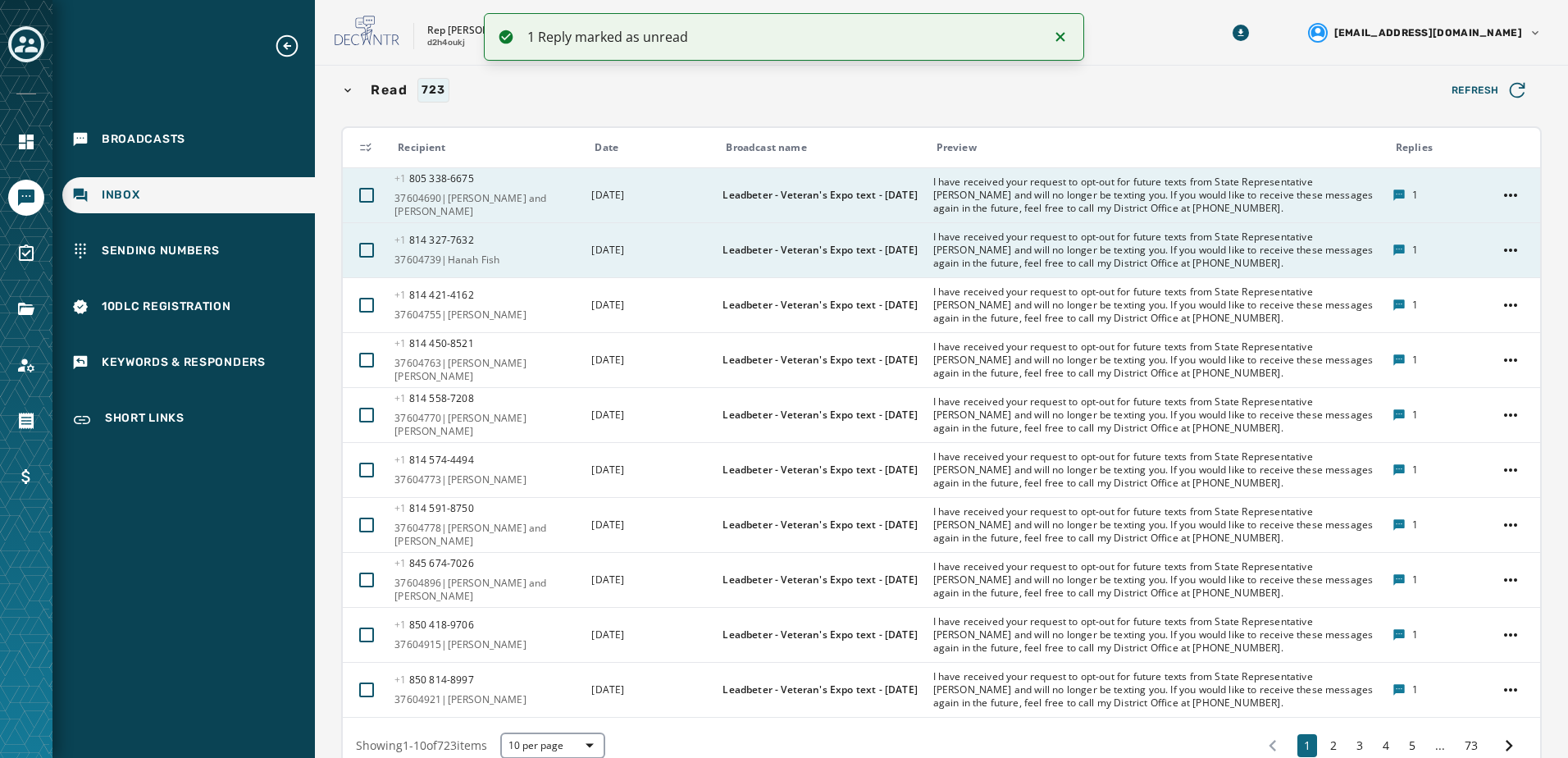
scroll to position [354, 0]
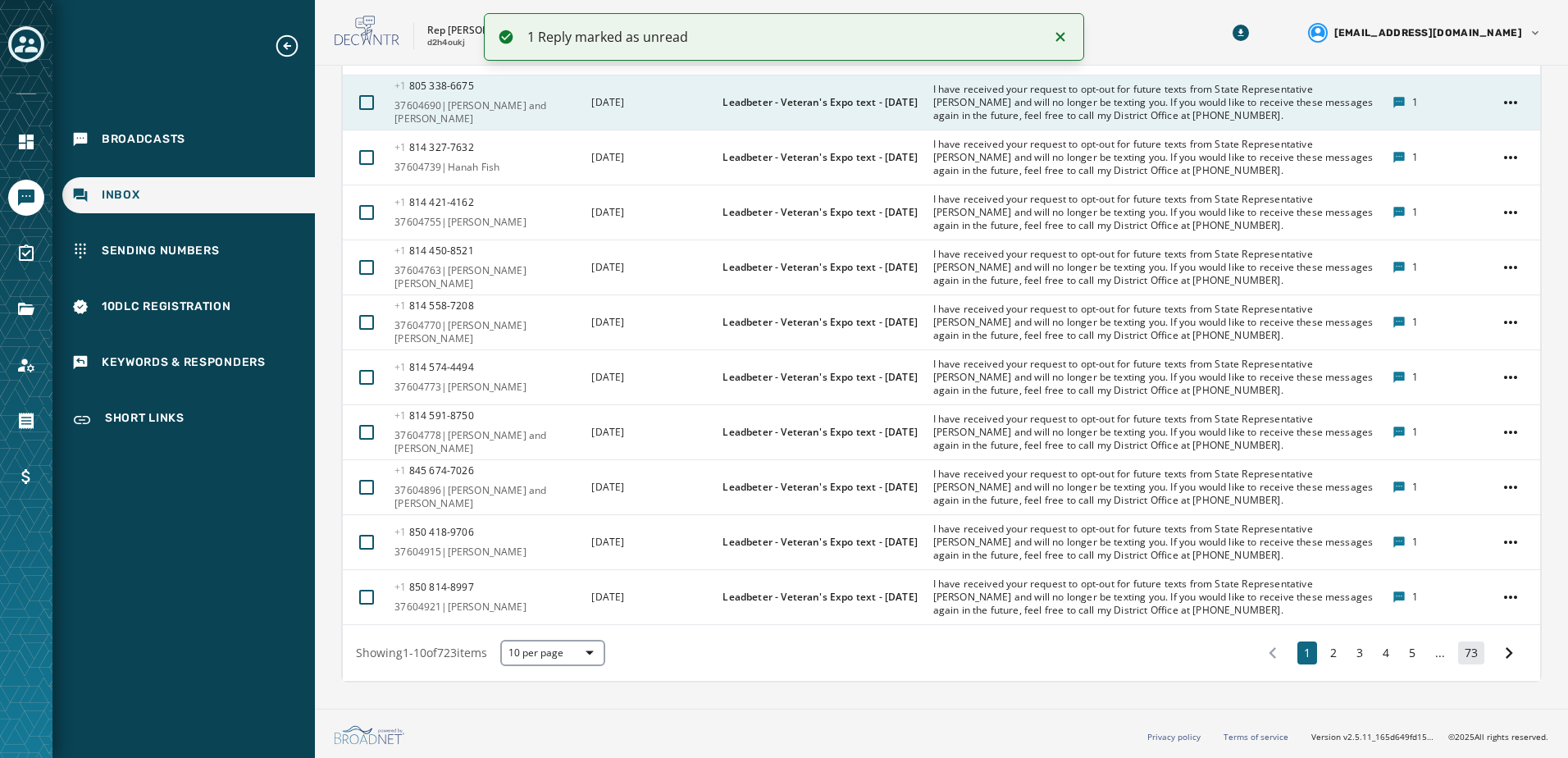
click at [1458, 658] on button "73" at bounding box center [1471, 653] width 26 height 23
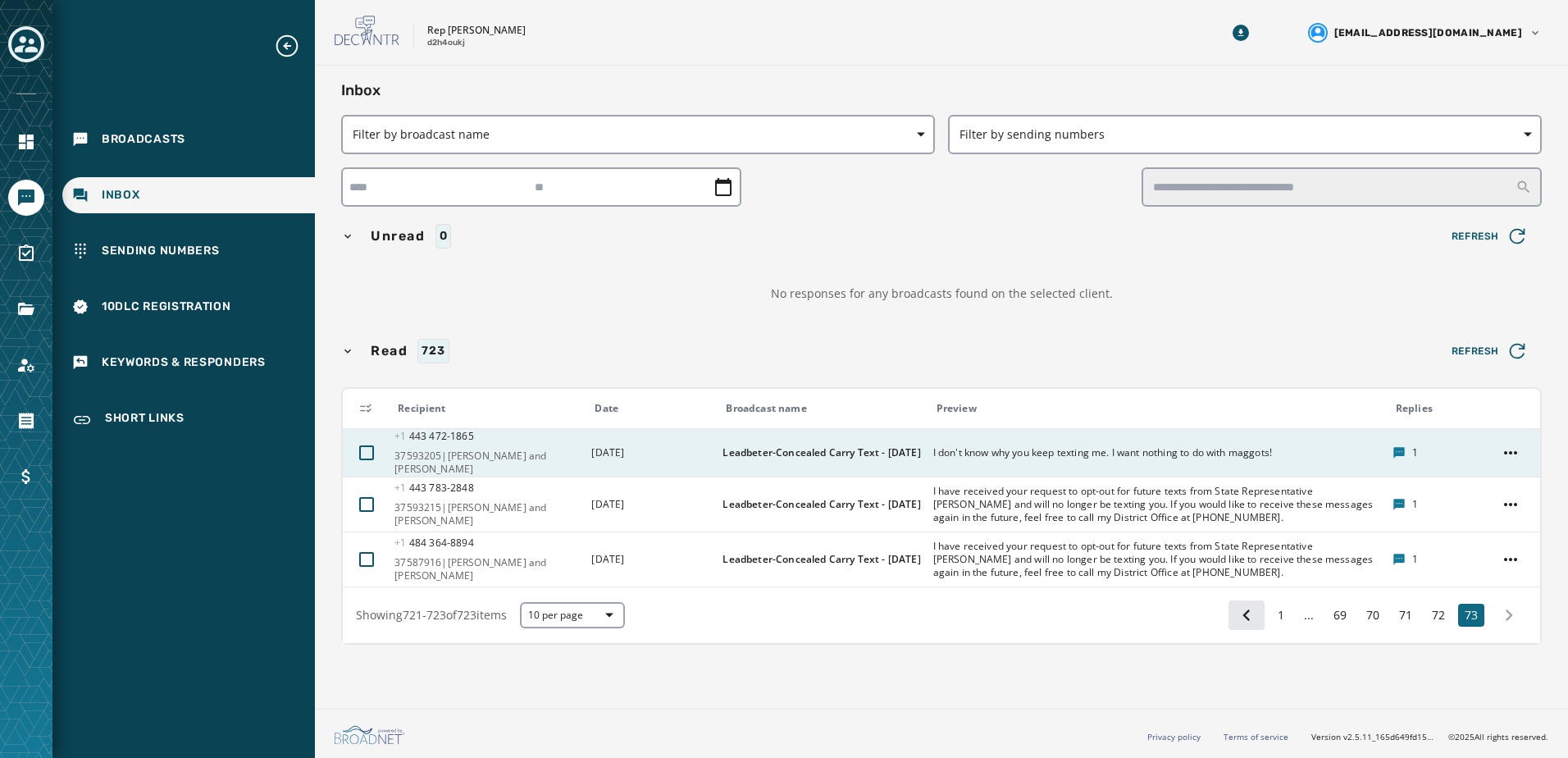
click at [1241, 601] on button at bounding box center [1246, 616] width 36 height 30
